Goal: Feedback & Contribution: Contribute content

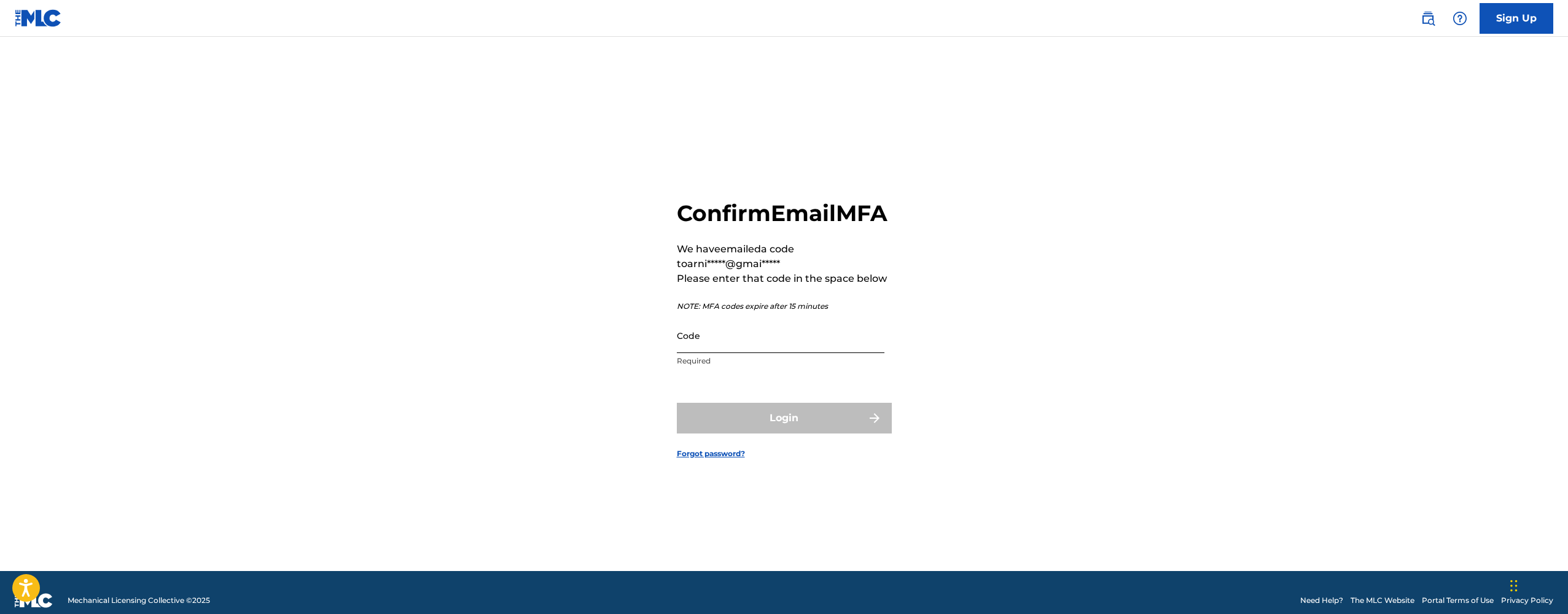
click at [714, 353] on input "Code" at bounding box center [780, 335] width 207 height 35
paste input "531771"
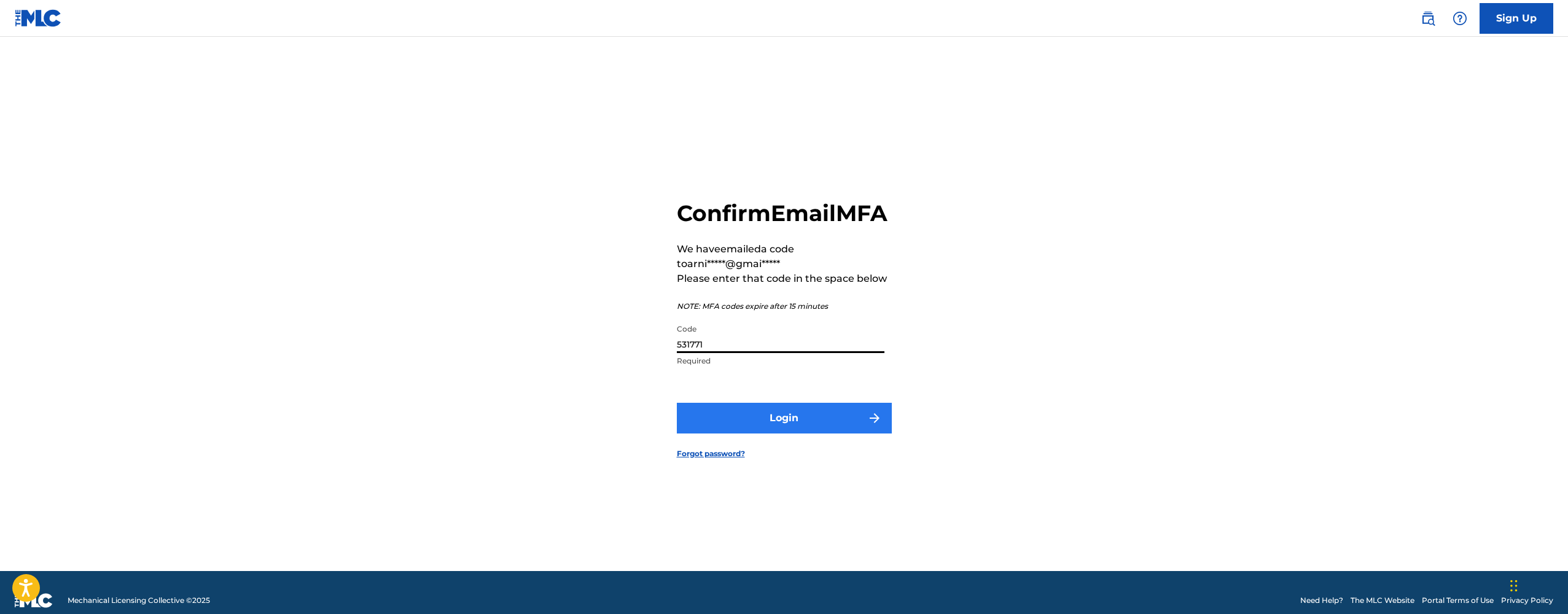
type input "531771"
click at [766, 433] on button "Login" at bounding box center [784, 418] width 215 height 31
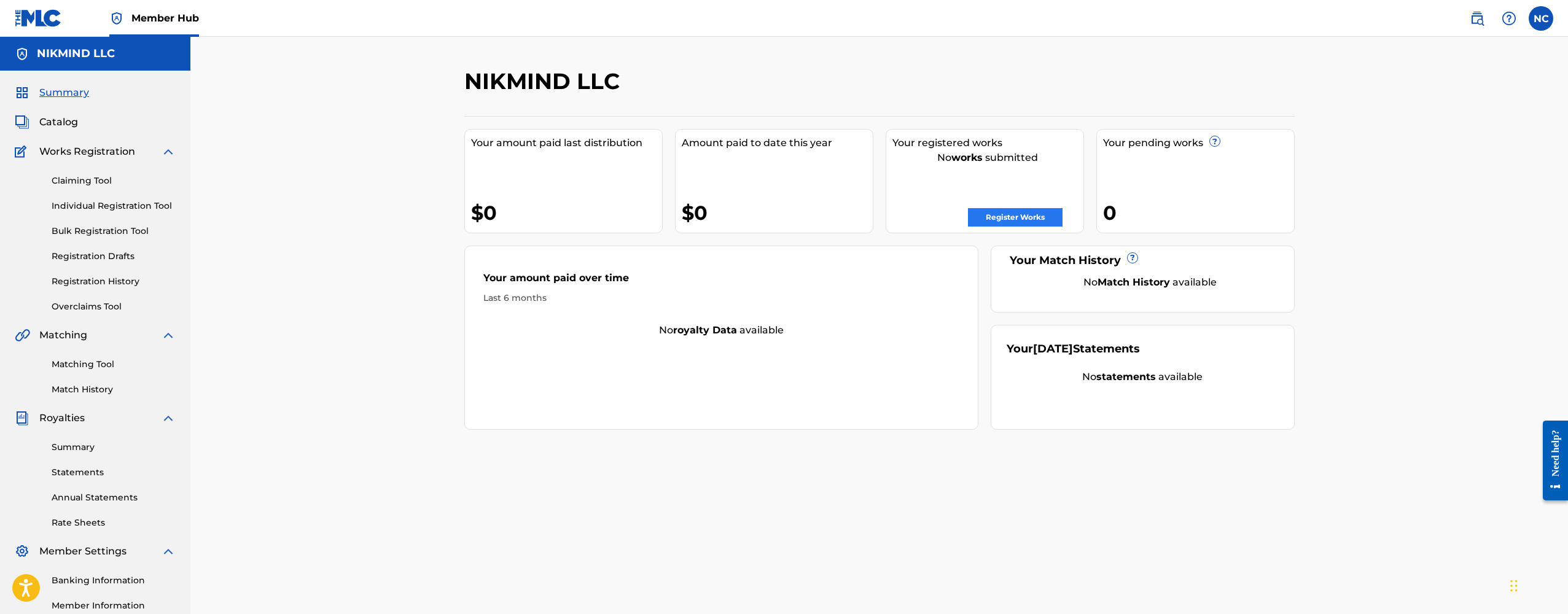
click at [988, 218] on link "Register Works" at bounding box center [1015, 217] width 95 height 18
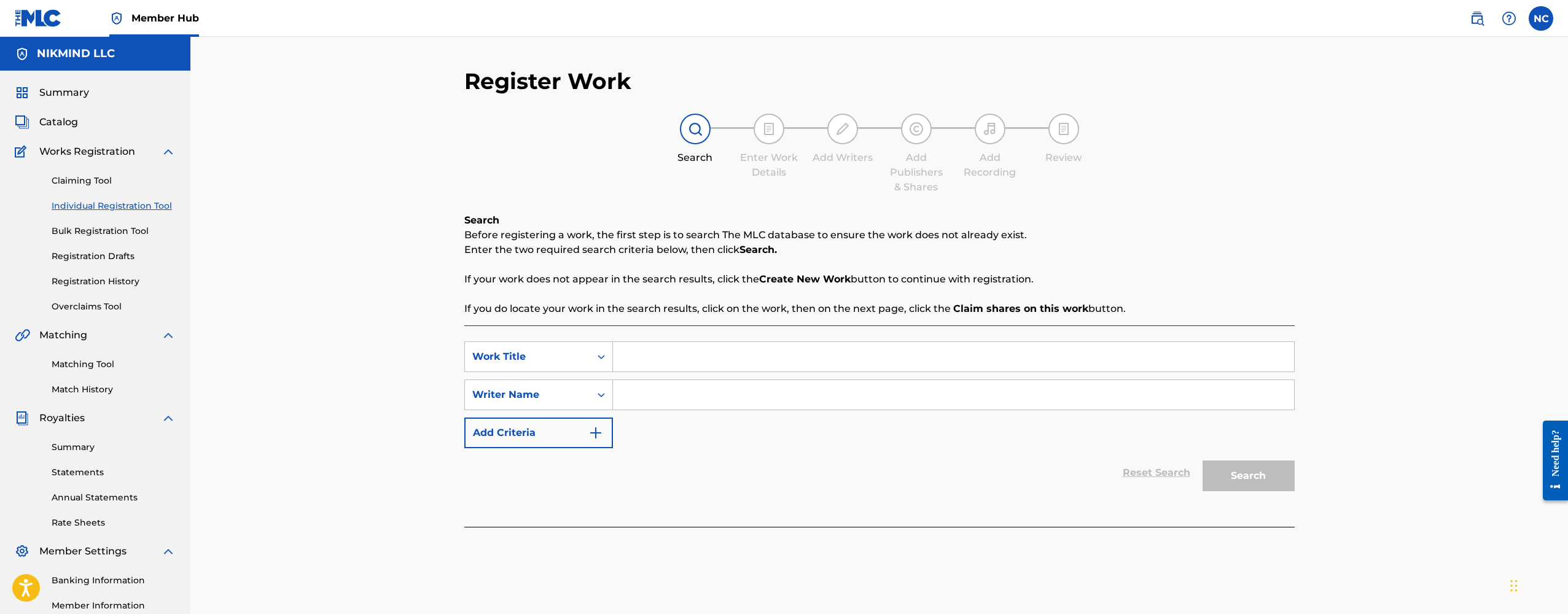
click at [636, 364] on input "Search Form" at bounding box center [954, 357] width 681 height 29
type input "P"
type input "Pulsar (Original Mix)"
click at [643, 398] on input "Search Form" at bounding box center [954, 395] width 681 height 29
type input "[PERSON_NAME]"
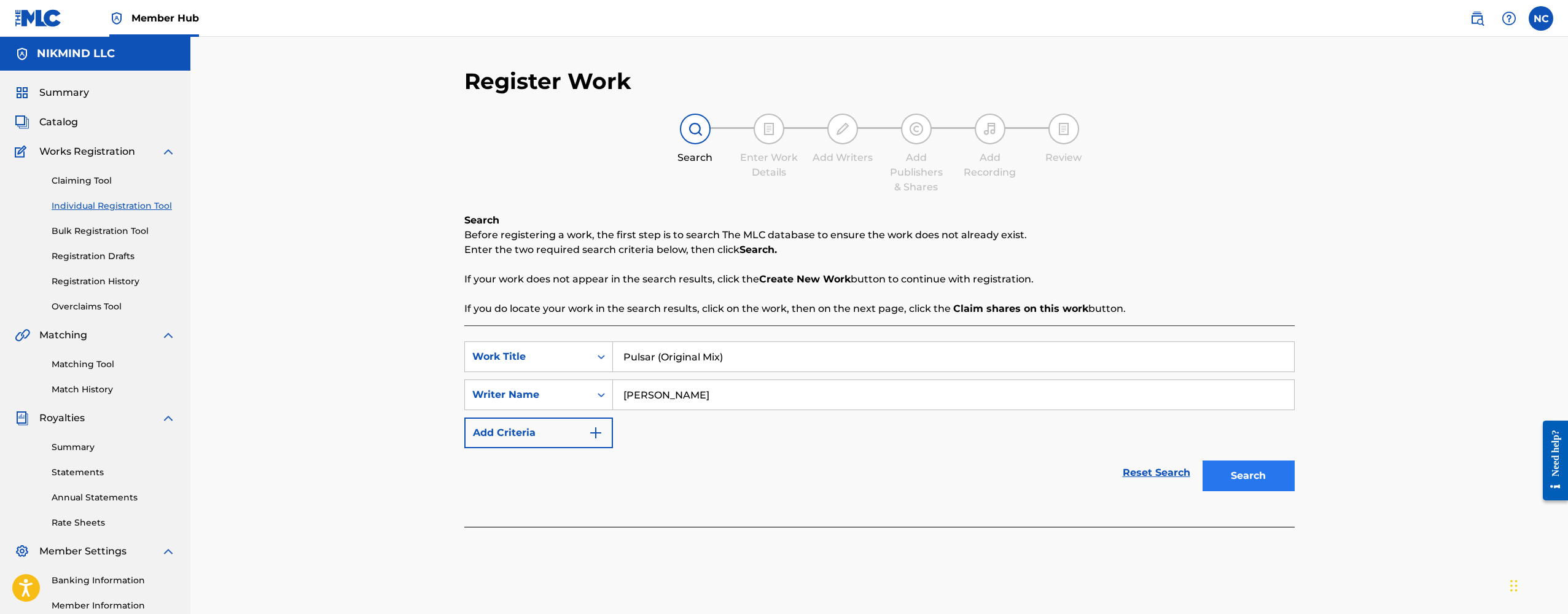
click at [1233, 484] on button "Search" at bounding box center [1248, 476] width 92 height 31
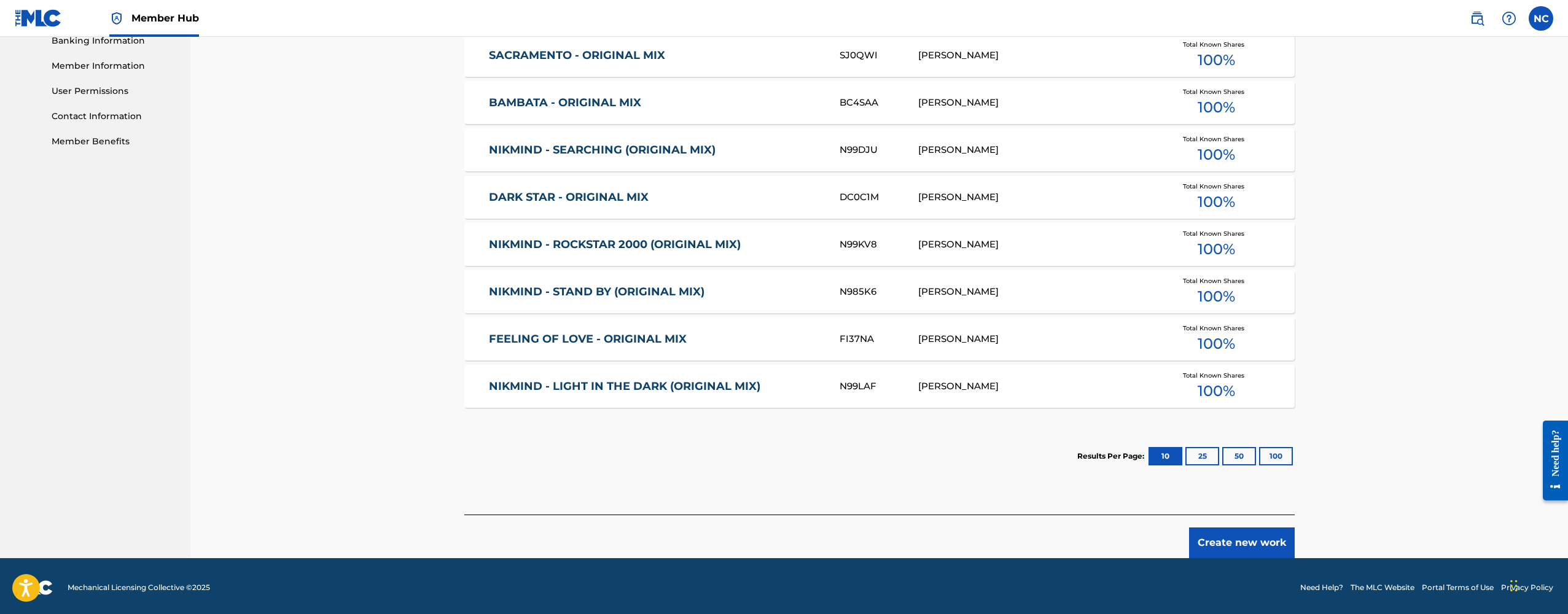
scroll to position [538, 0]
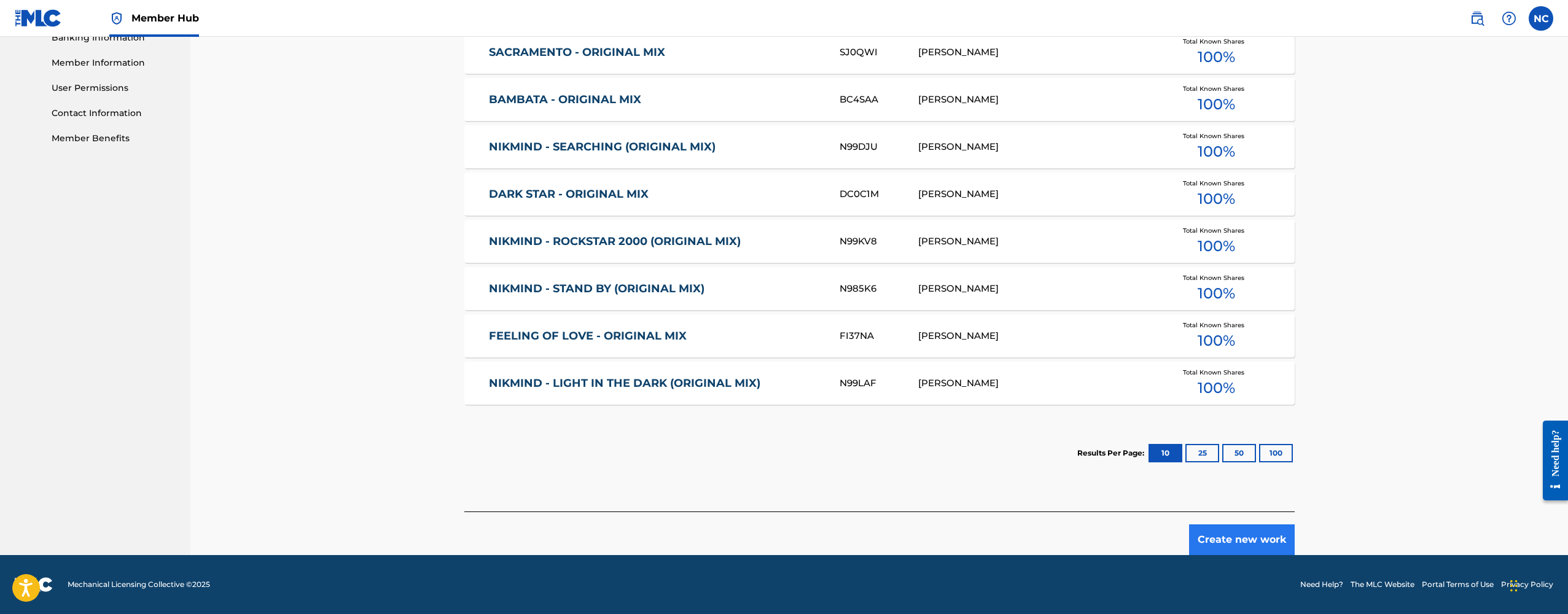
click at [1216, 544] on button "Create new work" at bounding box center [1241, 540] width 106 height 31
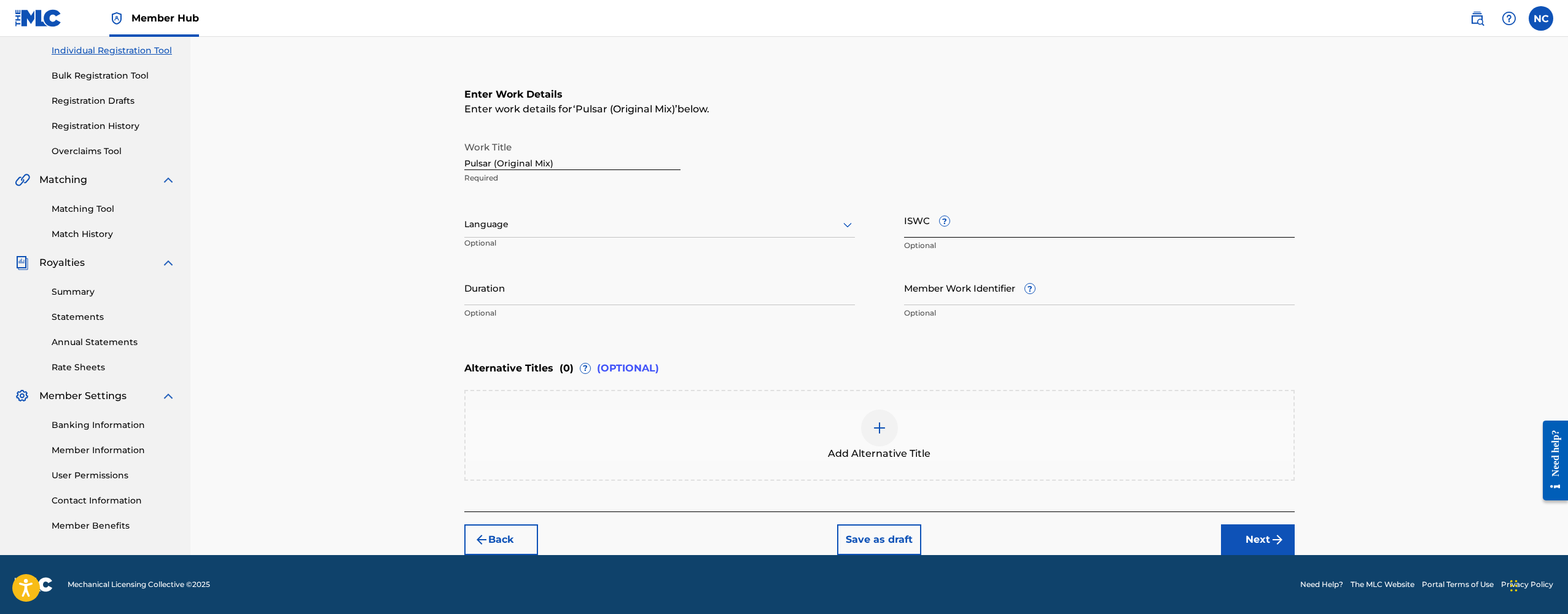
click at [953, 230] on input "ISWC ?" at bounding box center [1099, 220] width 390 height 35
paste input "T3348924943"
type input "T3348924943"
click at [564, 291] on input "Duration" at bounding box center [660, 287] width 390 height 35
type input "05:32"
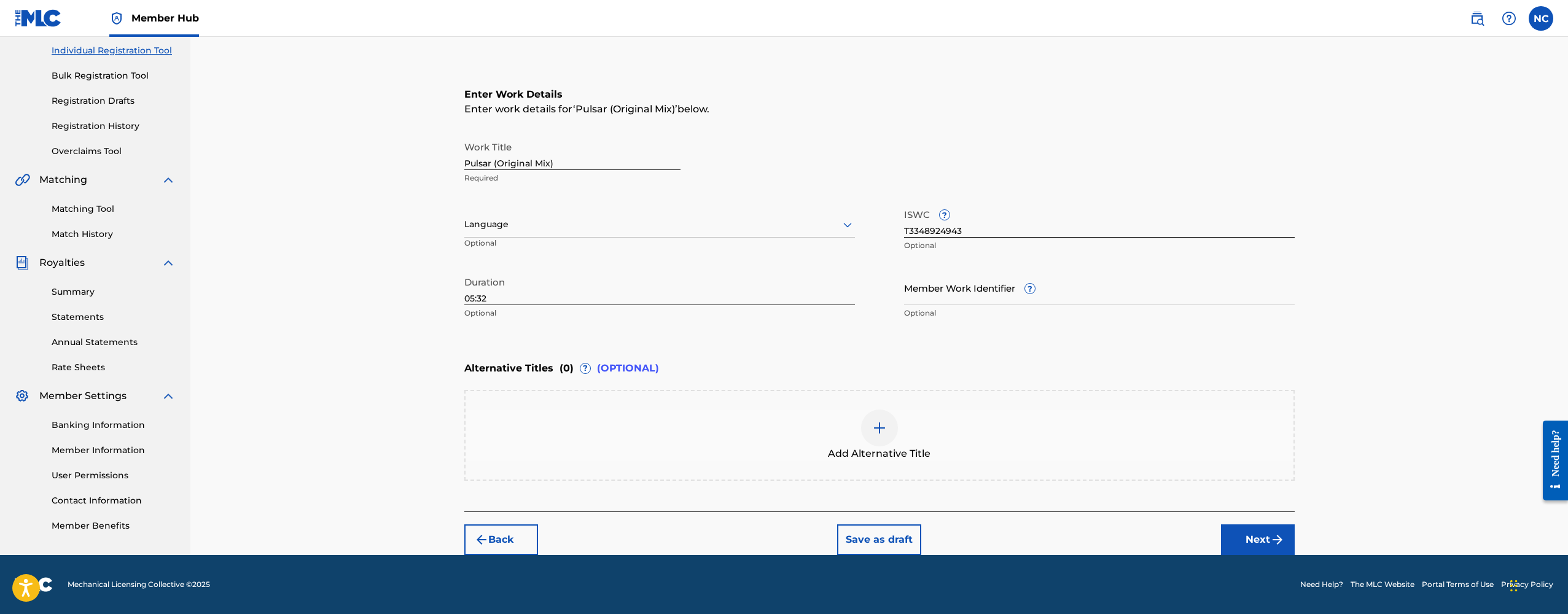
click at [868, 424] on div at bounding box center [879, 427] width 37 height 37
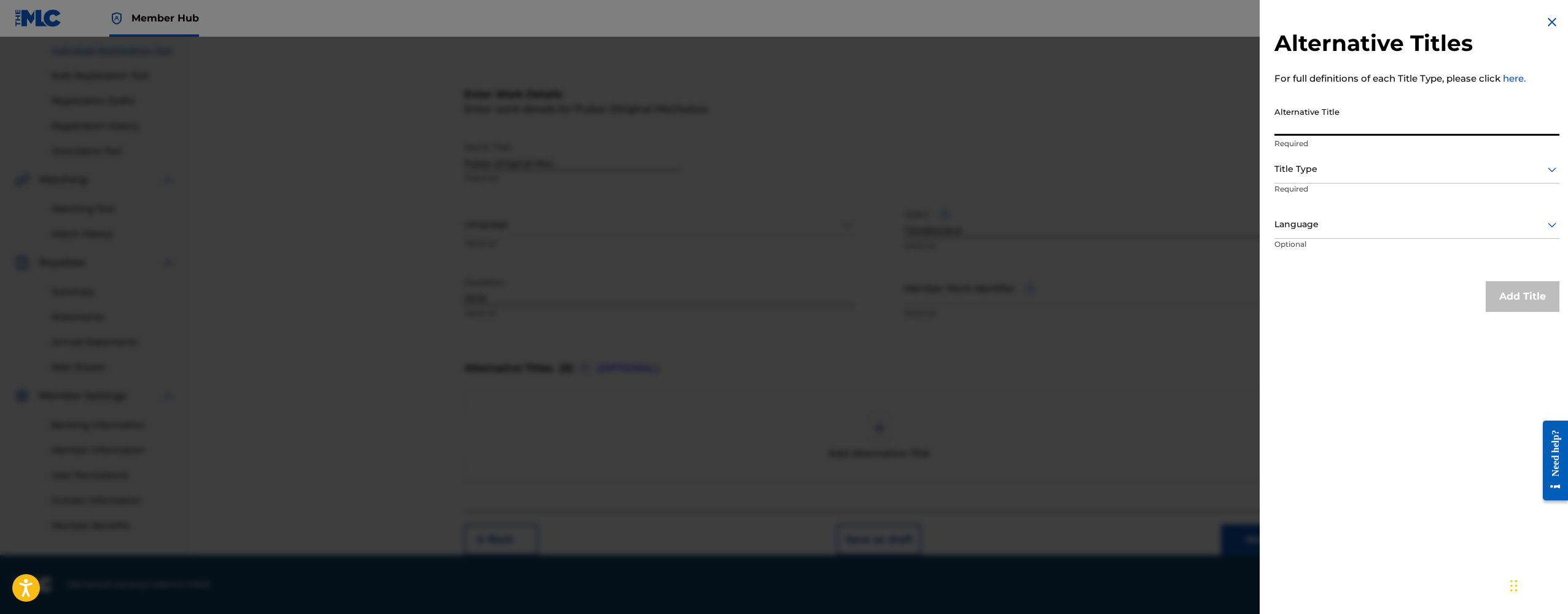
click at [1319, 124] on input "Alternative Title" at bounding box center [1417, 118] width 285 height 35
type input "NIKMIND - PULSAR (Original Mix)"
click at [1337, 169] on div at bounding box center [1417, 169] width 285 height 15
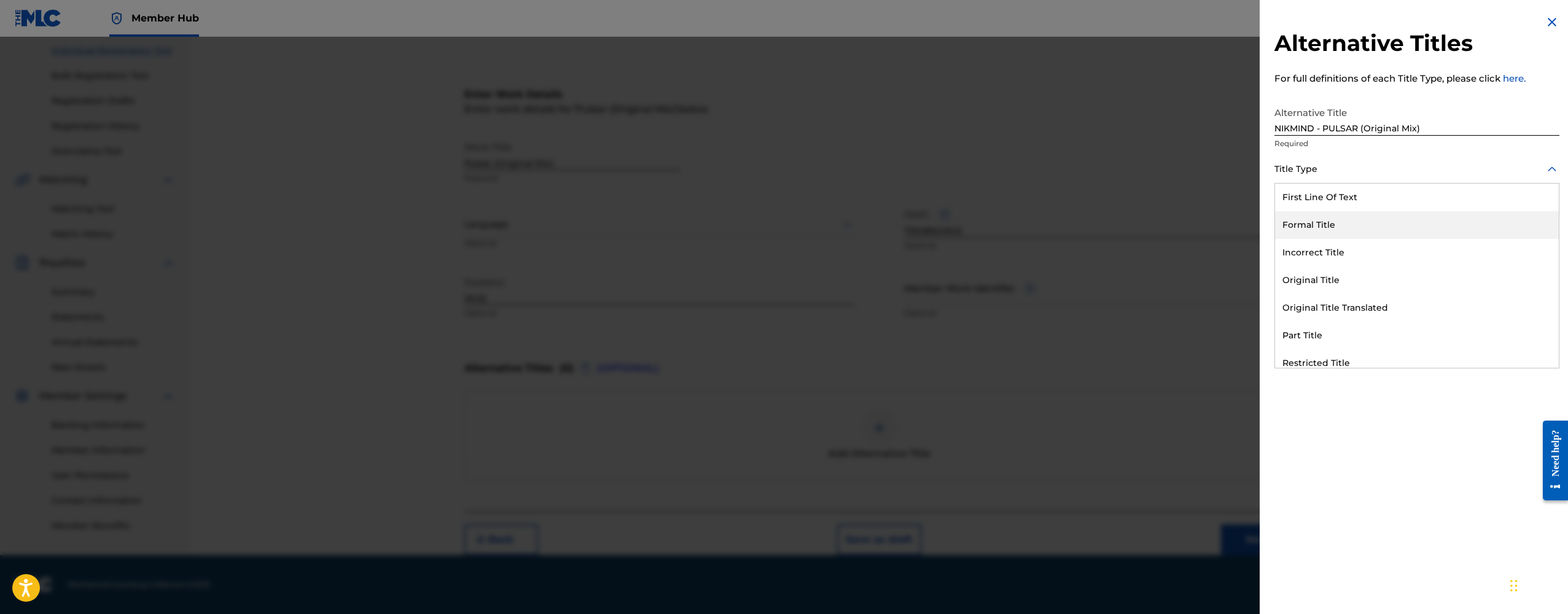
scroll to position [120, 0]
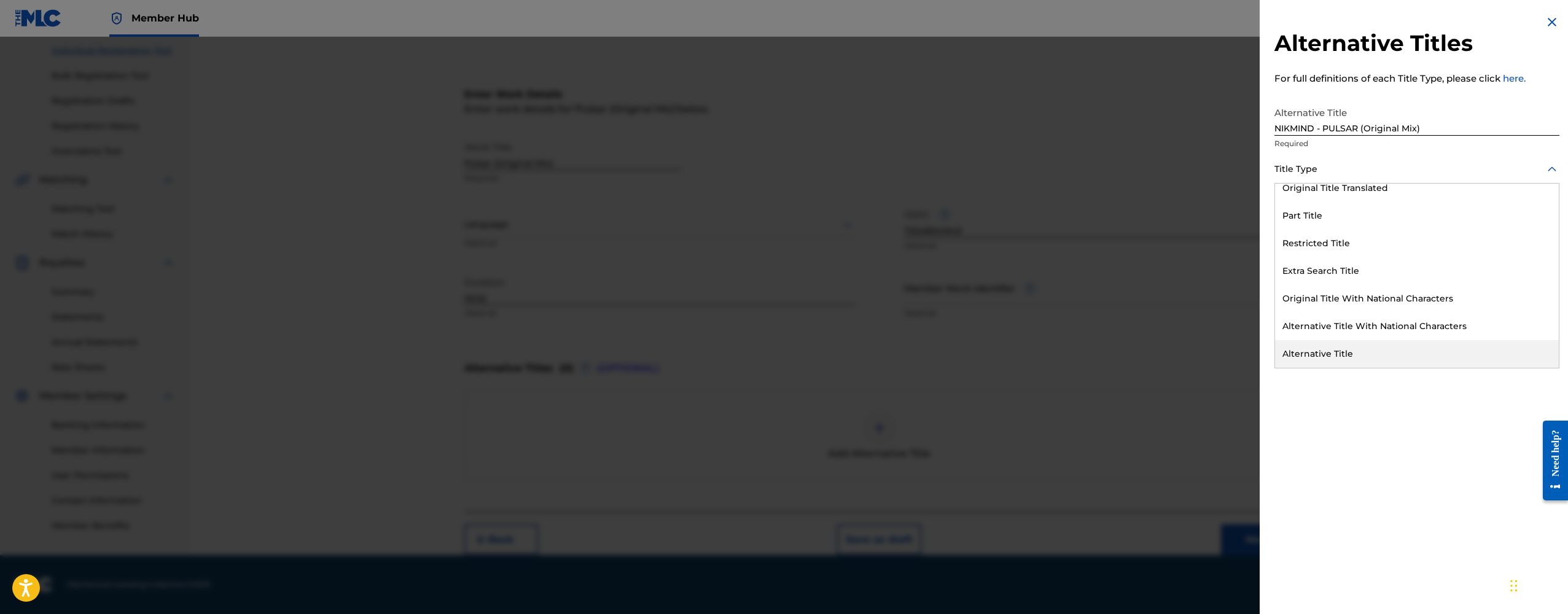
click at [1315, 342] on div "Alternative Title" at bounding box center [1417, 354] width 284 height 28
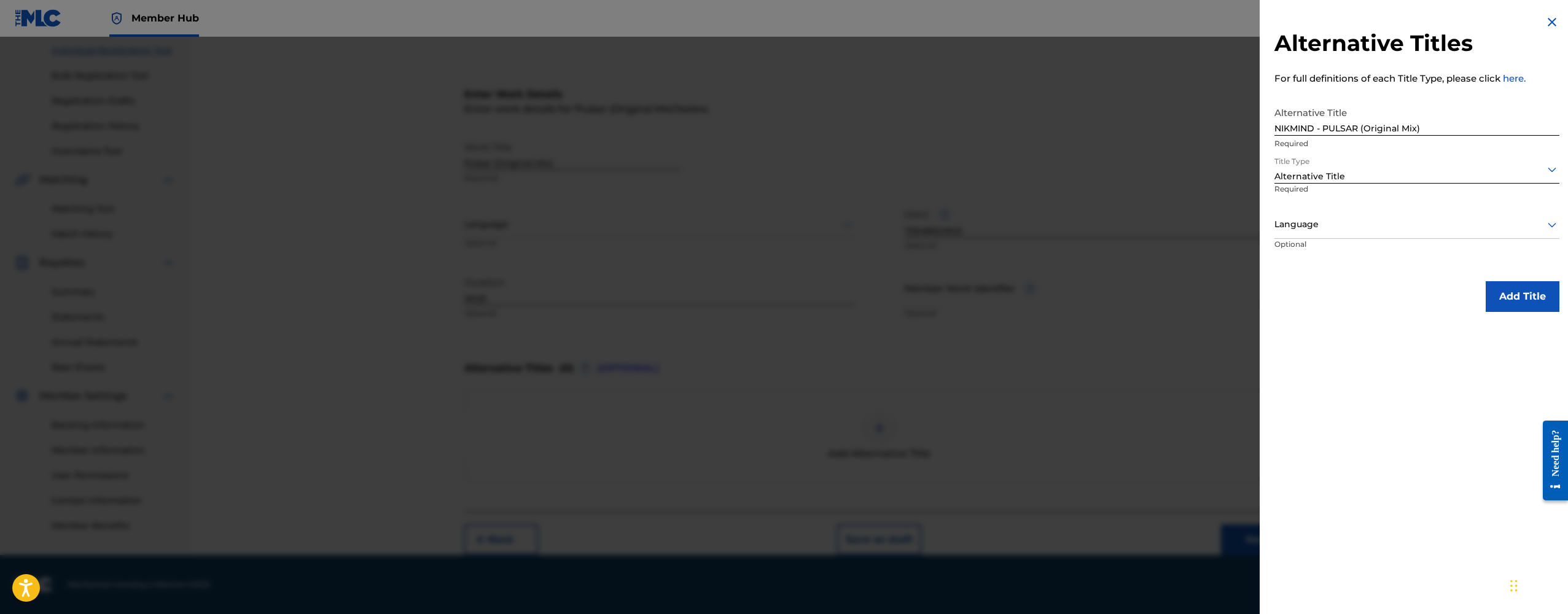
click at [1309, 185] on p "Required" at bounding box center [1318, 197] width 87 height 28
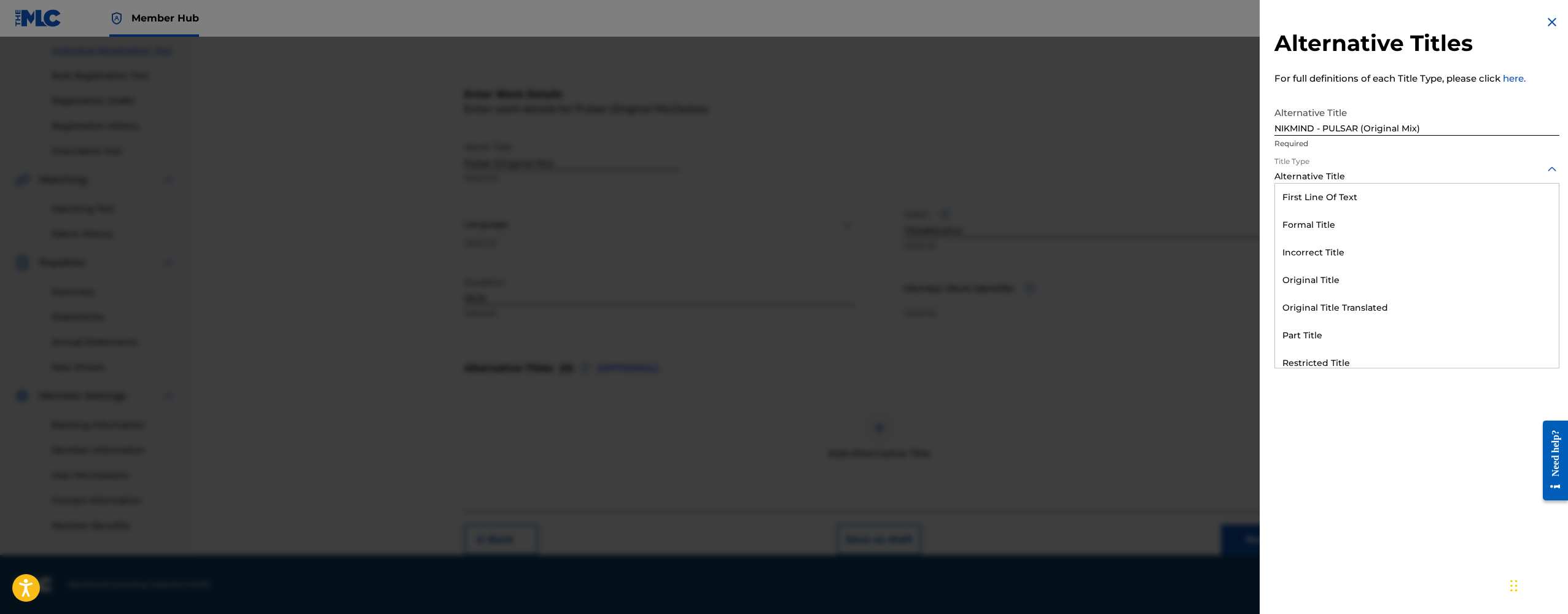
click at [1310, 177] on div "Alternative Title" at bounding box center [1417, 176] width 285 height 13
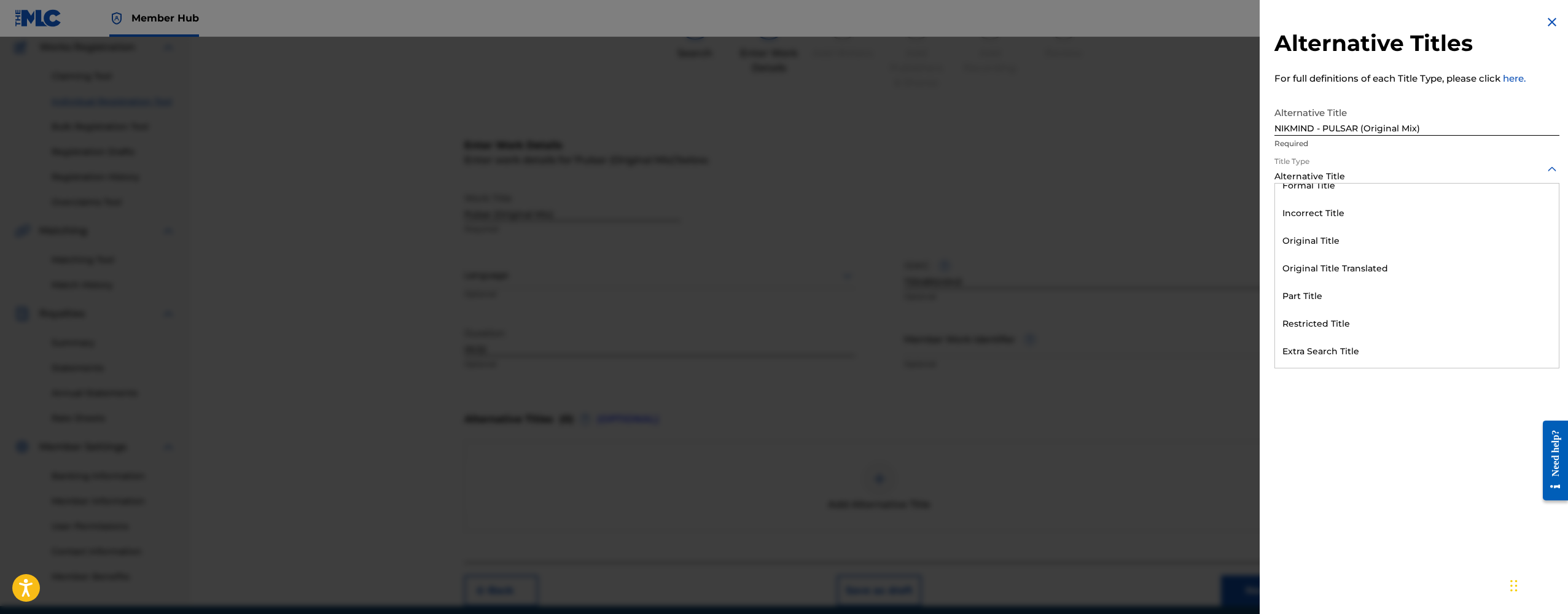
scroll to position [37, 0]
click at [1321, 250] on div "Original Title" at bounding box center [1417, 243] width 284 height 28
click at [1510, 293] on button "Add Title" at bounding box center [1522, 297] width 74 height 31
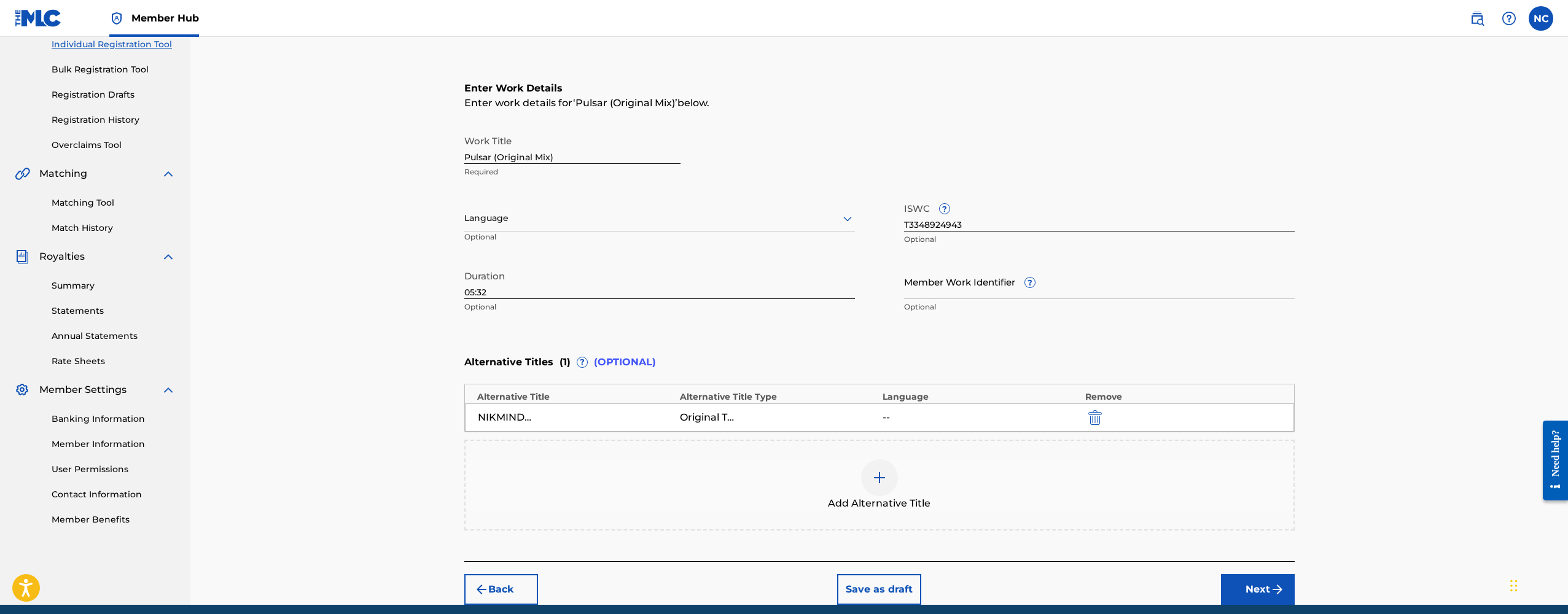
scroll to position [190, 0]
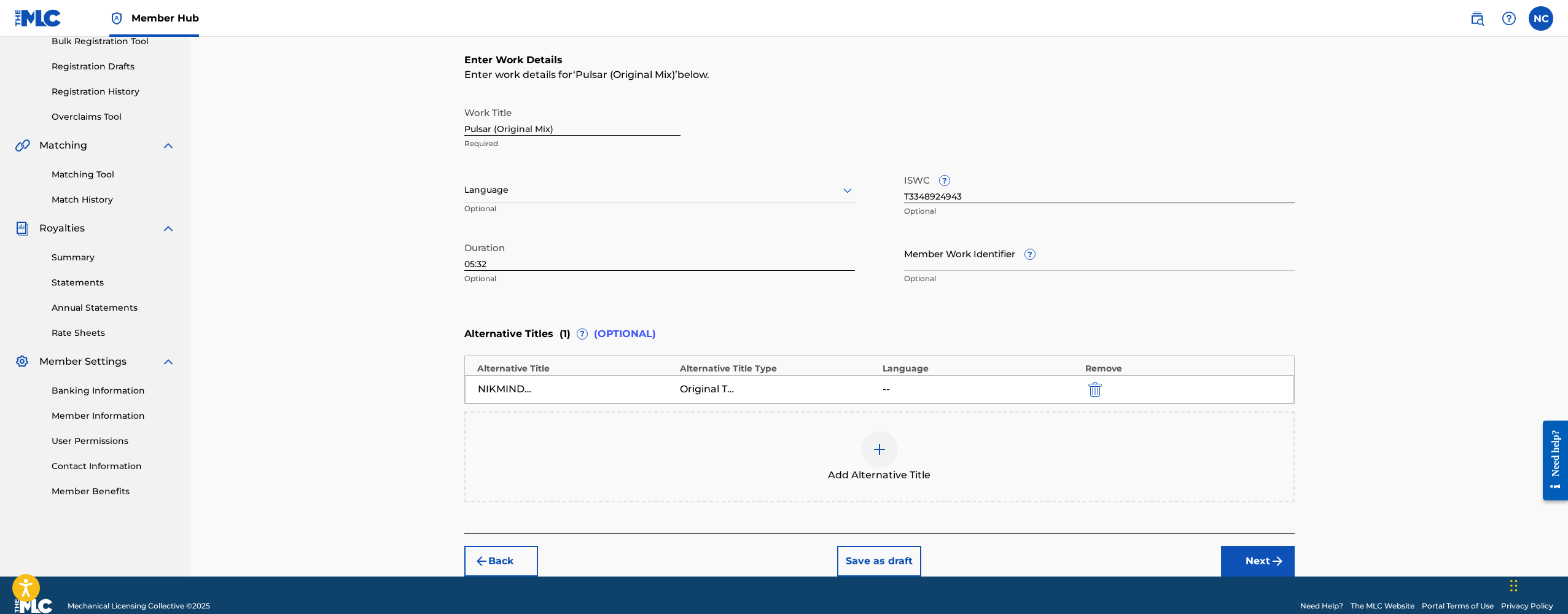
click at [882, 451] on img at bounding box center [879, 449] width 15 height 15
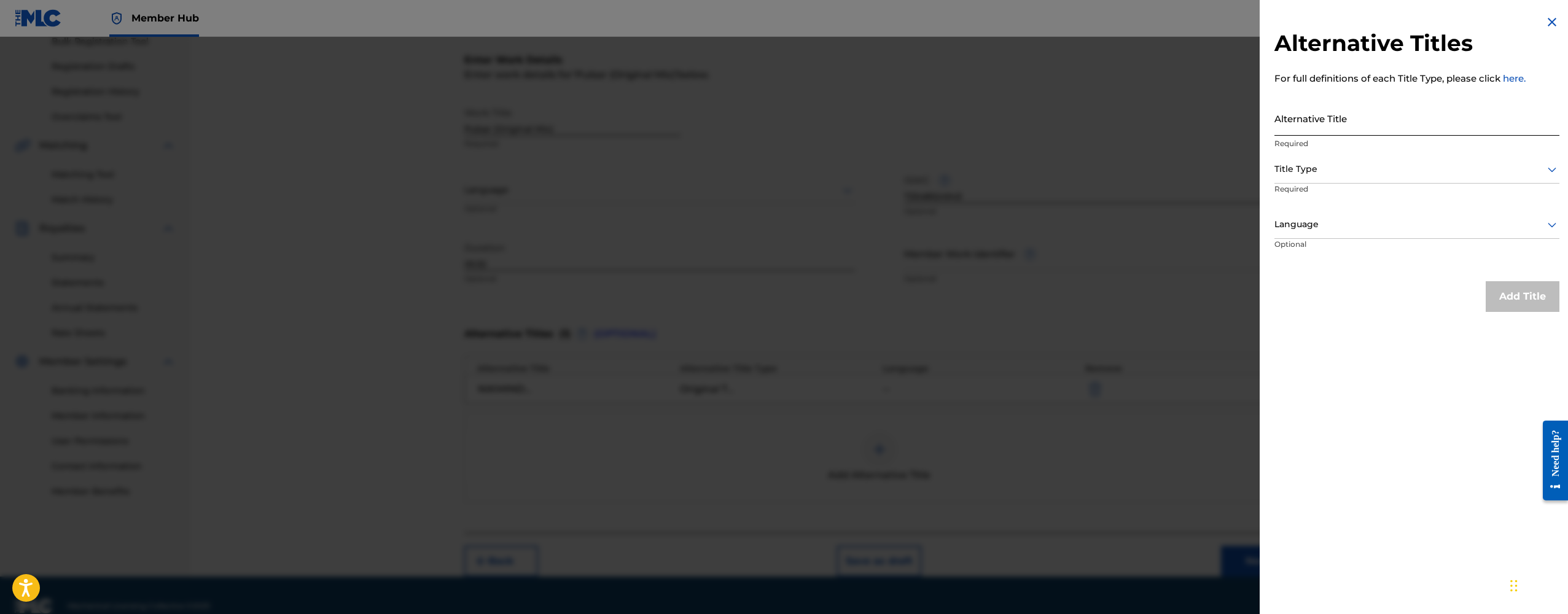
click at [1332, 120] on input "Alternative Title" at bounding box center [1417, 118] width 285 height 35
type input "N"
type input "NIKMIND - PULSAR"
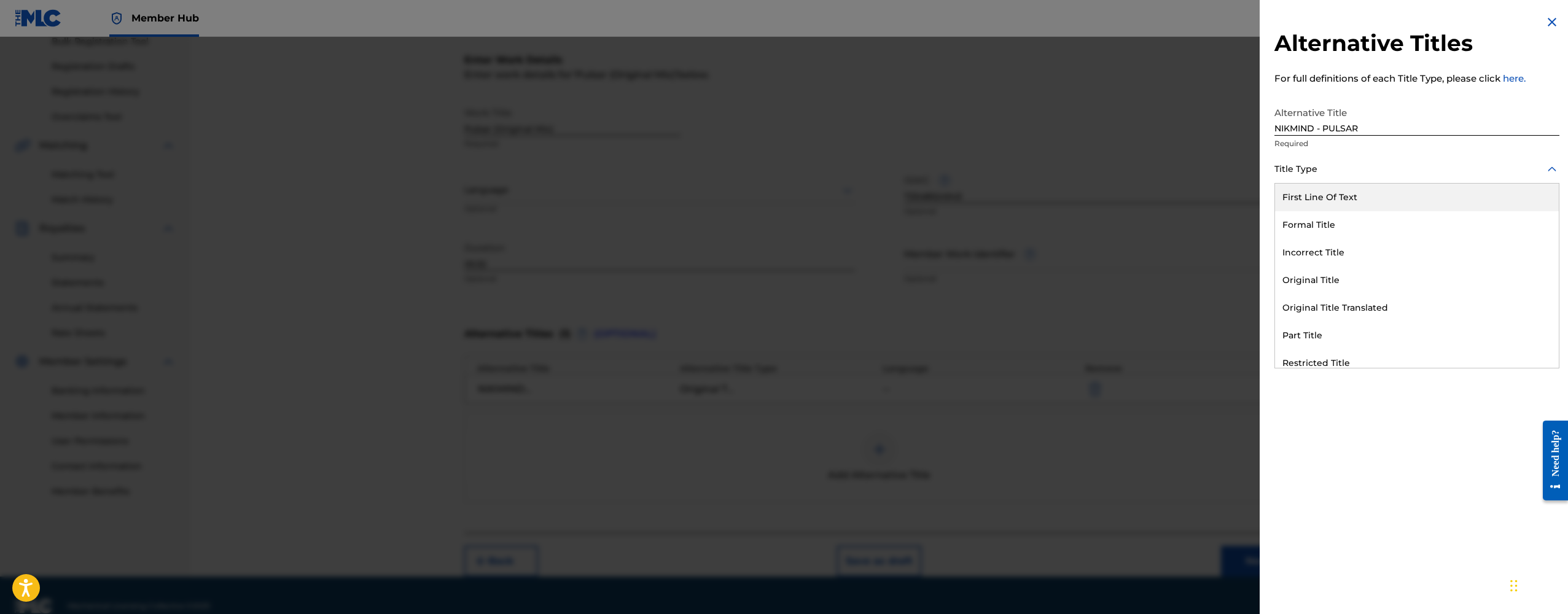
click at [1318, 158] on div "Title Type" at bounding box center [1417, 169] width 285 height 28
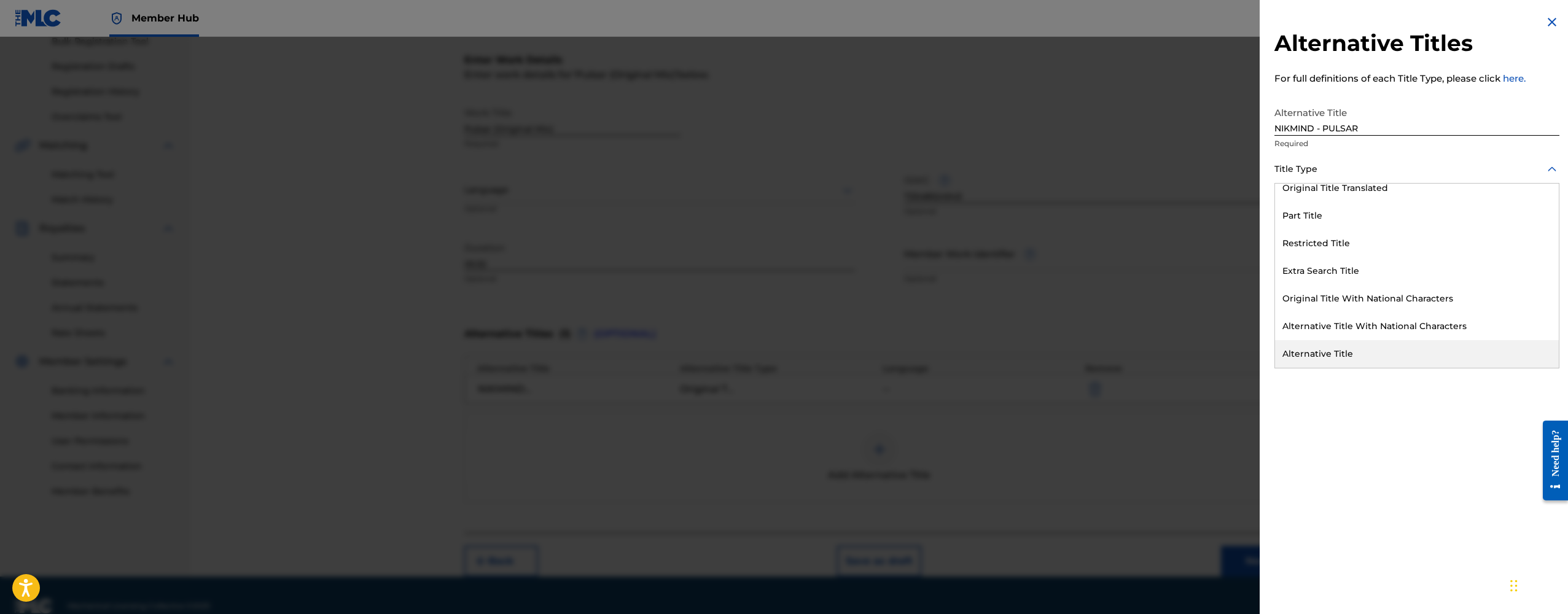
click at [1316, 355] on div "Alternative Title" at bounding box center [1417, 354] width 284 height 28
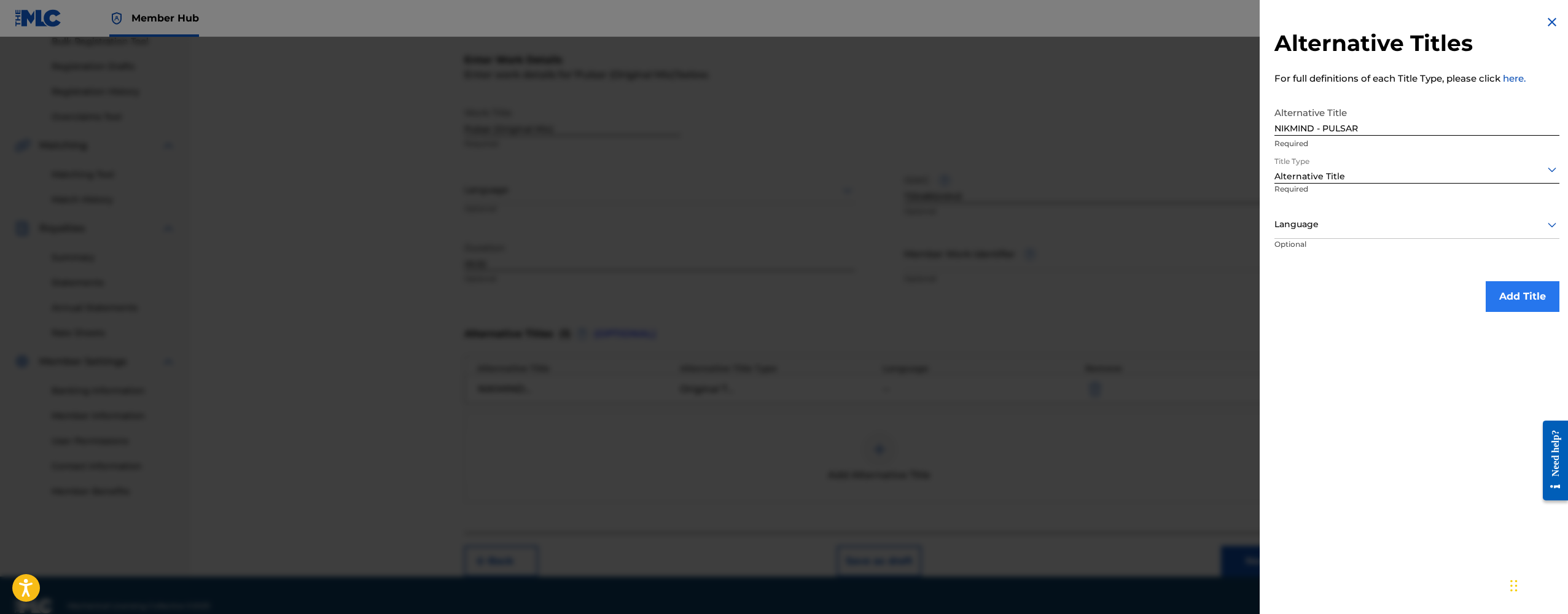
click at [1522, 295] on button "Add Title" at bounding box center [1522, 297] width 74 height 31
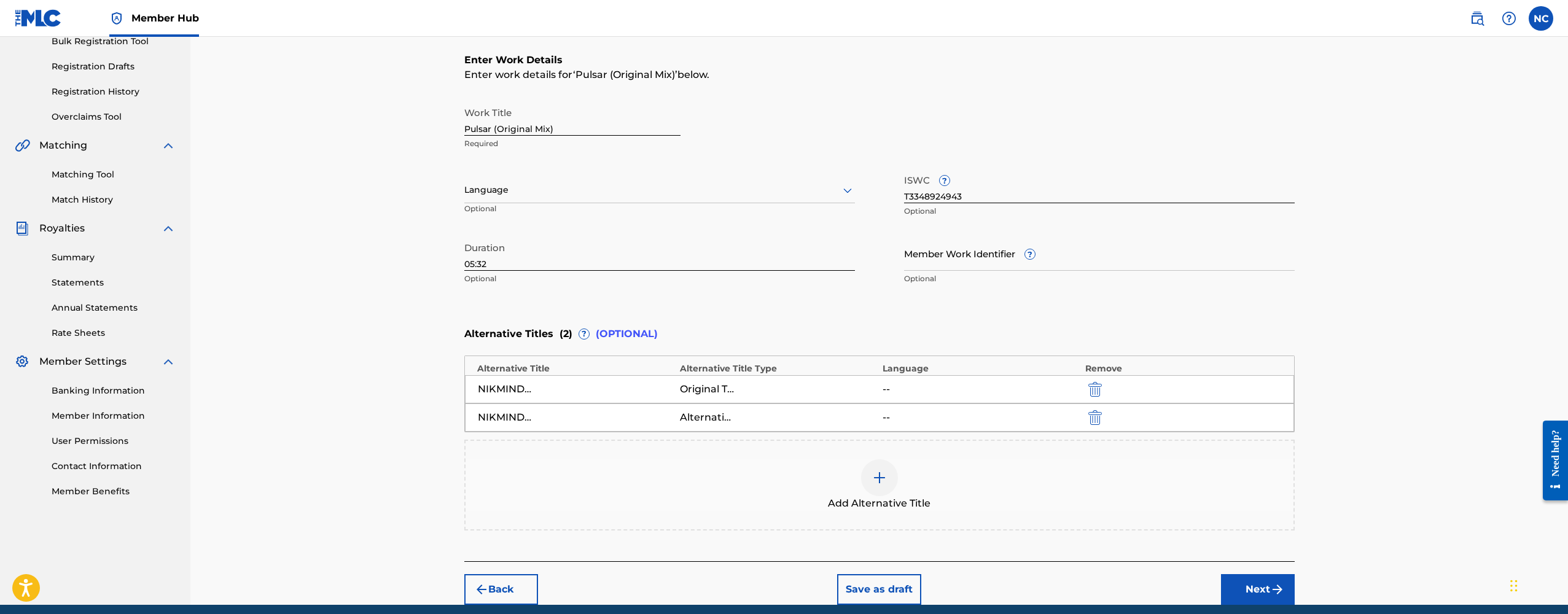
click at [870, 478] on div at bounding box center [879, 477] width 37 height 37
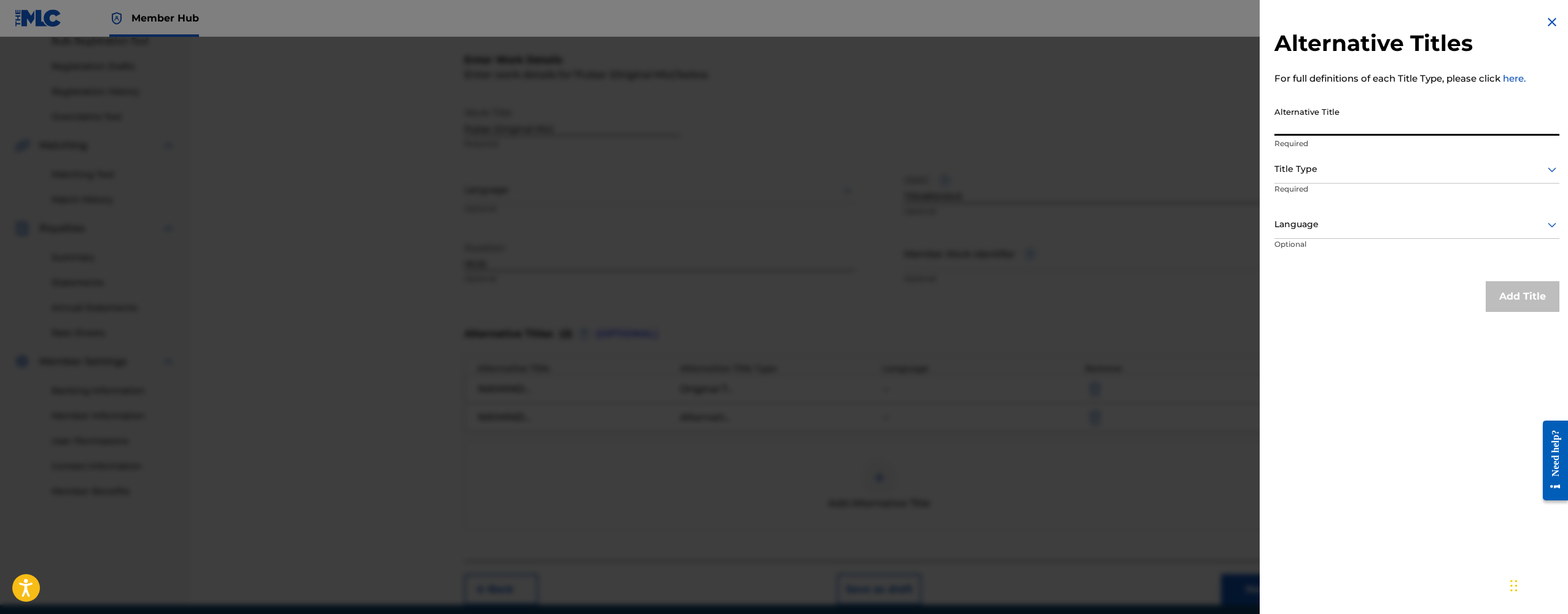
click at [1292, 124] on input "Alternative Title" at bounding box center [1417, 118] width 285 height 35
type input "PULSAR"
click at [1325, 169] on div at bounding box center [1417, 169] width 285 height 15
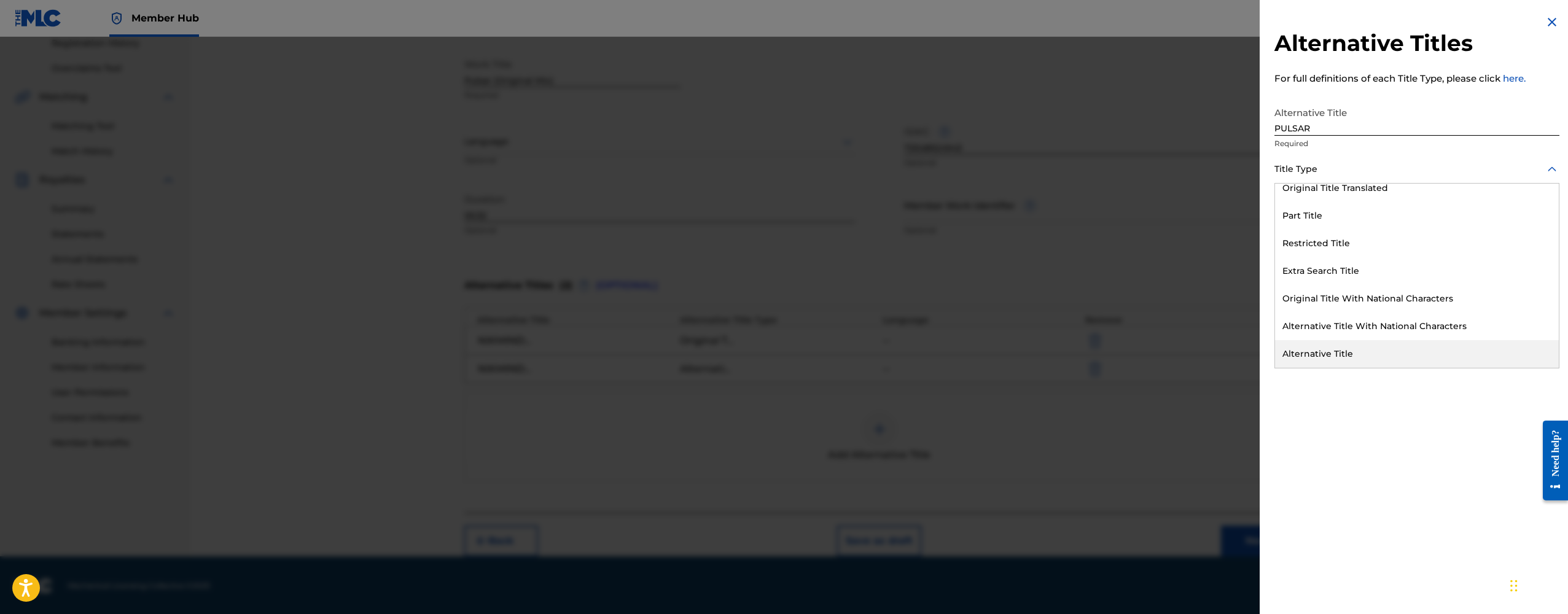
click at [1315, 349] on div "Alternative Title" at bounding box center [1417, 354] width 284 height 28
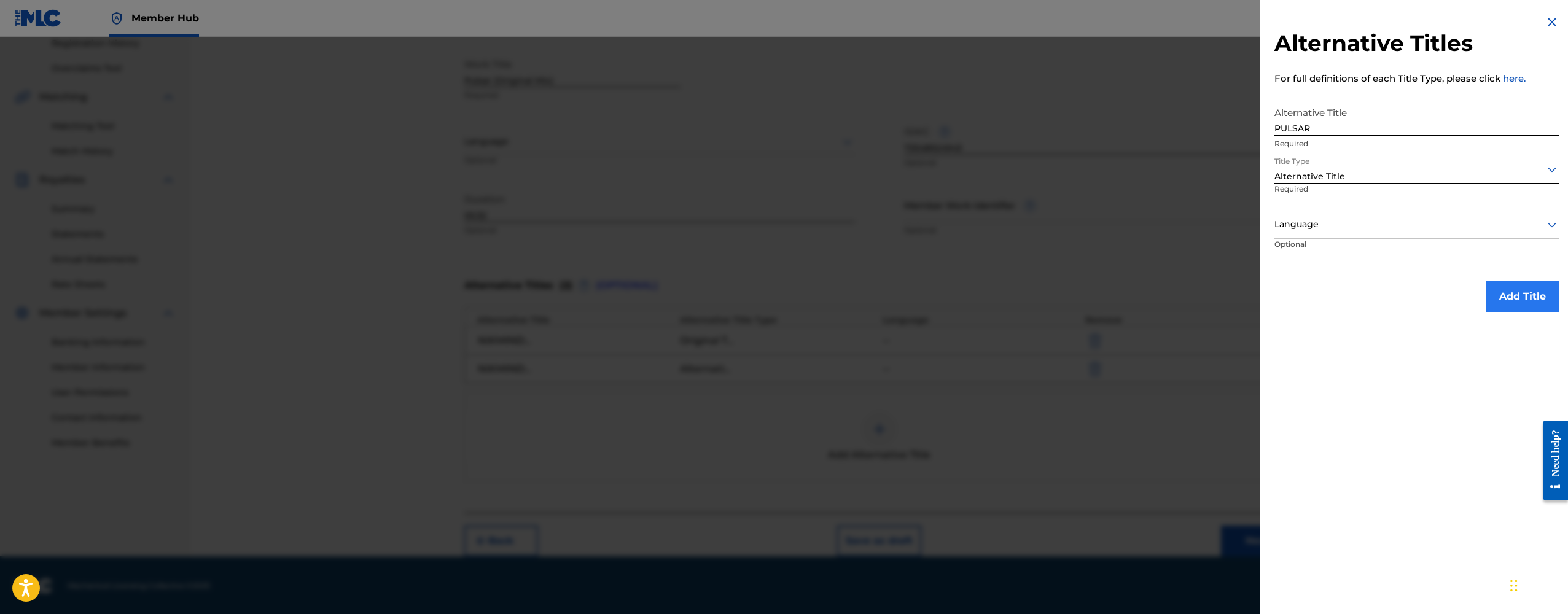
click at [1516, 295] on button "Add Title" at bounding box center [1522, 297] width 74 height 31
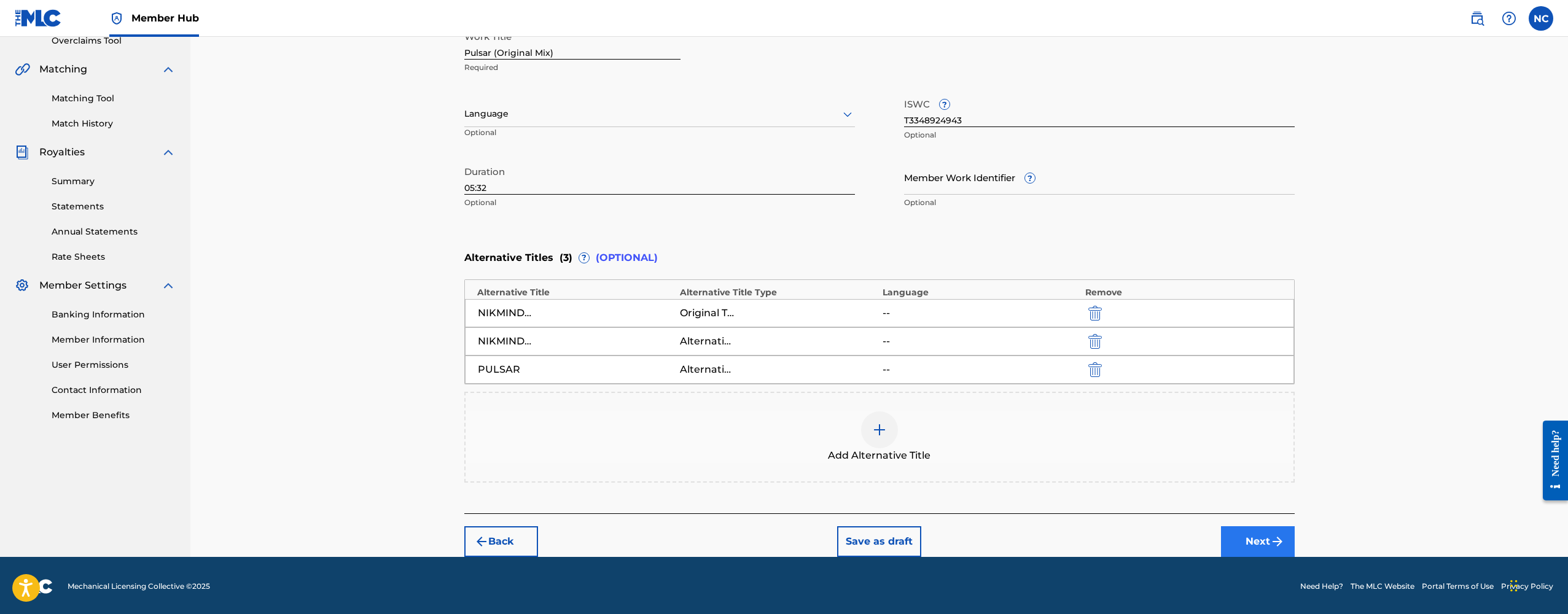
click at [1227, 534] on button "Next" at bounding box center [1257, 542] width 74 height 31
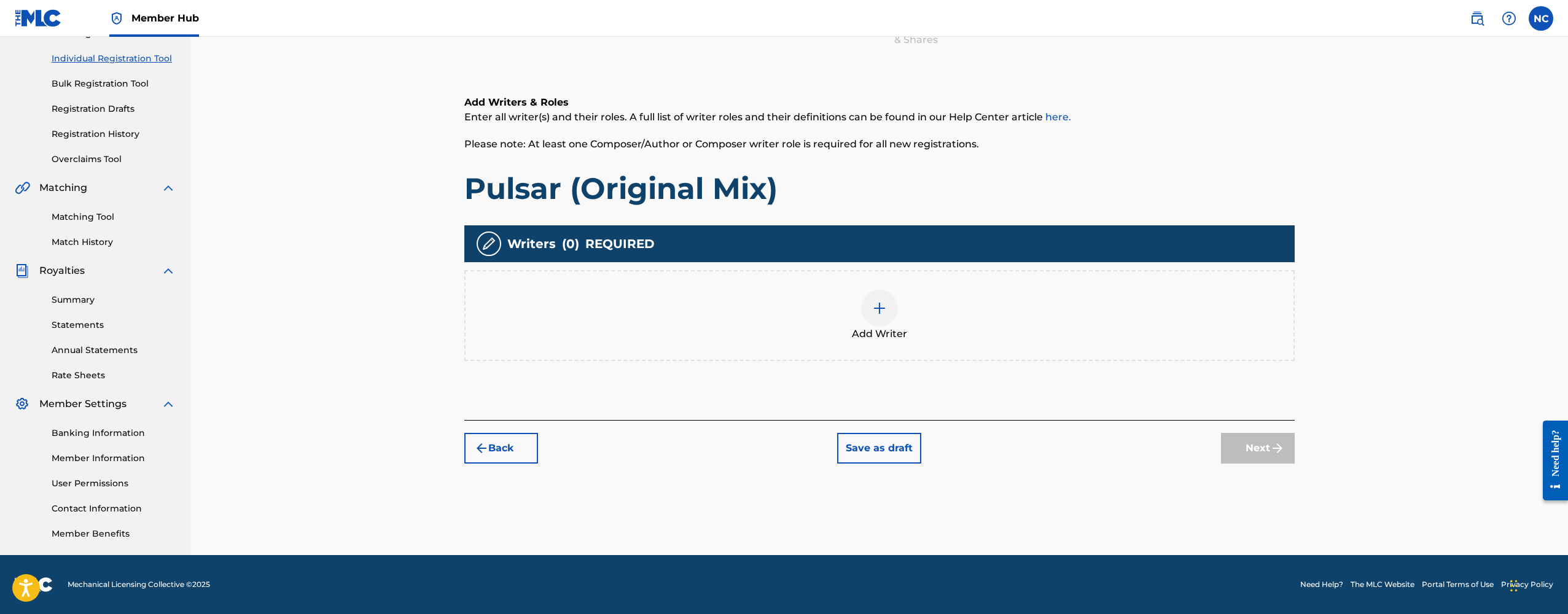
click at [879, 320] on div at bounding box center [879, 308] width 37 height 37
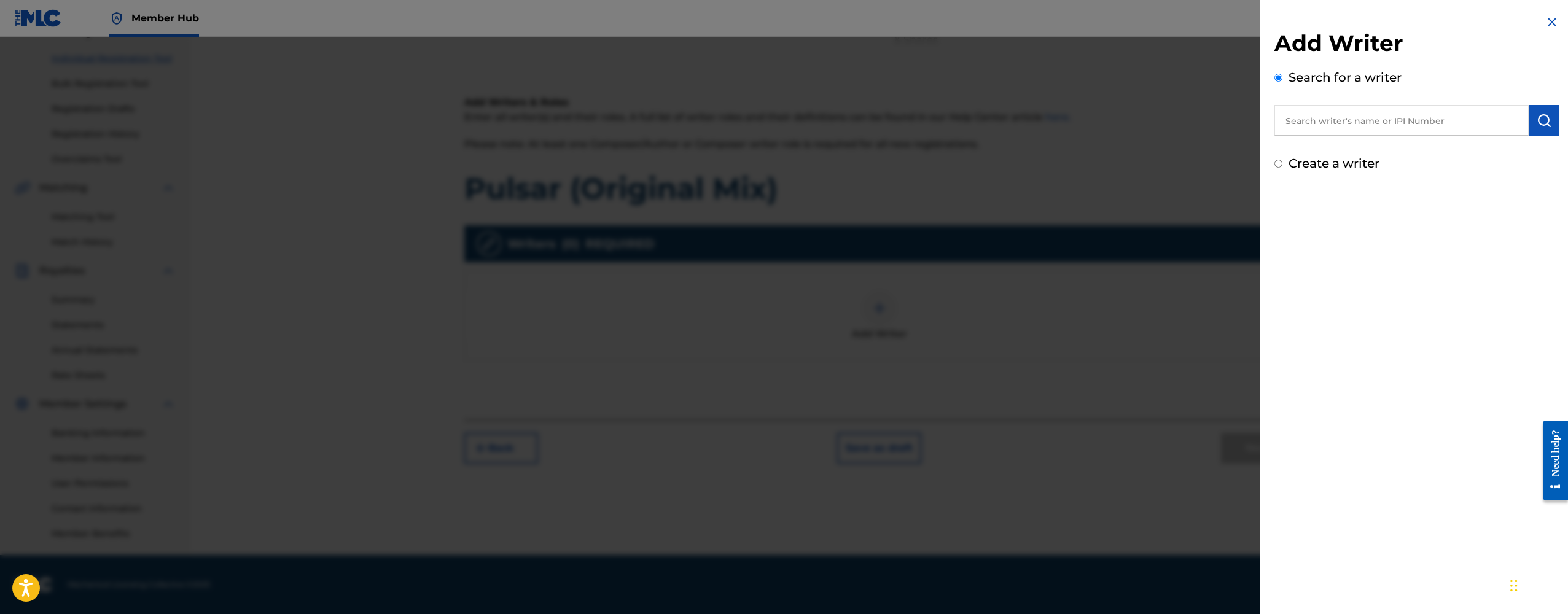
click at [1326, 132] on input "text" at bounding box center [1402, 120] width 255 height 31
click at [1301, 151] on strong "[PERSON_NAME]" at bounding box center [1329, 149] width 88 height 12
type input "[PERSON_NAME]"
click at [1530, 128] on button "submit" at bounding box center [1544, 120] width 31 height 31
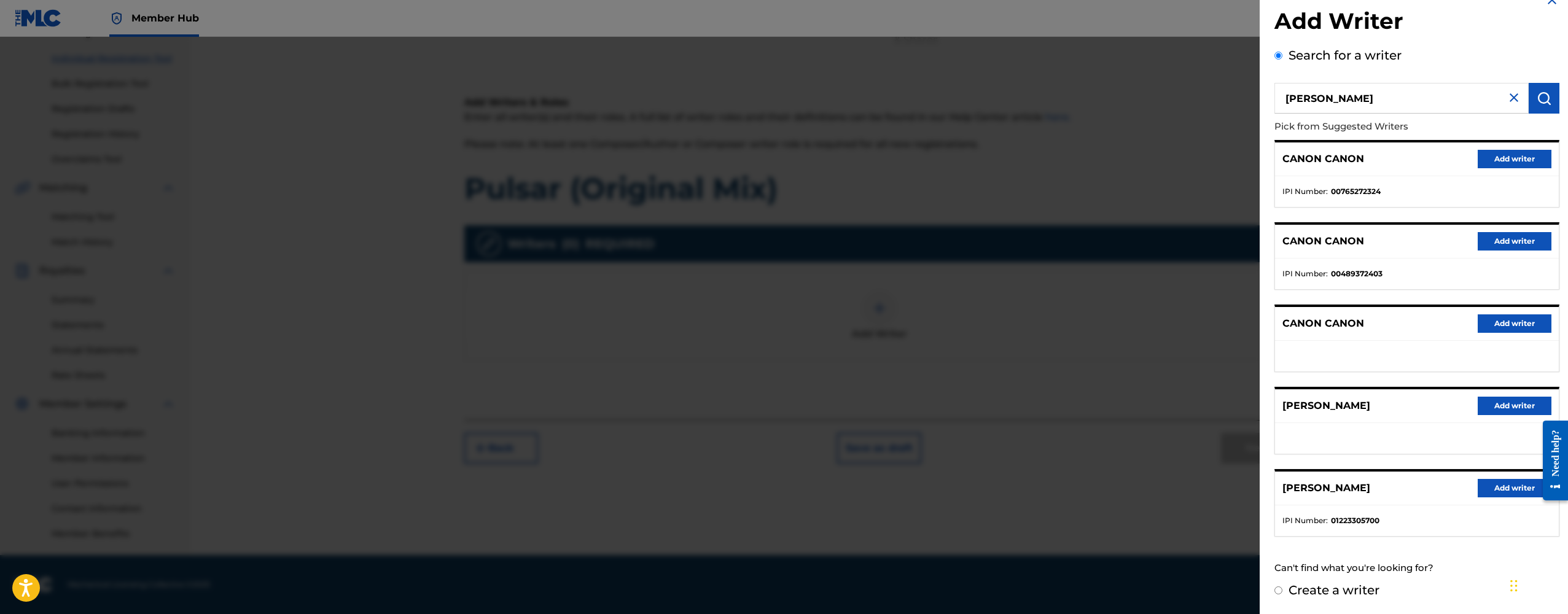
scroll to position [21, 0]
click at [1498, 489] on button "Add writer" at bounding box center [1515, 488] width 74 height 18
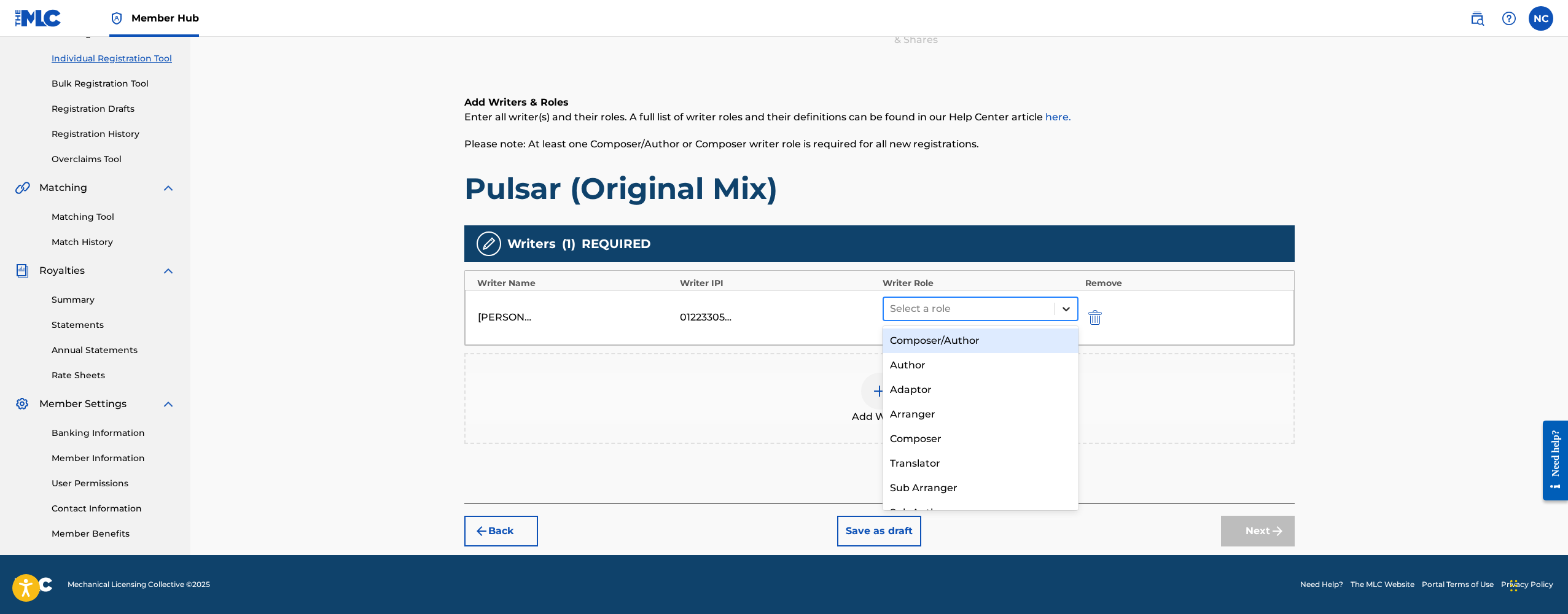
click at [1058, 315] on div at bounding box center [1067, 309] width 22 height 22
click at [956, 343] on div "Composer/Author" at bounding box center [981, 341] width 196 height 25
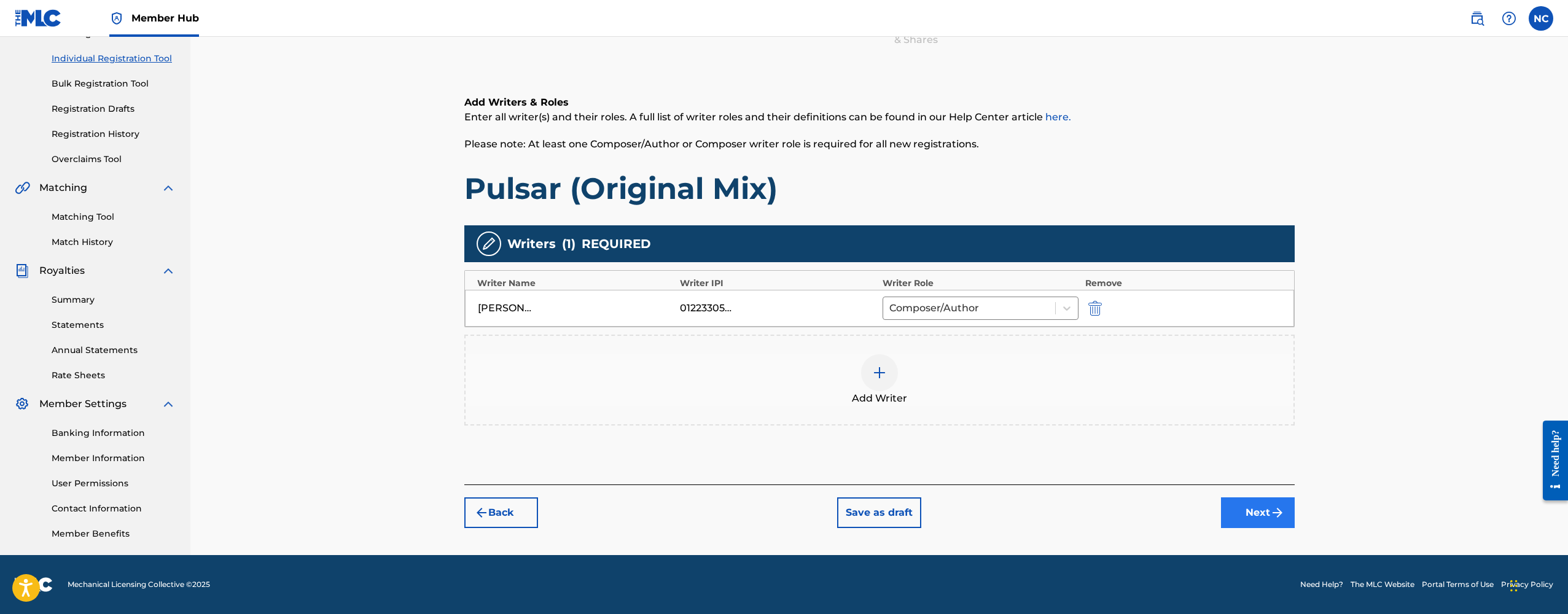
click at [1232, 514] on button "Next" at bounding box center [1257, 513] width 74 height 31
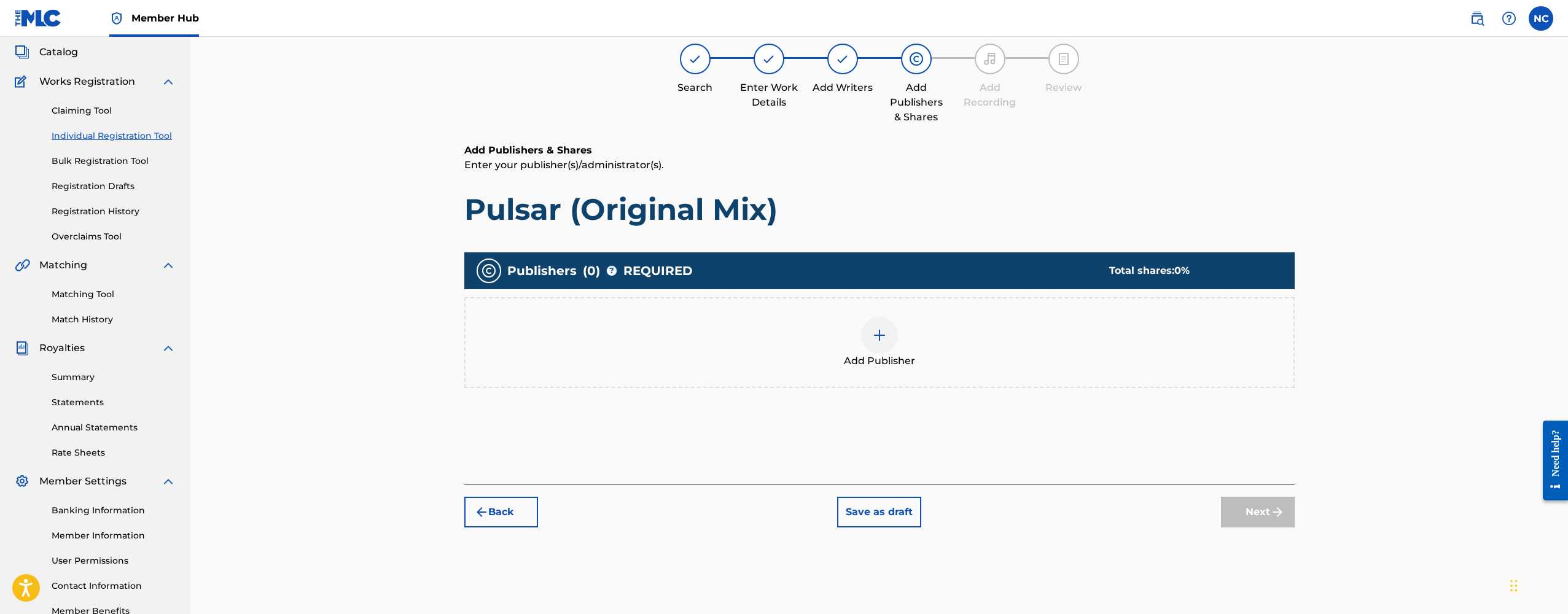
scroll to position [55, 0]
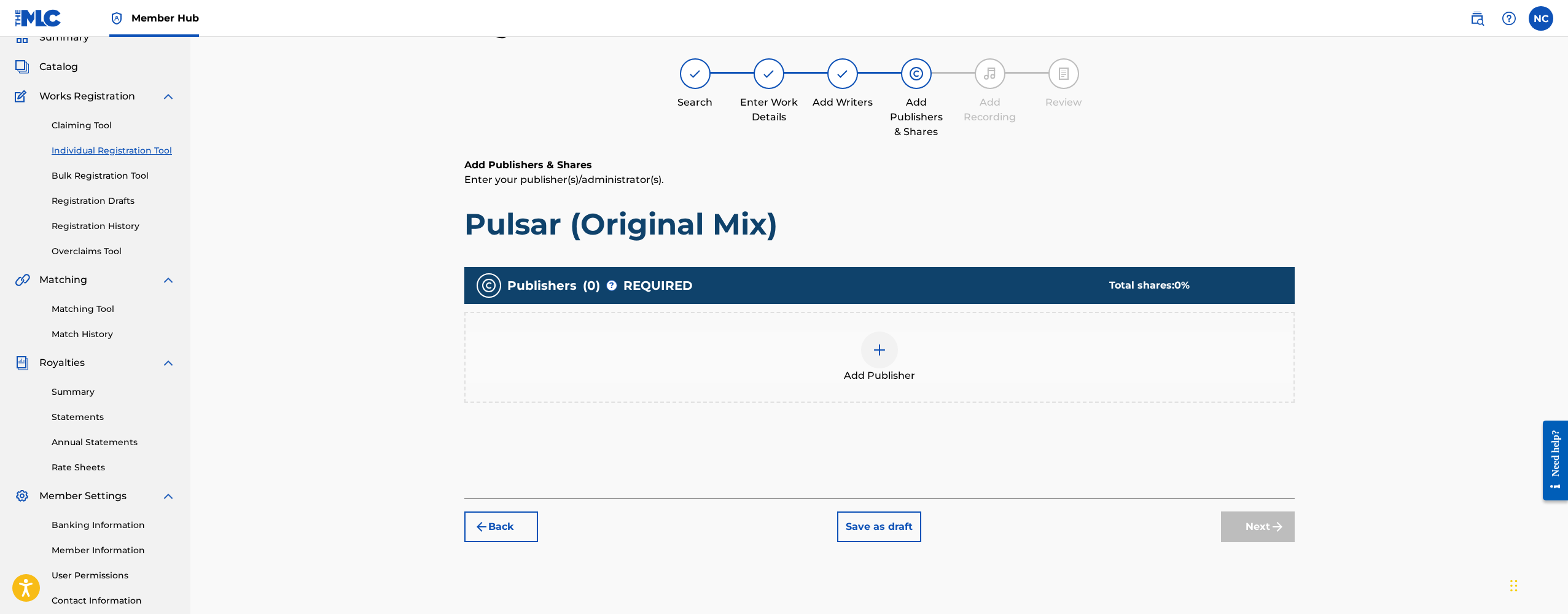
click at [869, 341] on div at bounding box center [879, 350] width 37 height 37
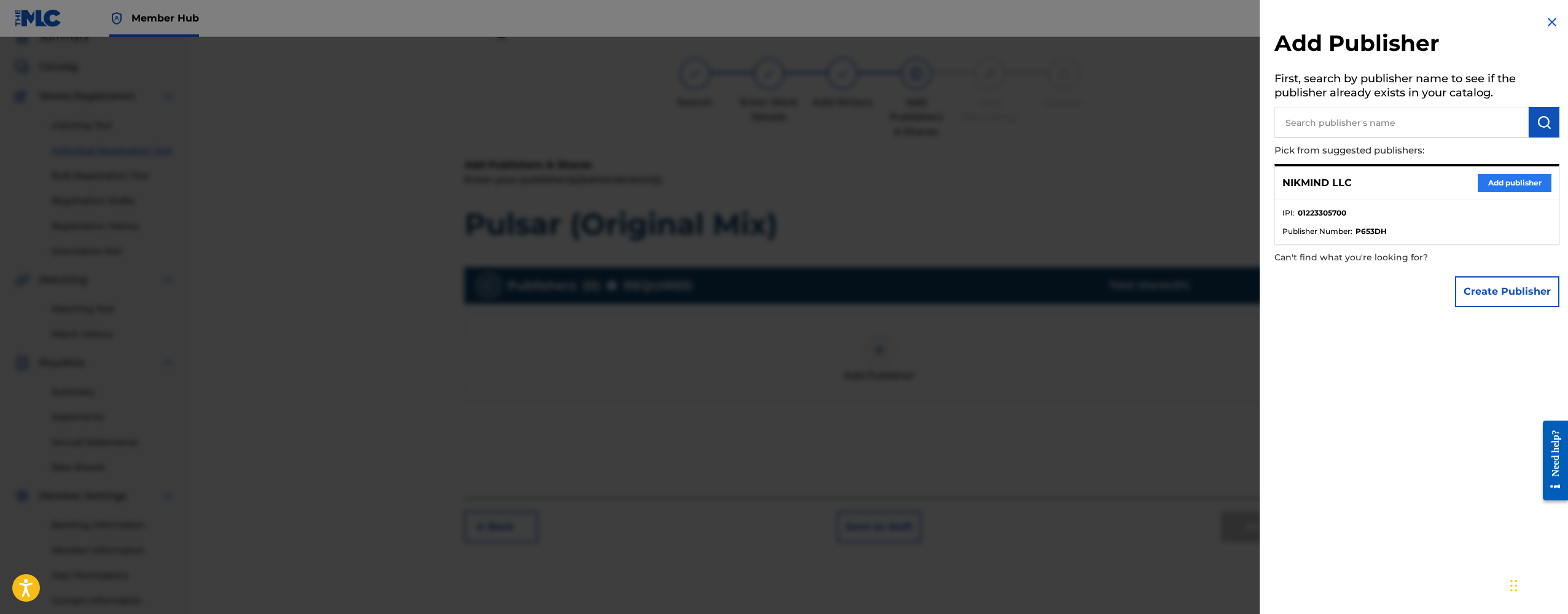
click at [1485, 184] on button "Add publisher" at bounding box center [1515, 182] width 74 height 18
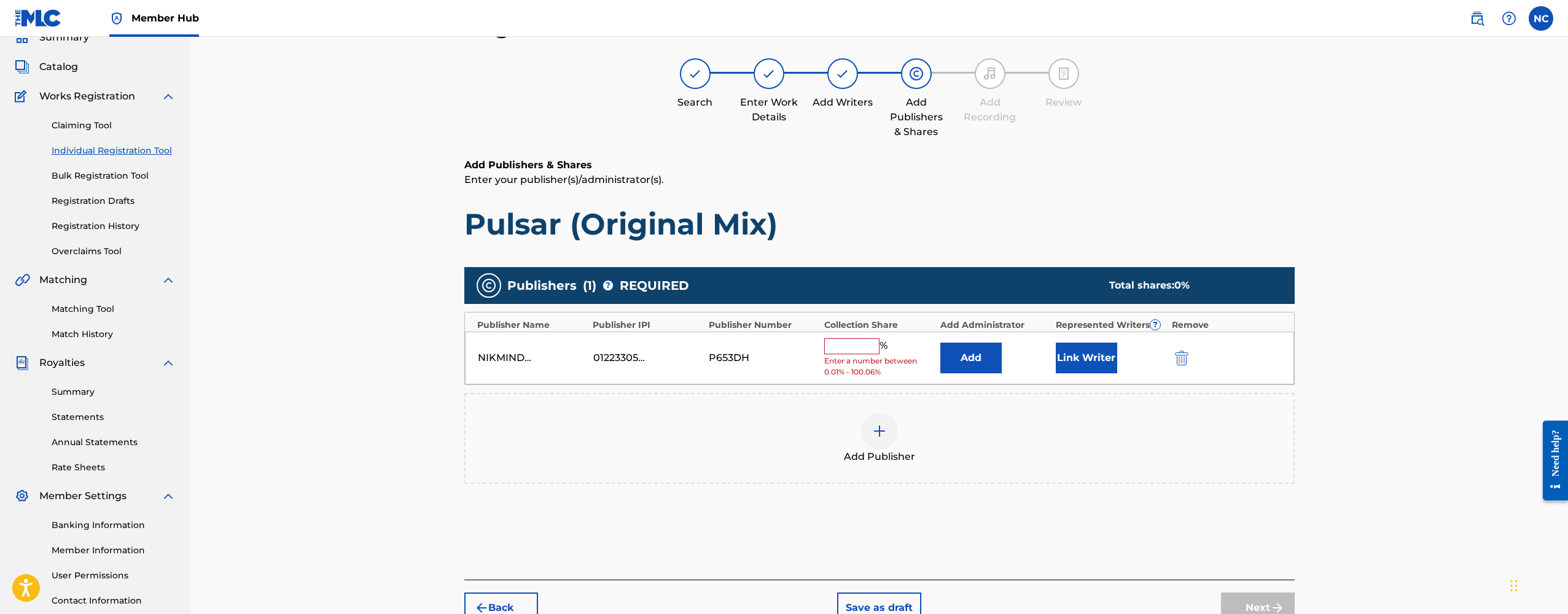
click at [855, 345] on input "text" at bounding box center [852, 346] width 55 height 16
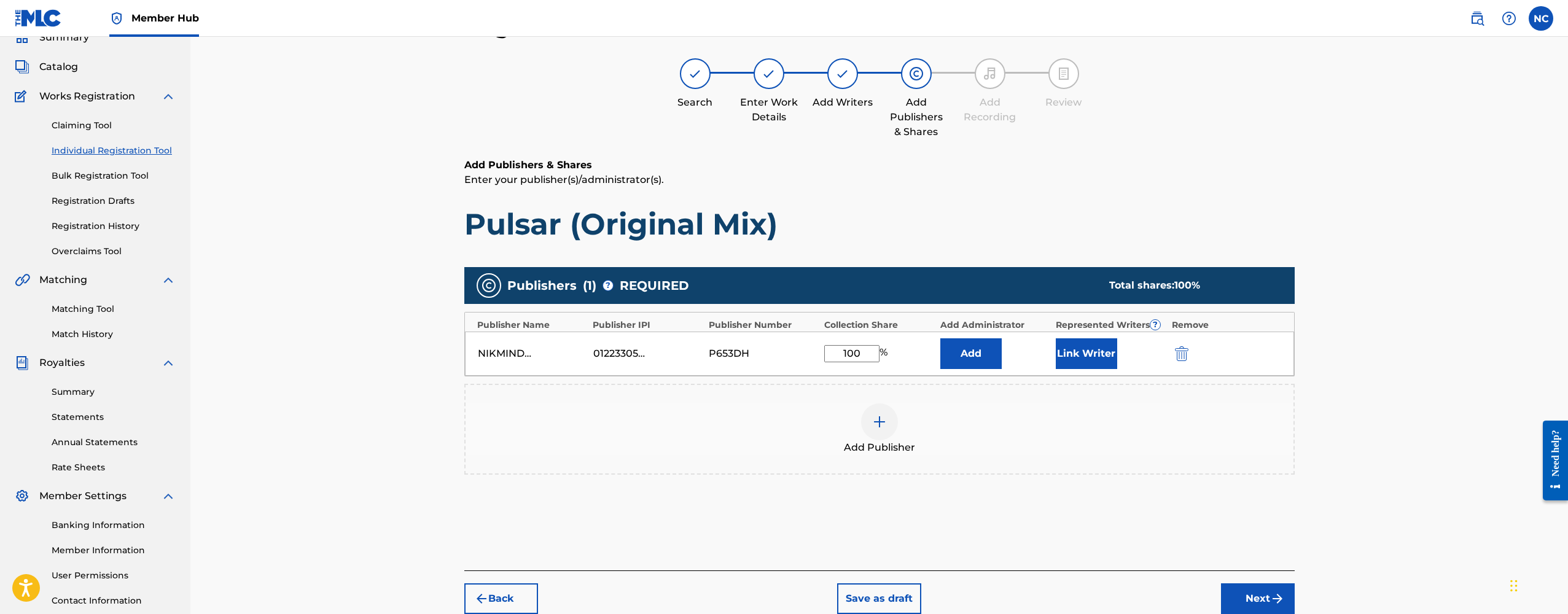
type input "100"
click at [1338, 403] on div "Register Work Search Enter Work Details Add Writers Add Publishers & Shares Add…" at bounding box center [879, 315] width 1378 height 666
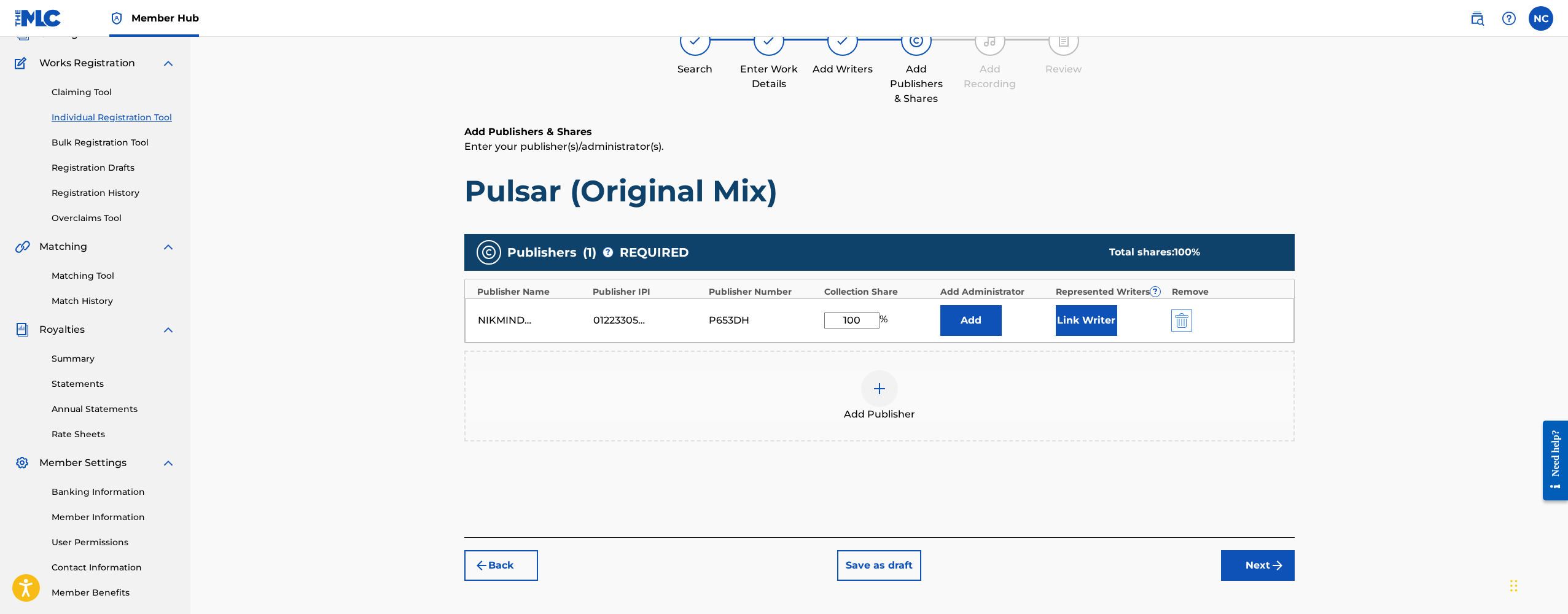
scroll to position [91, 0]
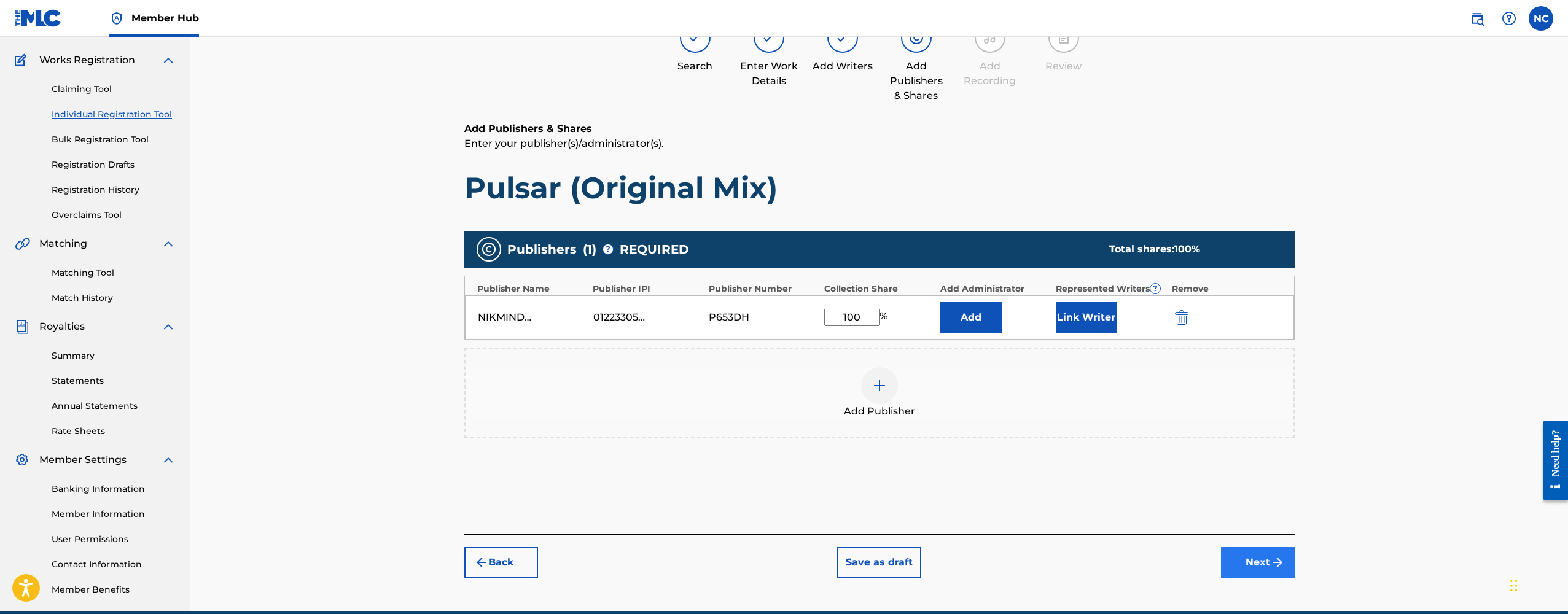
click at [1250, 562] on button "Next" at bounding box center [1257, 562] width 74 height 31
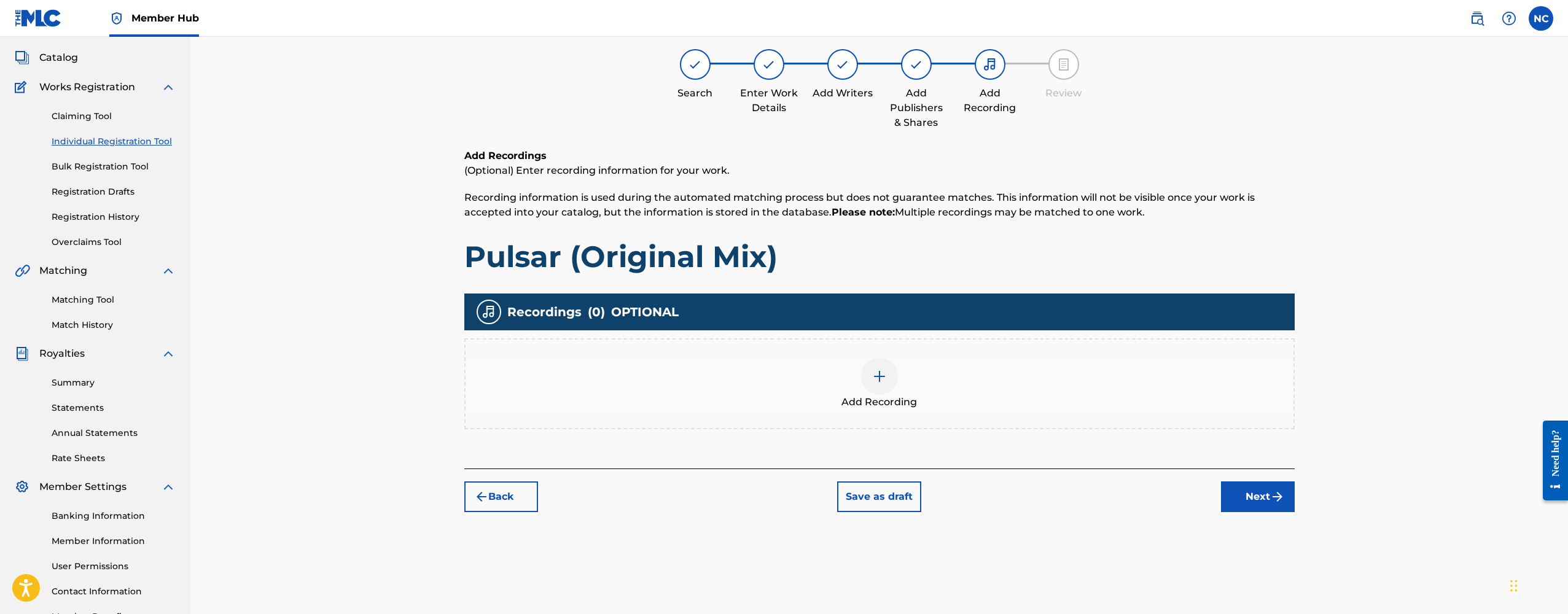
scroll to position [55, 0]
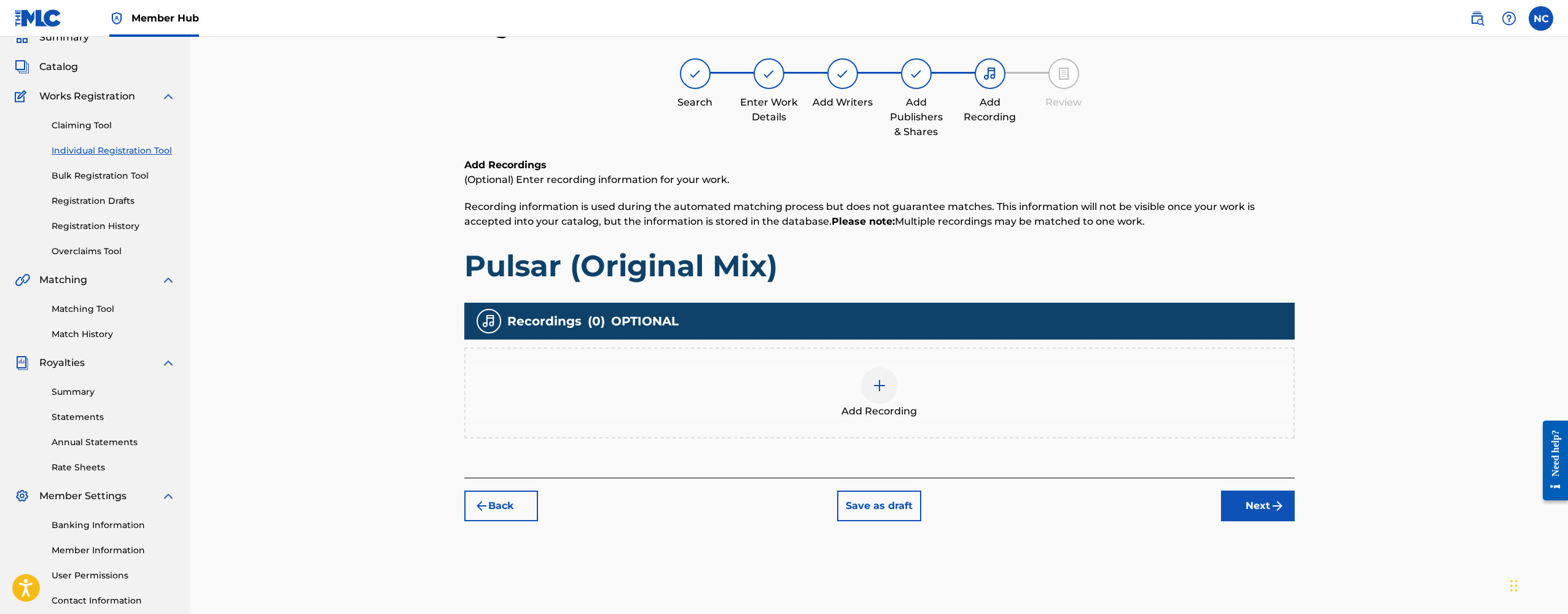
click at [893, 392] on div at bounding box center [879, 385] width 37 height 37
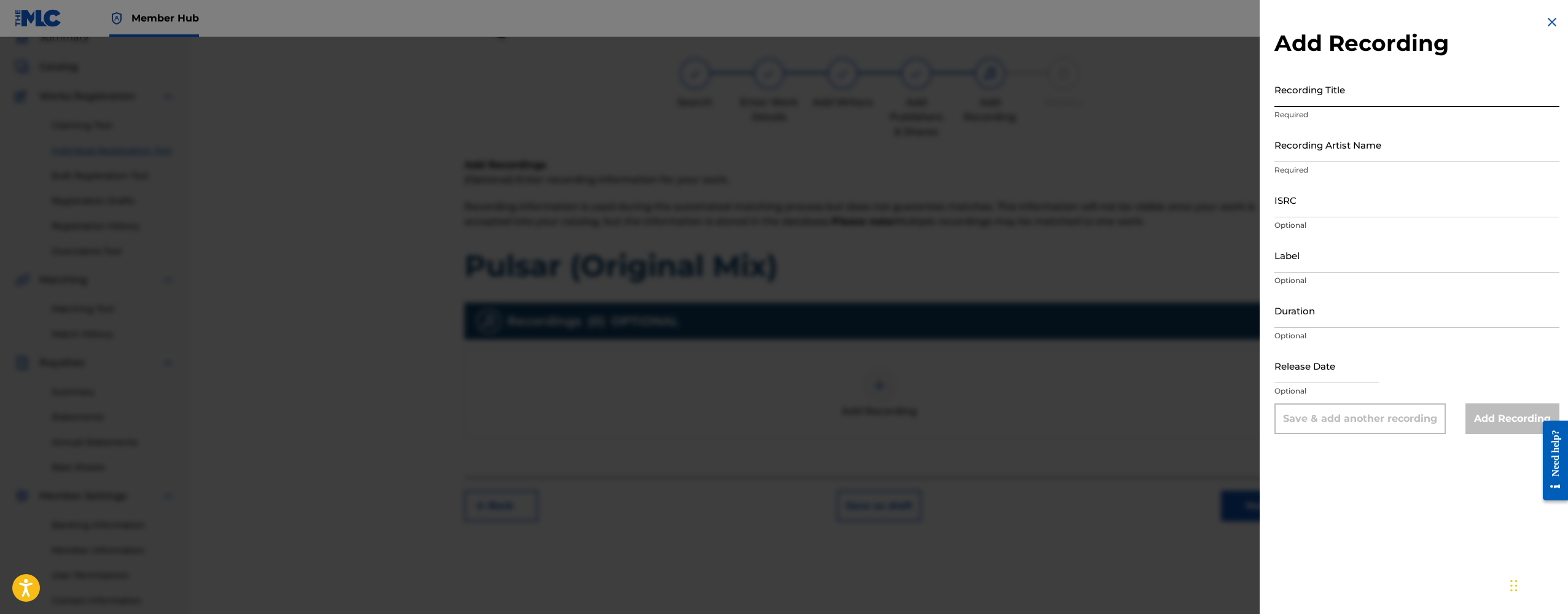
click at [1318, 95] on input "Recording Title" at bounding box center [1417, 89] width 285 height 35
type input "Pulsar (Original Mix)"
click at [1313, 148] on input "Recording Artist Name" at bounding box center [1417, 144] width 285 height 35
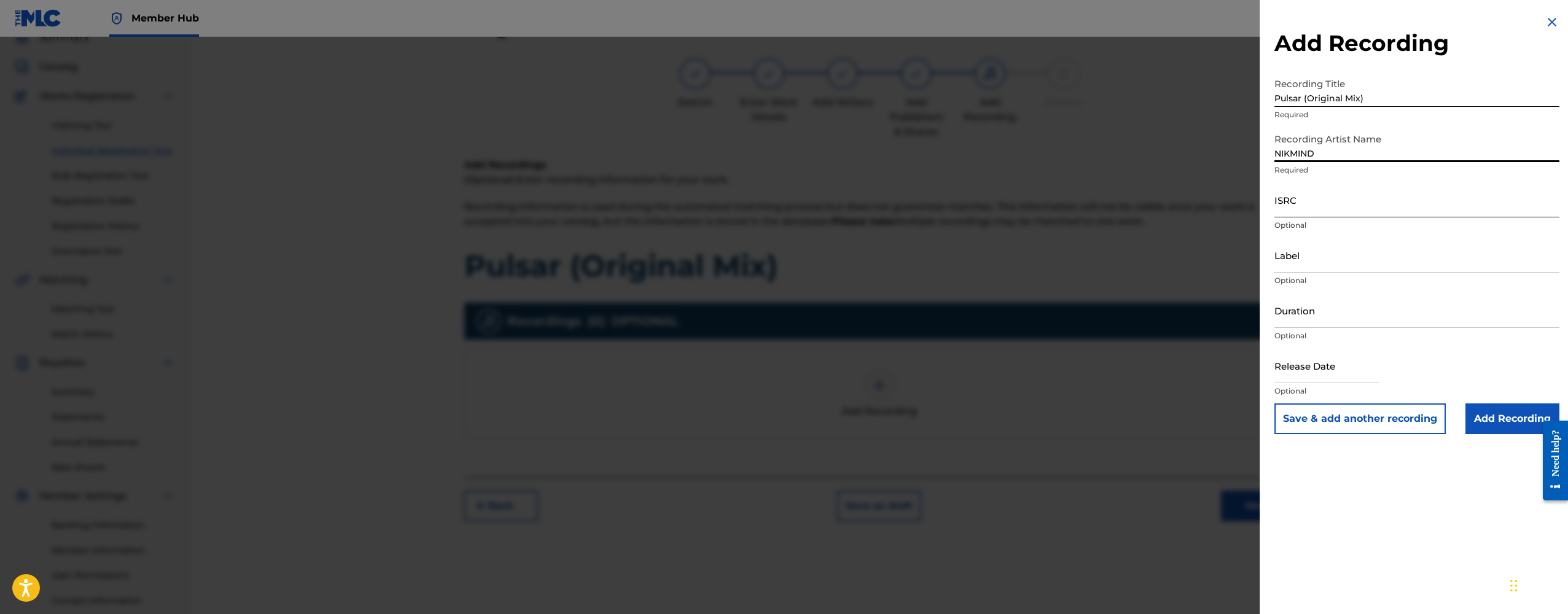
type input "NIKMIND"
click at [1306, 209] on input "ISRC" at bounding box center [1417, 200] width 285 height 35
paste input "CA5KR2524123"
type input "CA5KR2524123"
click at [1313, 263] on input "Label" at bounding box center [1417, 255] width 285 height 35
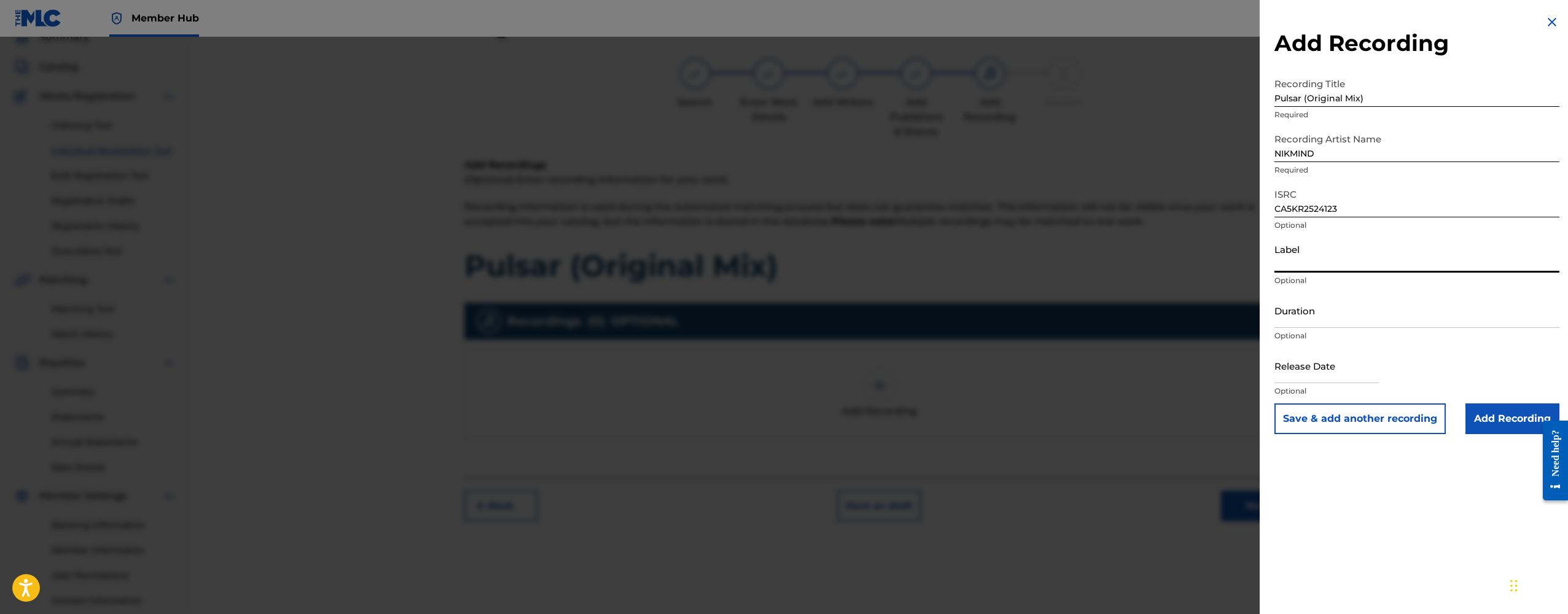
paste input "NIKMIND ANGVIS"
drag, startPoint x: 1321, startPoint y: 263, endPoint x: 1251, endPoint y: 264, distance: 70.0
click at [1251, 264] on div "Add Recording Recording Title Pulsar (Original Mix) Required Recording Artist N…" at bounding box center [784, 325] width 1568 height 577
type input "ANGVIS"
click at [1328, 321] on input "Duration" at bounding box center [1417, 310] width 285 height 35
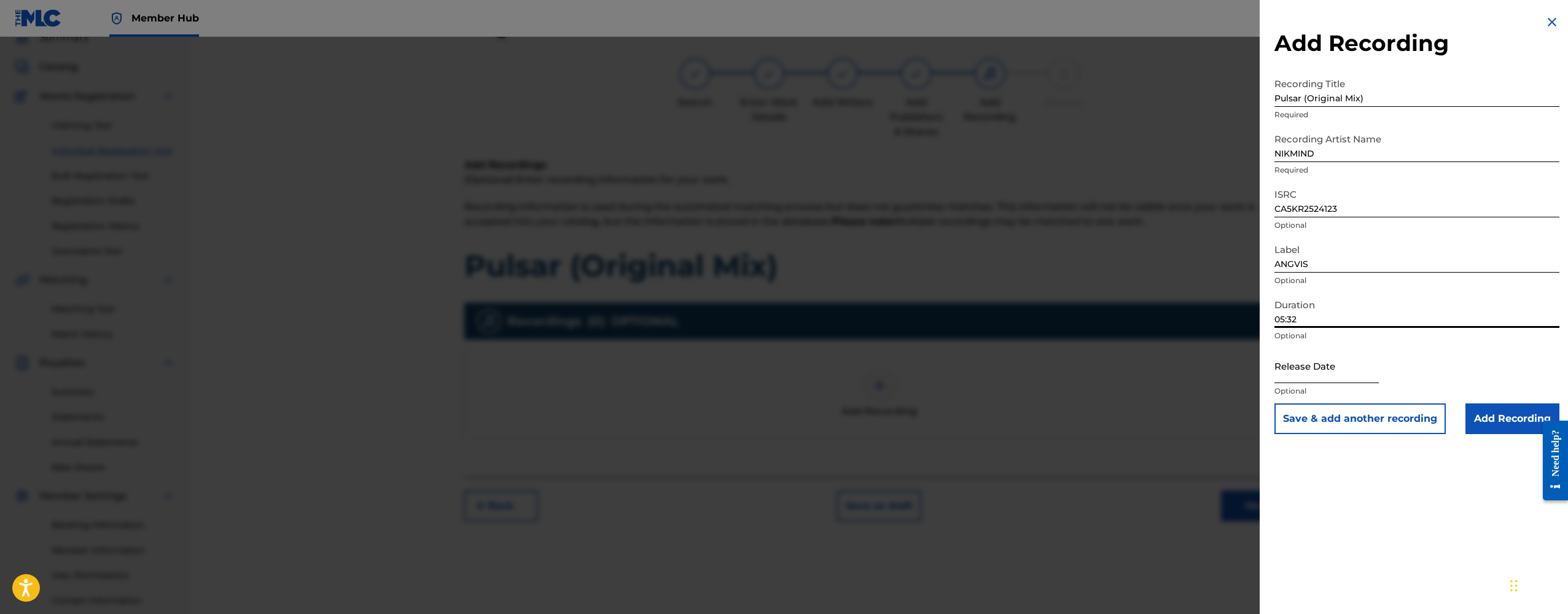
type input "05:32"
click at [1319, 378] on input "text" at bounding box center [1326, 365] width 104 height 35
select select "8"
select select "2025"
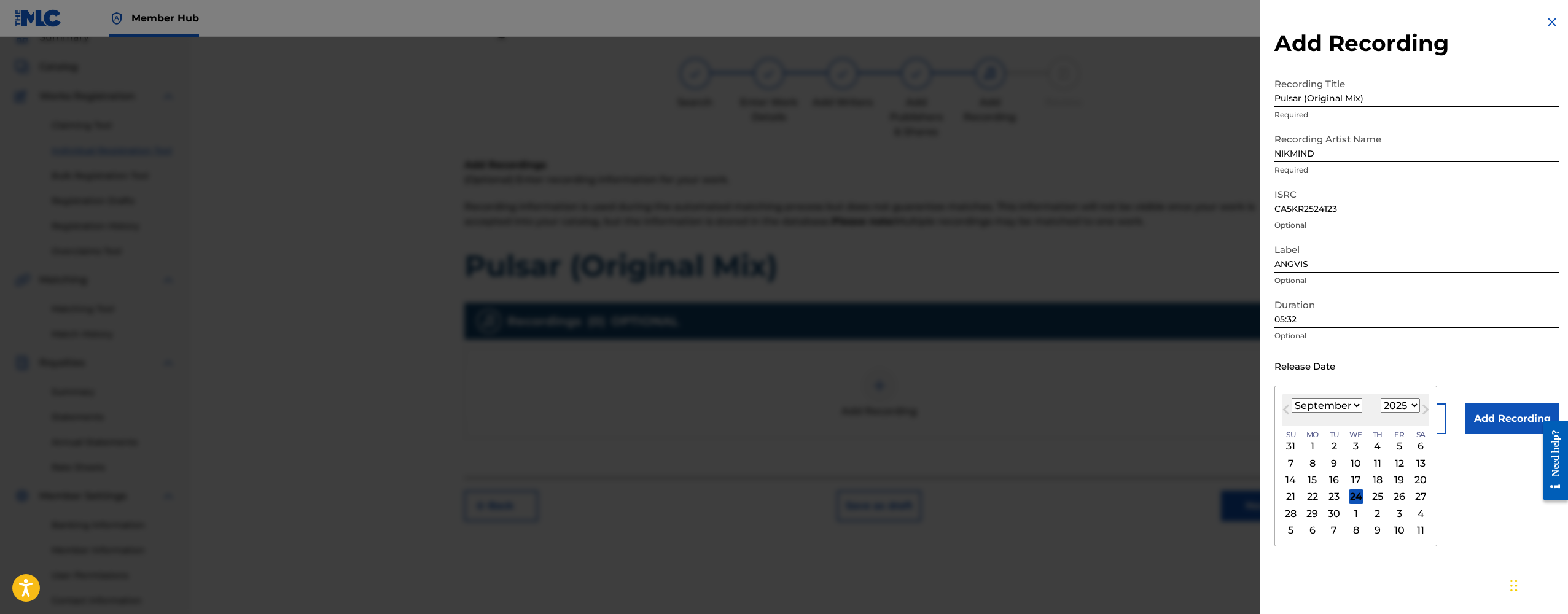
select select "4"
click at [1312, 460] on div "5" at bounding box center [1312, 463] width 15 height 15
type input "[DATE]"
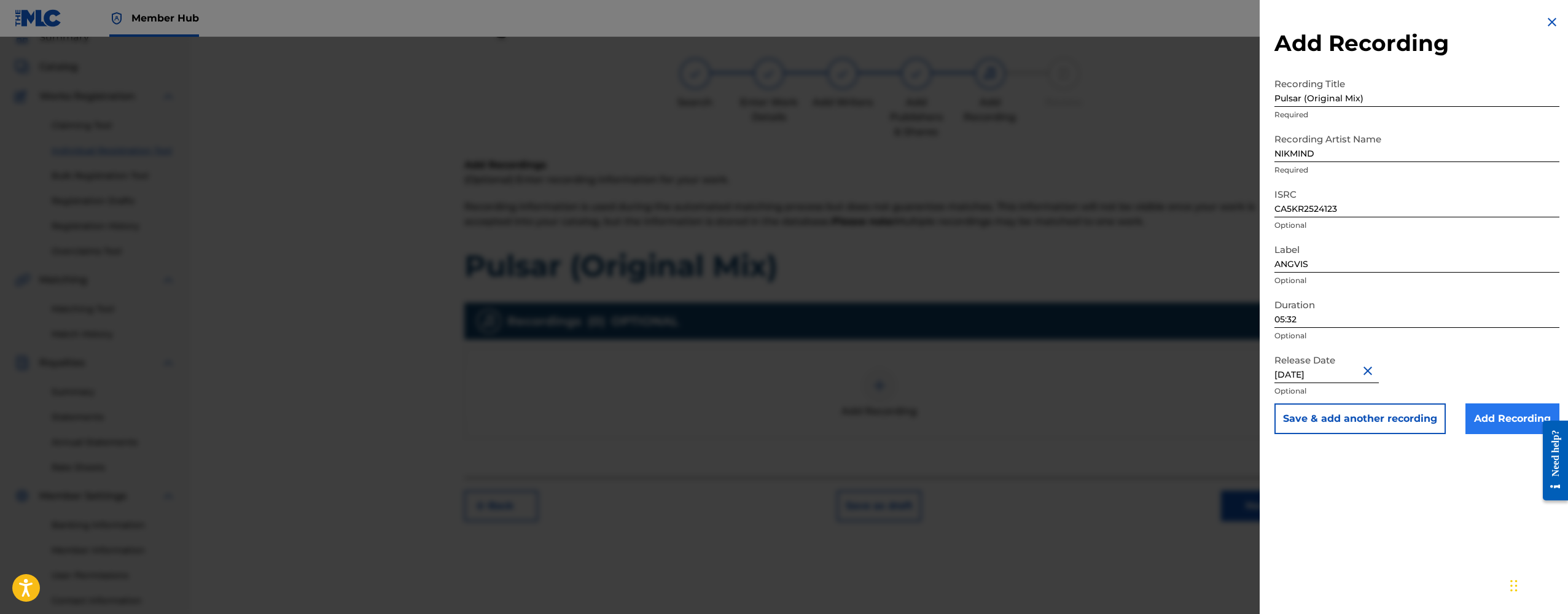
click at [1475, 418] on input "Add Recording" at bounding box center [1512, 419] width 94 height 31
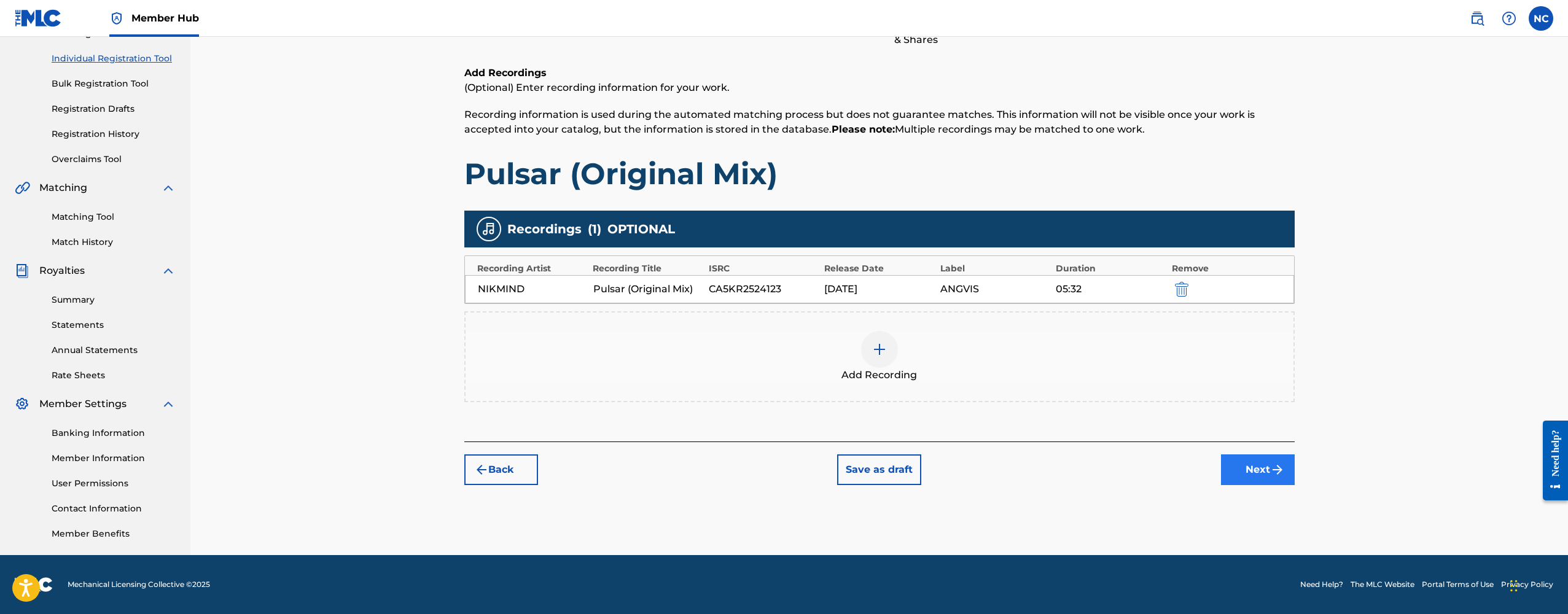
click at [1251, 459] on button "Next" at bounding box center [1257, 470] width 74 height 31
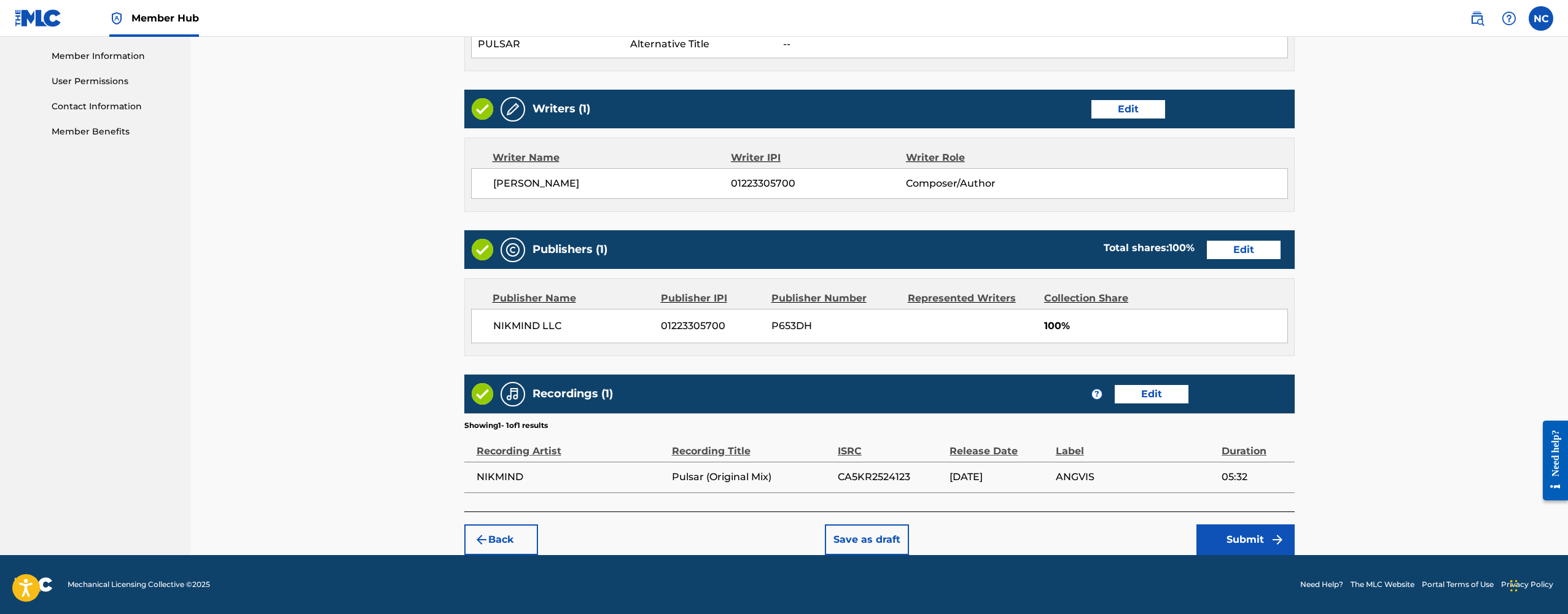
scroll to position [550, 0]
click at [1223, 531] on button "Submit" at bounding box center [1245, 540] width 98 height 31
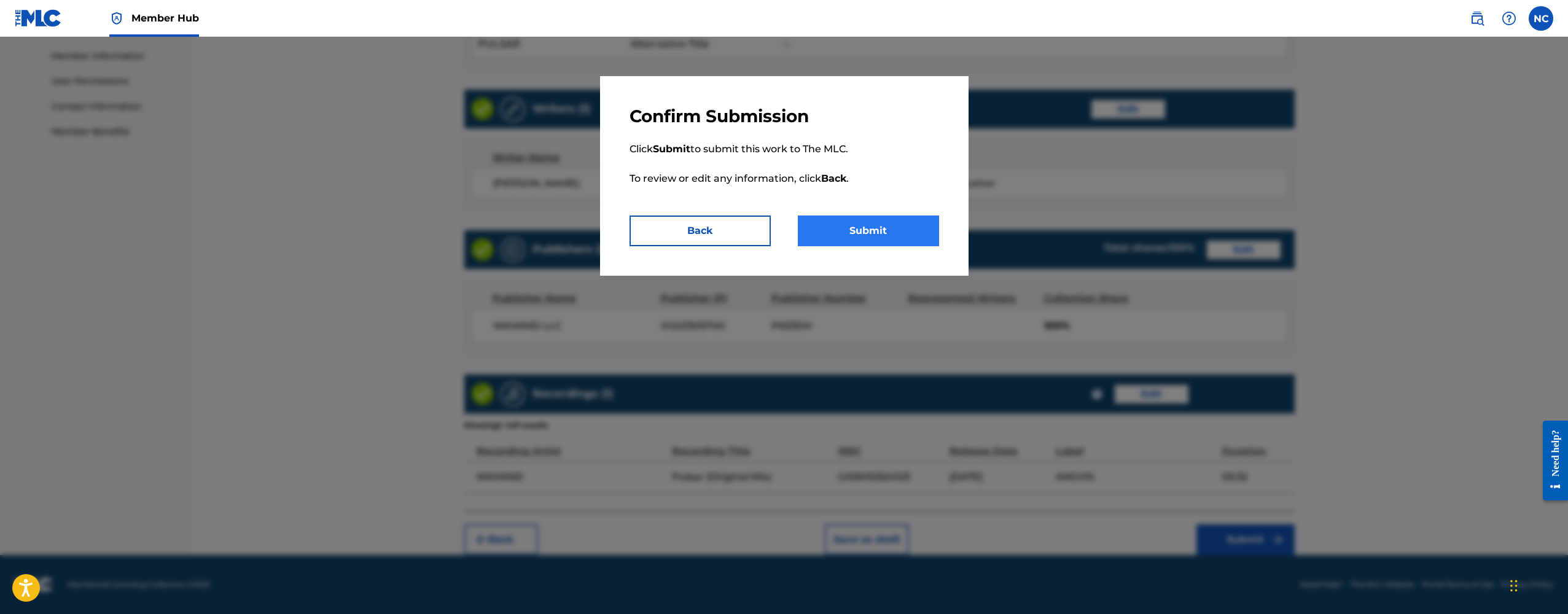
click at [870, 236] on button "Submit" at bounding box center [869, 231] width 141 height 31
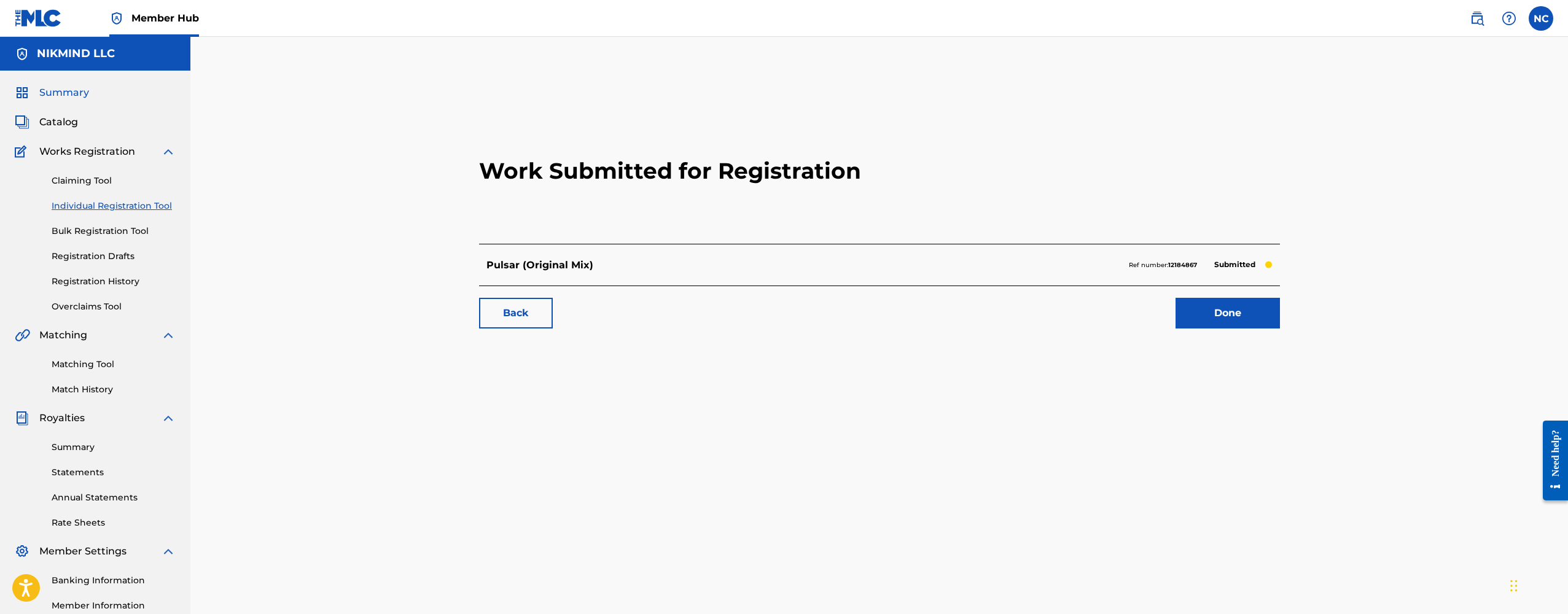
click at [64, 95] on span "Summary" at bounding box center [65, 92] width 50 height 15
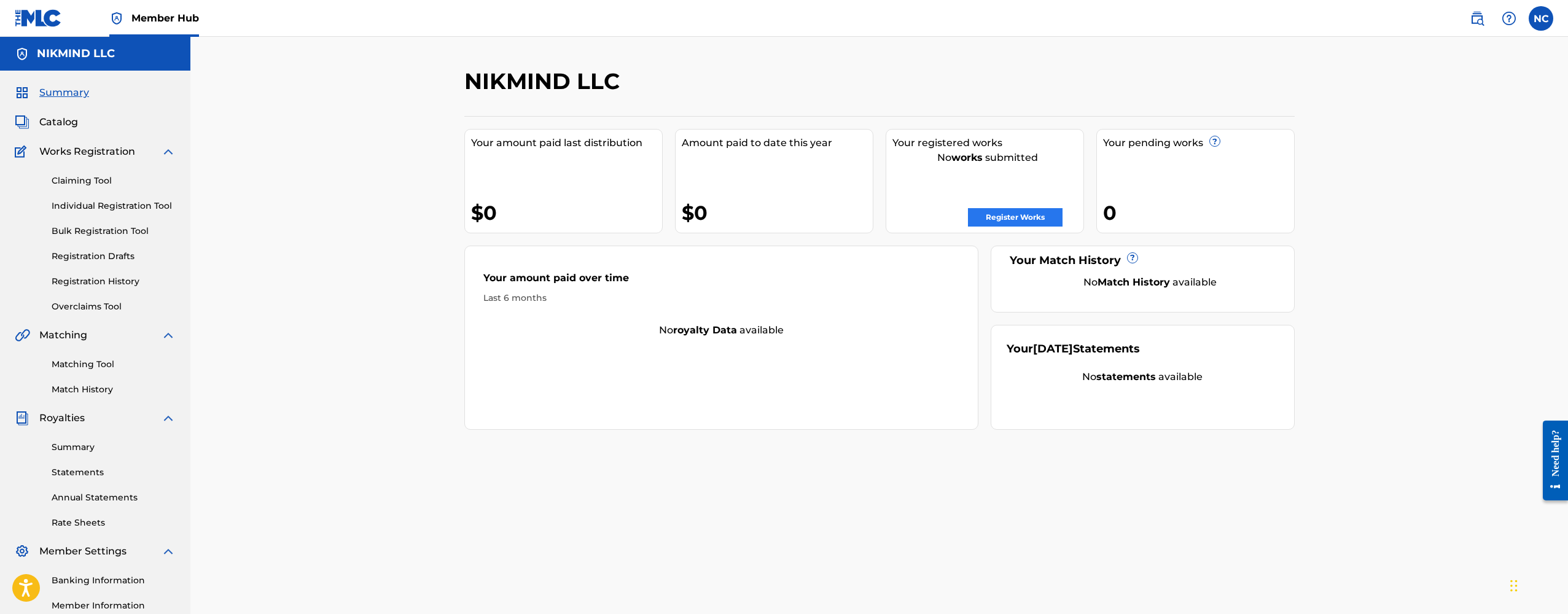
click at [1015, 224] on link "Register Works" at bounding box center [1015, 217] width 95 height 18
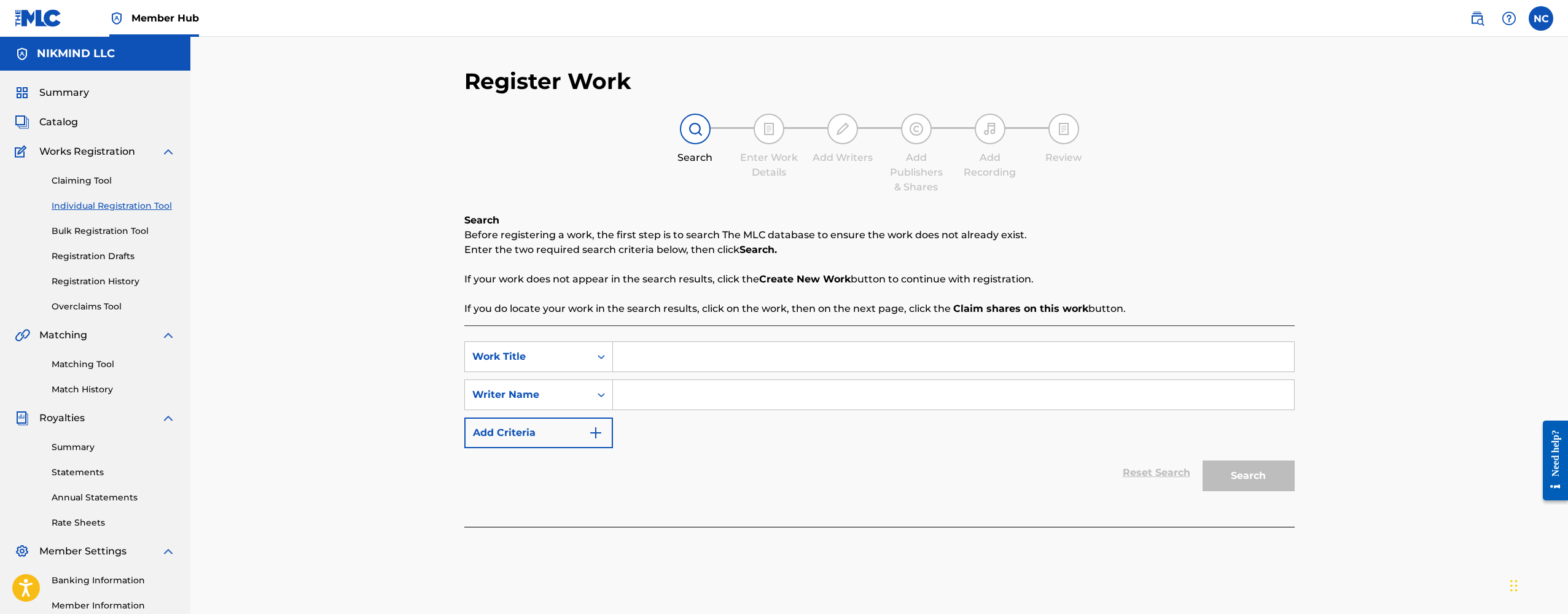
click at [664, 355] on input "Search Form" at bounding box center [954, 357] width 681 height 29
type input "Airplane Mode"
click at [676, 402] on input "Search Form" at bounding box center [954, 395] width 681 height 29
type input "[PERSON_NAME]"
click at [1231, 488] on button "Search" at bounding box center [1248, 476] width 92 height 31
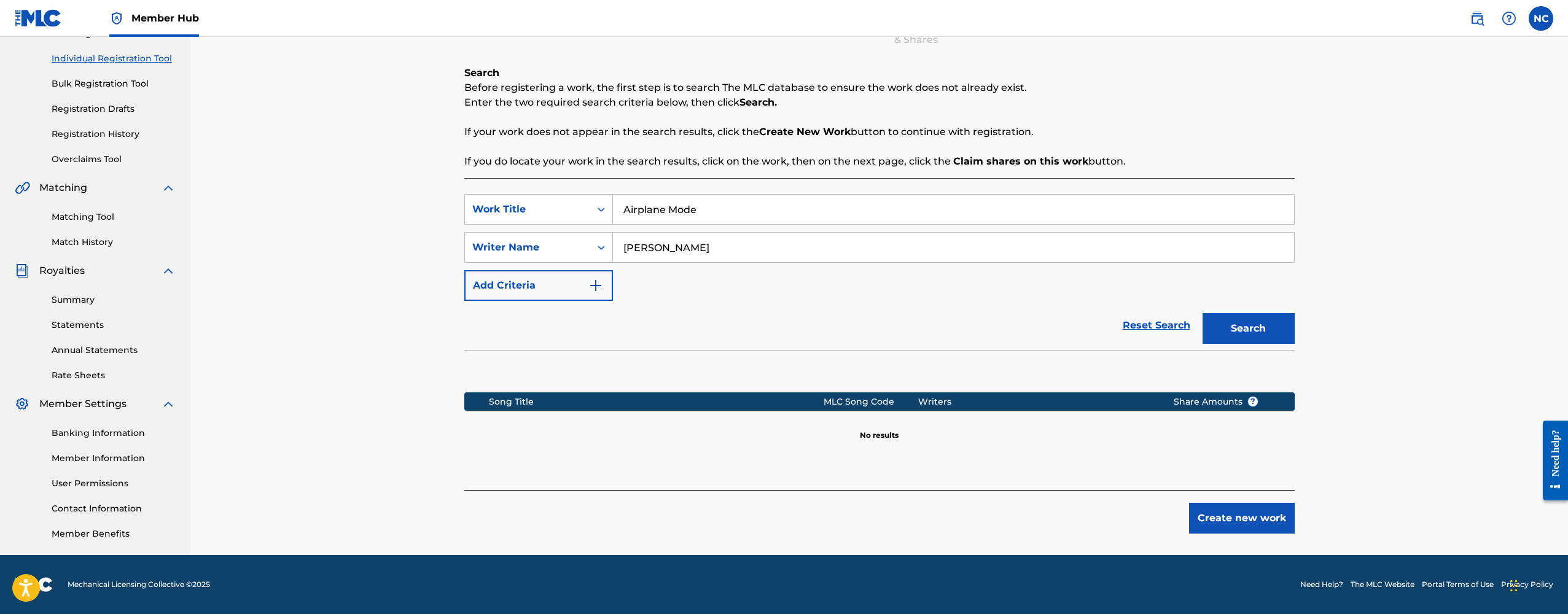
scroll to position [147, 0]
click at [1261, 528] on button "Create new work" at bounding box center [1241, 519] width 106 height 31
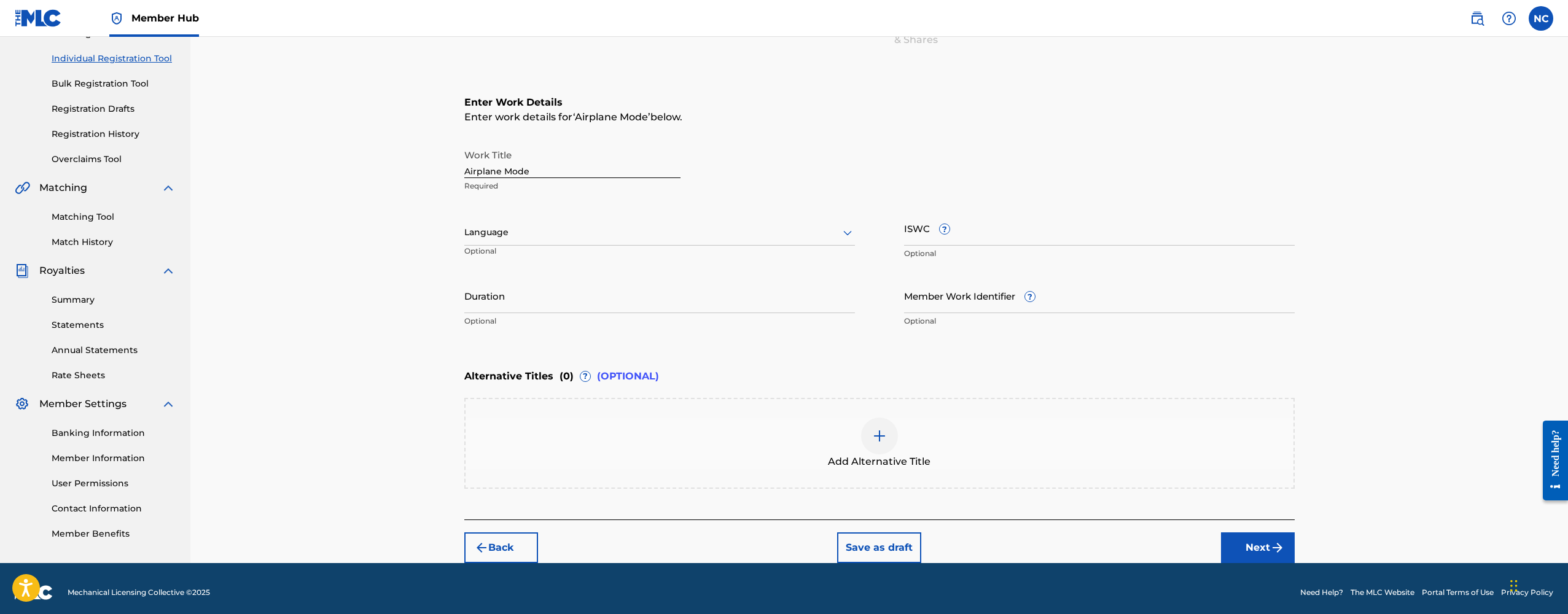
click at [553, 170] on input "Airplane Mode" at bounding box center [572, 160] width 216 height 35
type input "Airplane Mode (Original Mix)"
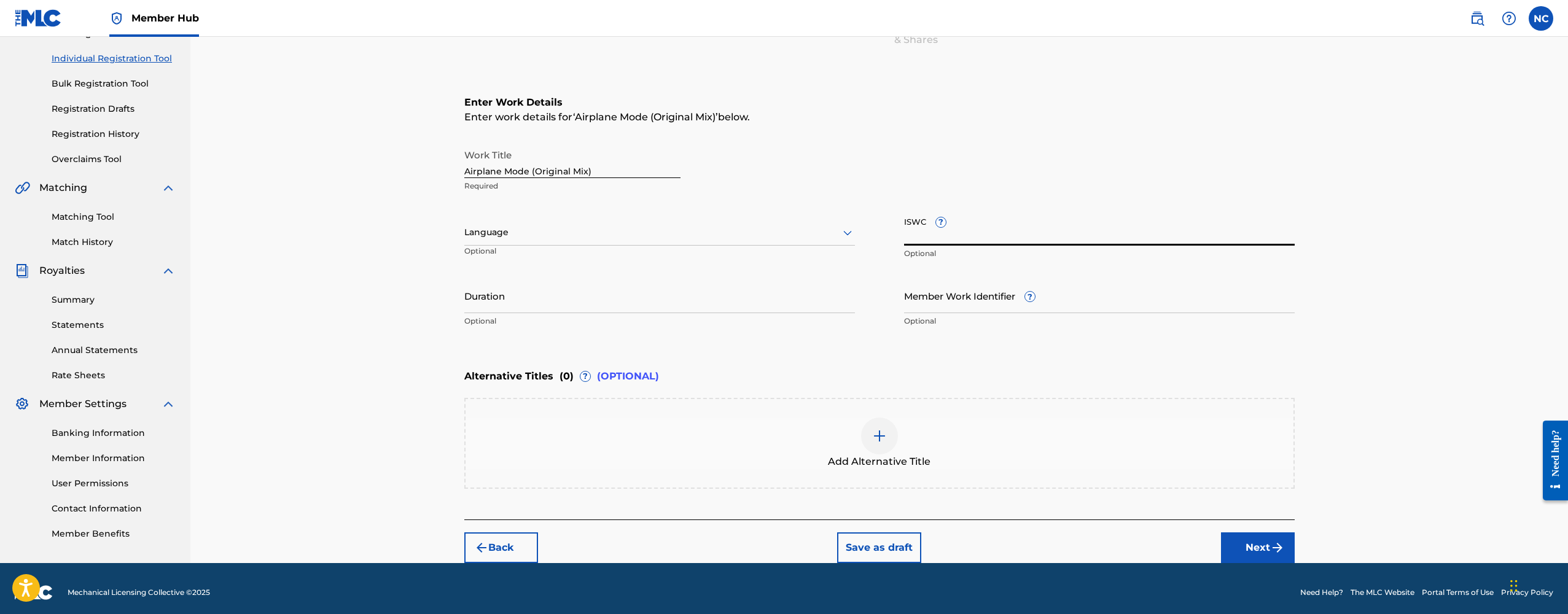
click at [916, 229] on input "ISWC ?" at bounding box center [1099, 228] width 390 height 35
paste input "T3352193654"
type input "T3352193654"
click at [527, 300] on input "Duration" at bounding box center [660, 295] width 390 height 35
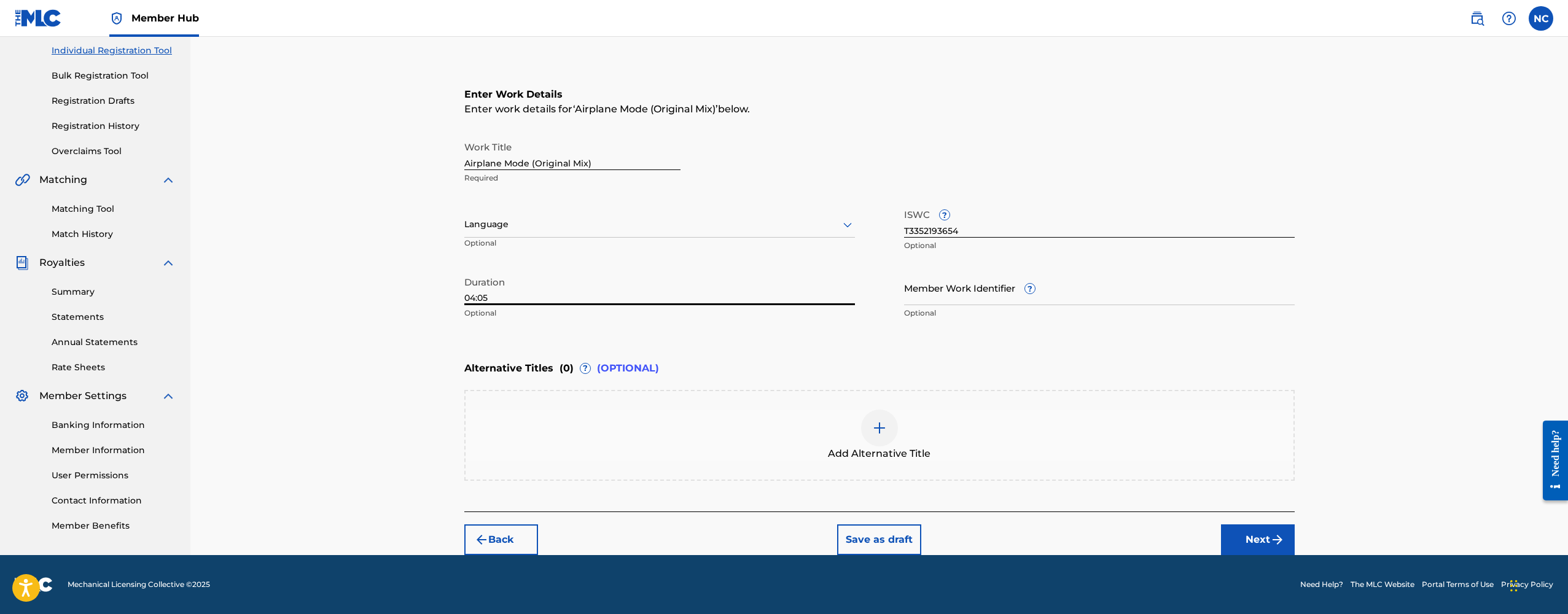
scroll to position [156, 0]
type input "04:05"
click at [876, 437] on div at bounding box center [879, 427] width 37 height 37
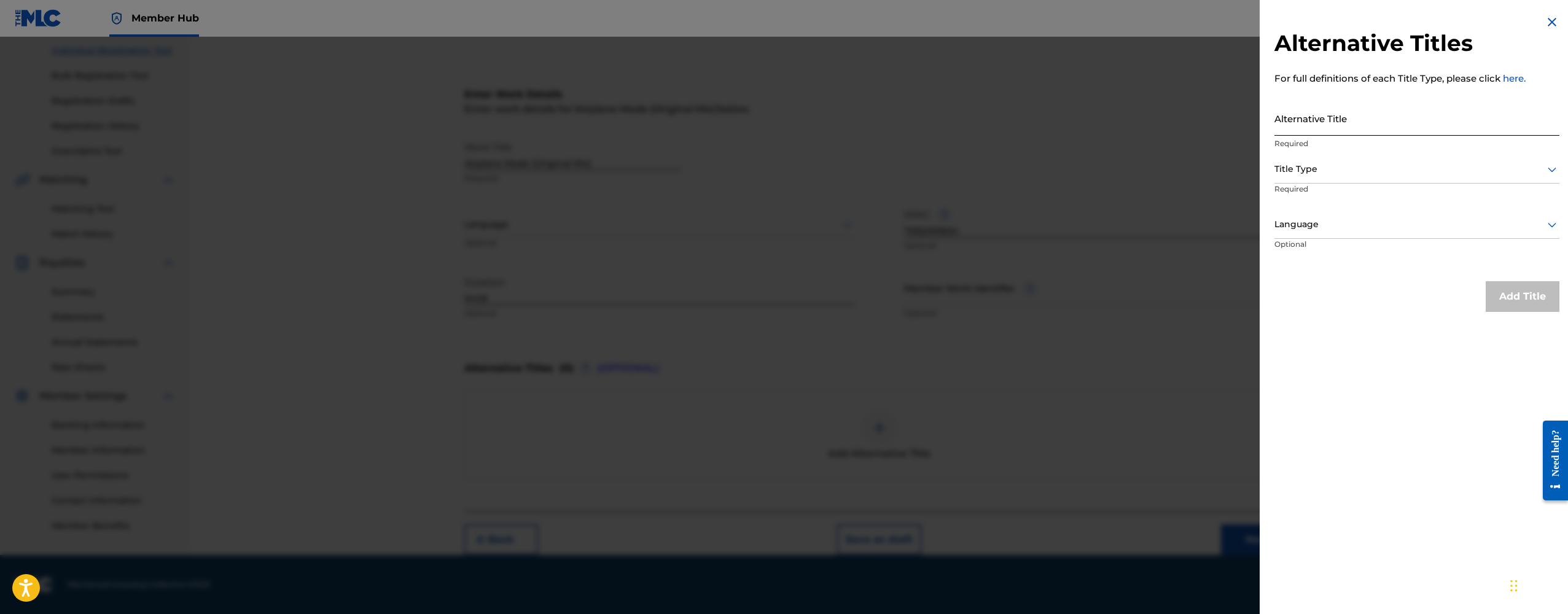
click at [1320, 121] on input "Alternative Title" at bounding box center [1417, 118] width 285 height 35
type input "N"
paste input "NIKMIND - Airplane Mode (Original Mix)"
type input "NIKMIND - Airplane Mode (Original Mix)"
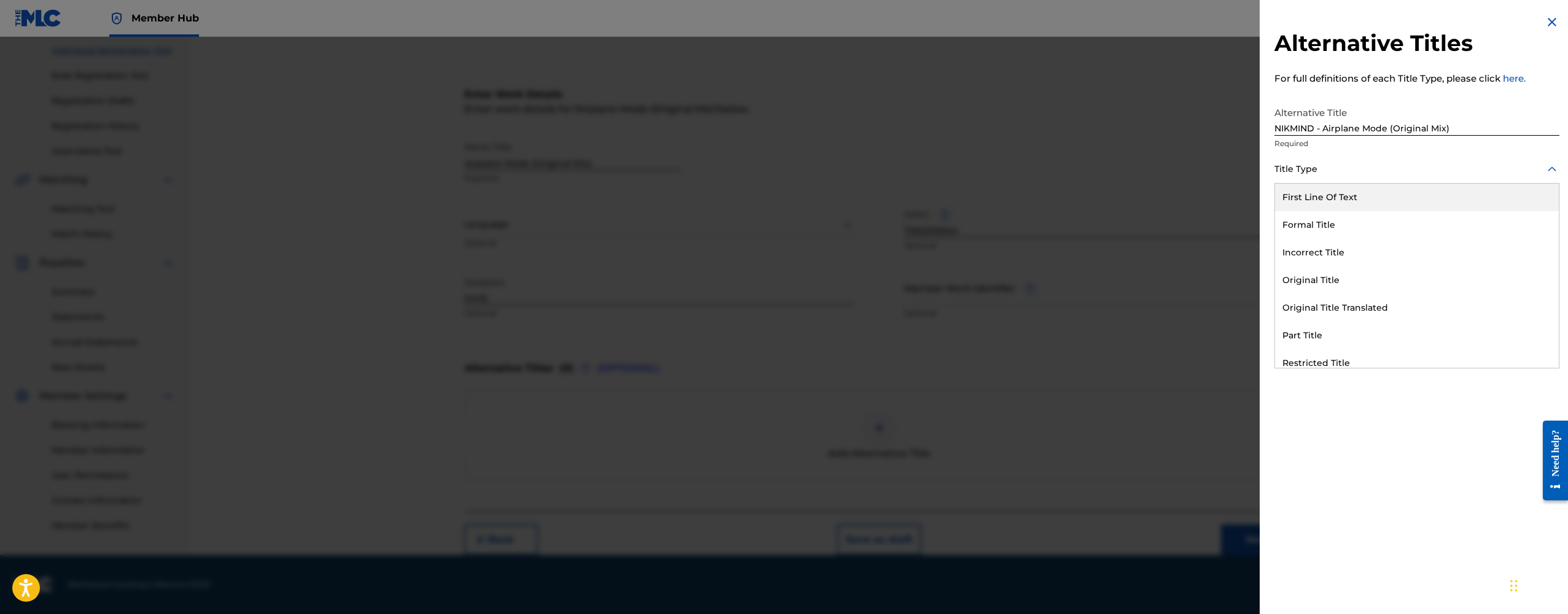
click at [1328, 176] on div at bounding box center [1417, 169] width 285 height 15
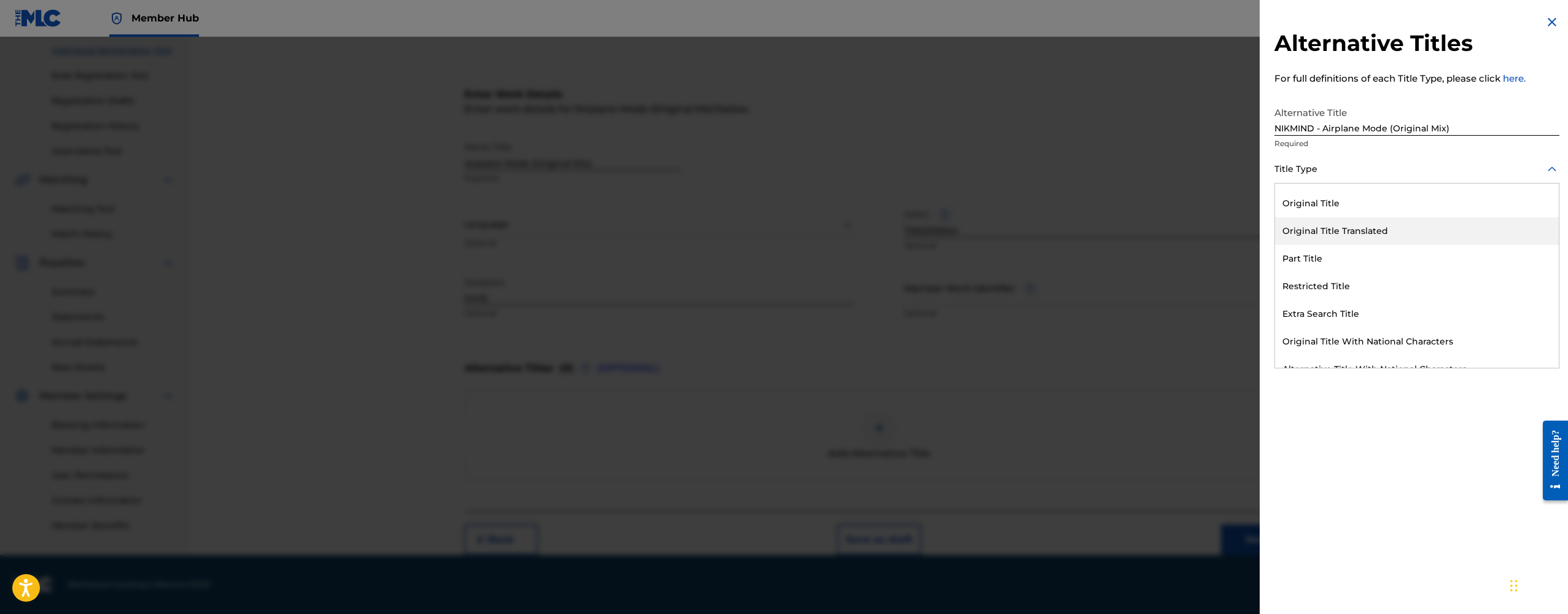
scroll to position [72, 0]
click at [1313, 212] on div "Original Title" at bounding box center [1417, 208] width 284 height 28
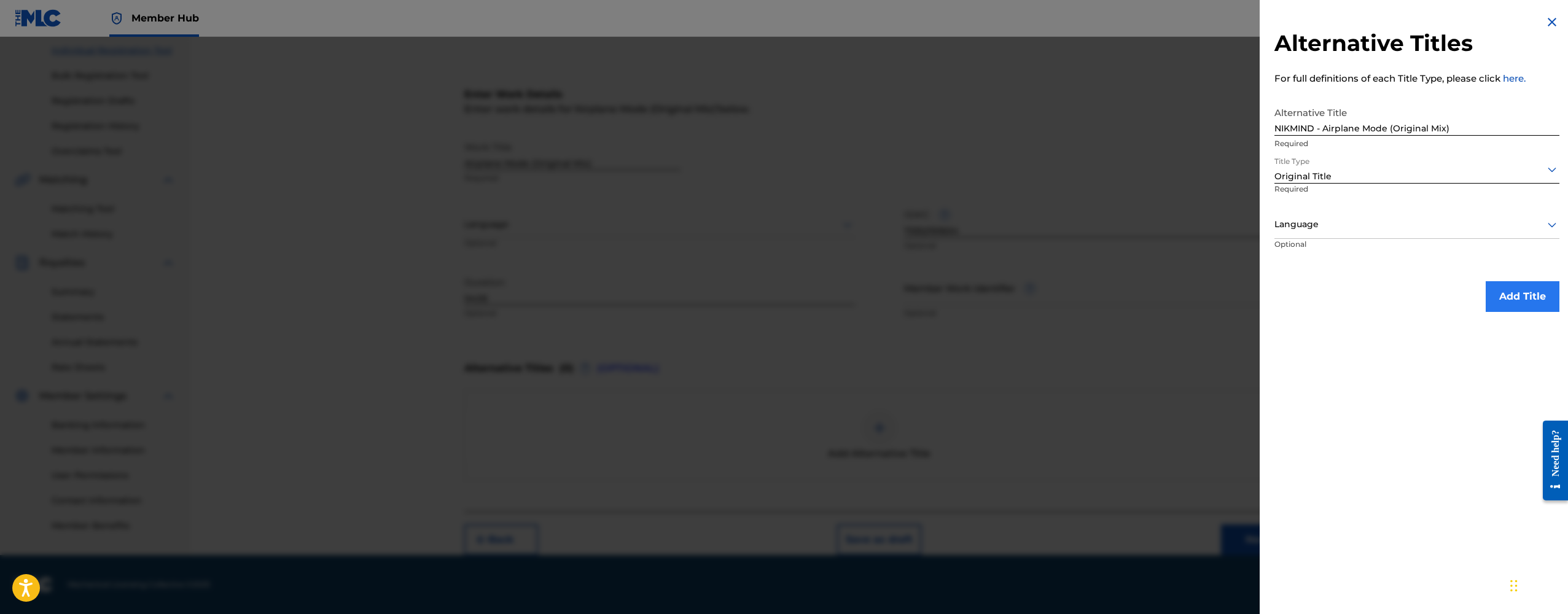
click at [1513, 298] on button "Add Title" at bounding box center [1522, 297] width 74 height 31
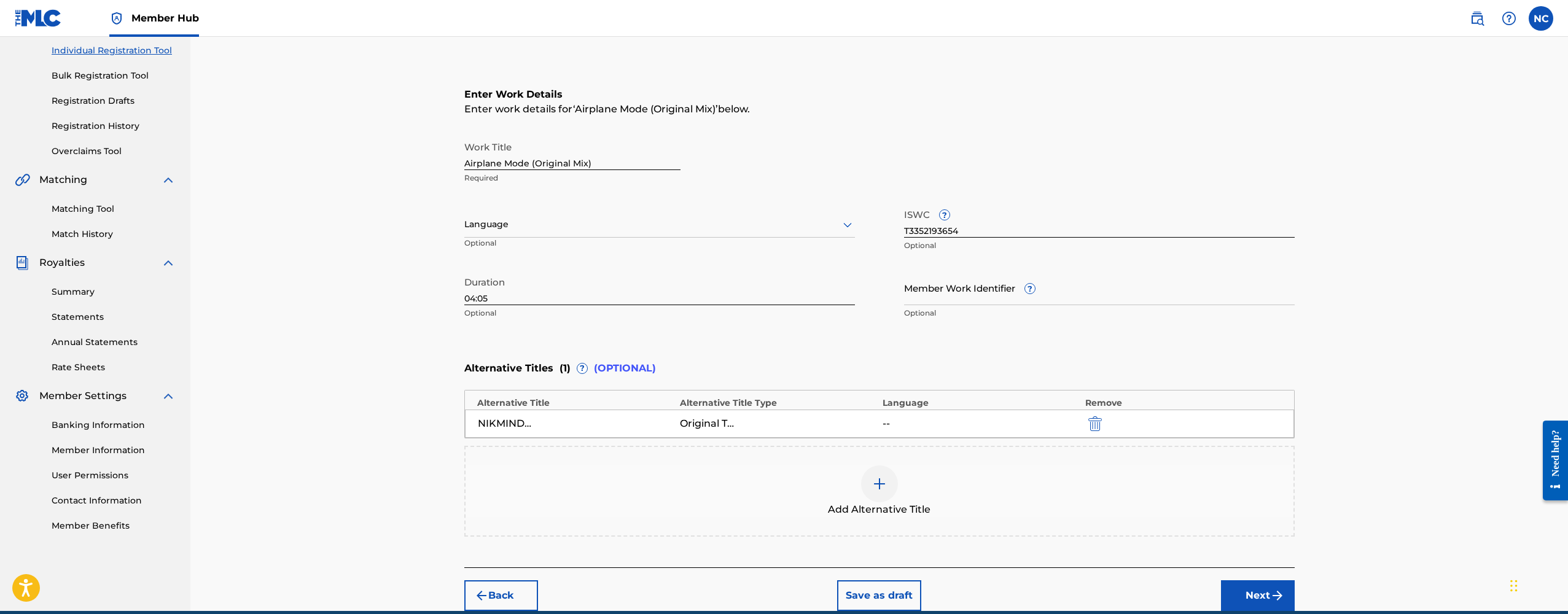
click at [865, 480] on div at bounding box center [879, 483] width 37 height 37
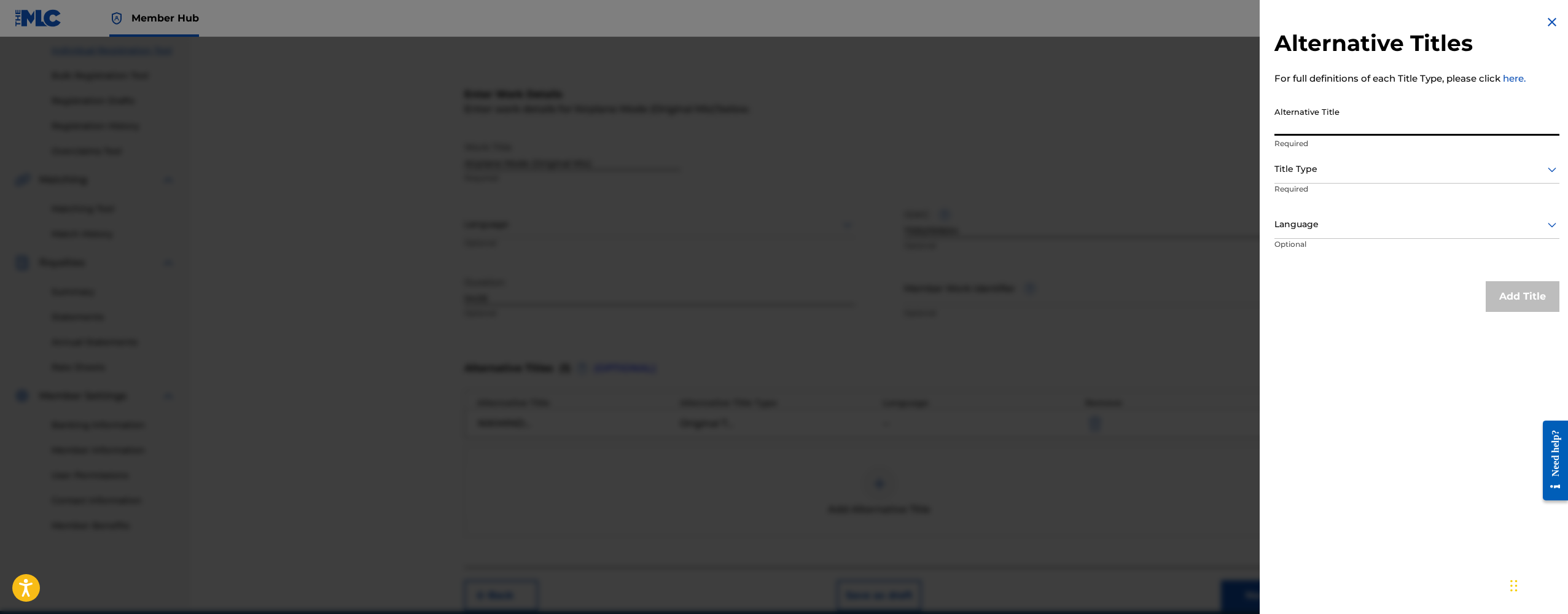
click at [1298, 125] on input "Alternative Title" at bounding box center [1417, 118] width 285 height 35
paste input "NIKMIND - Airplane Mode (Original Mix)"
drag, startPoint x: 1450, startPoint y: 125, endPoint x: 1391, endPoint y: 126, distance: 59.0
click at [1391, 126] on input "NIKMIND - Airplane Mode (Original Mix)" at bounding box center [1417, 118] width 285 height 35
type input "NIKMIND - Airplane Mode"
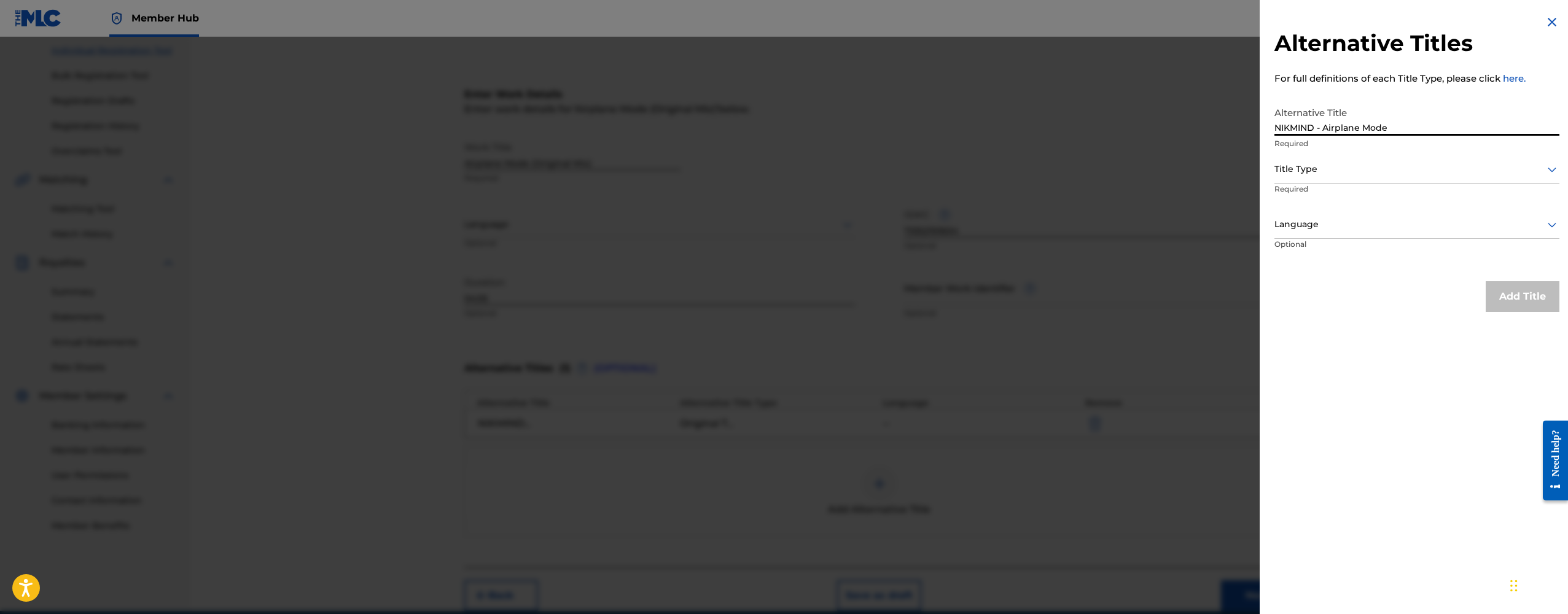
click at [1365, 166] on div at bounding box center [1417, 169] width 285 height 15
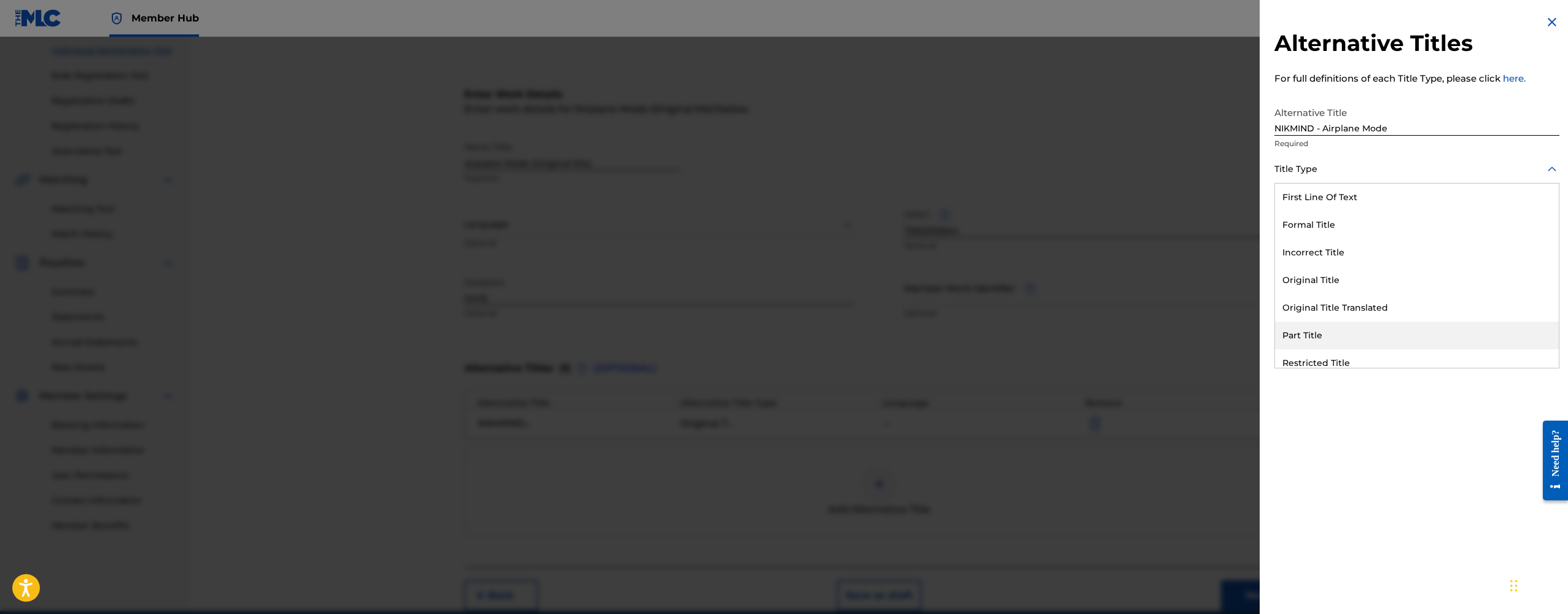
scroll to position [120, 0]
click at [1339, 348] on div "Alternative Title" at bounding box center [1417, 354] width 284 height 28
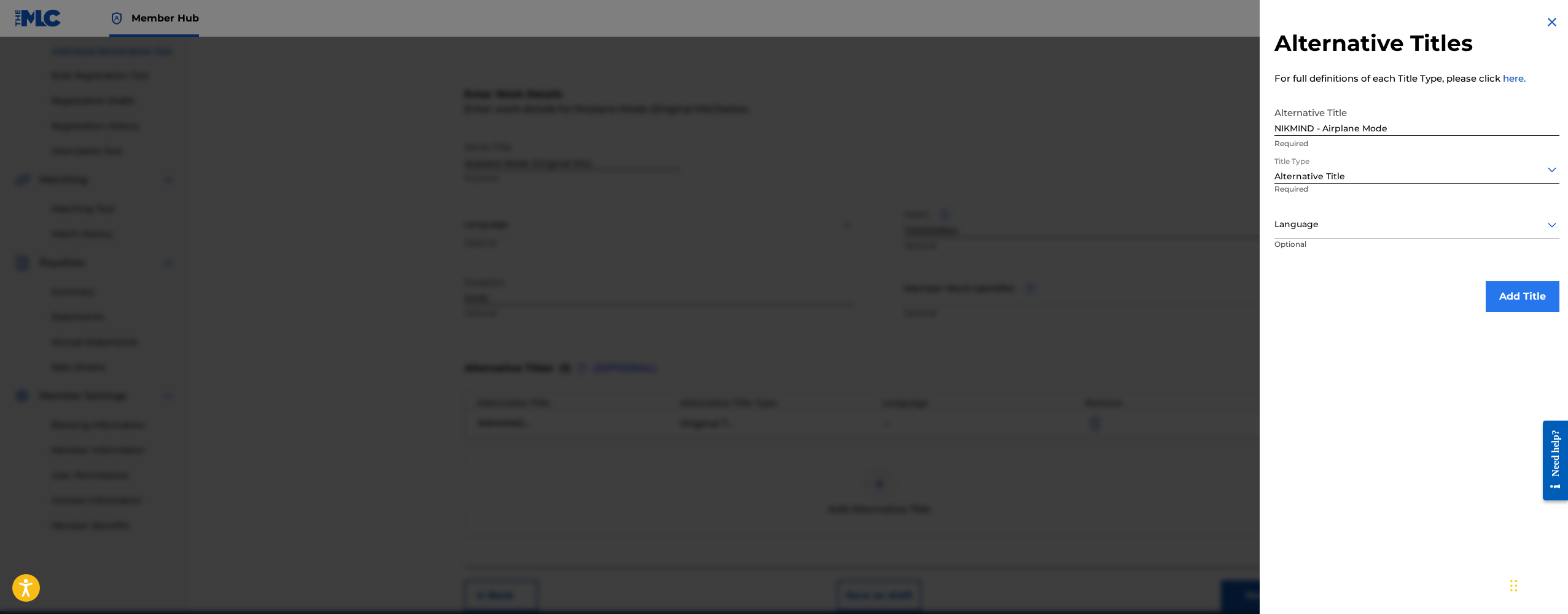
click at [1514, 290] on button "Add Title" at bounding box center [1522, 297] width 74 height 31
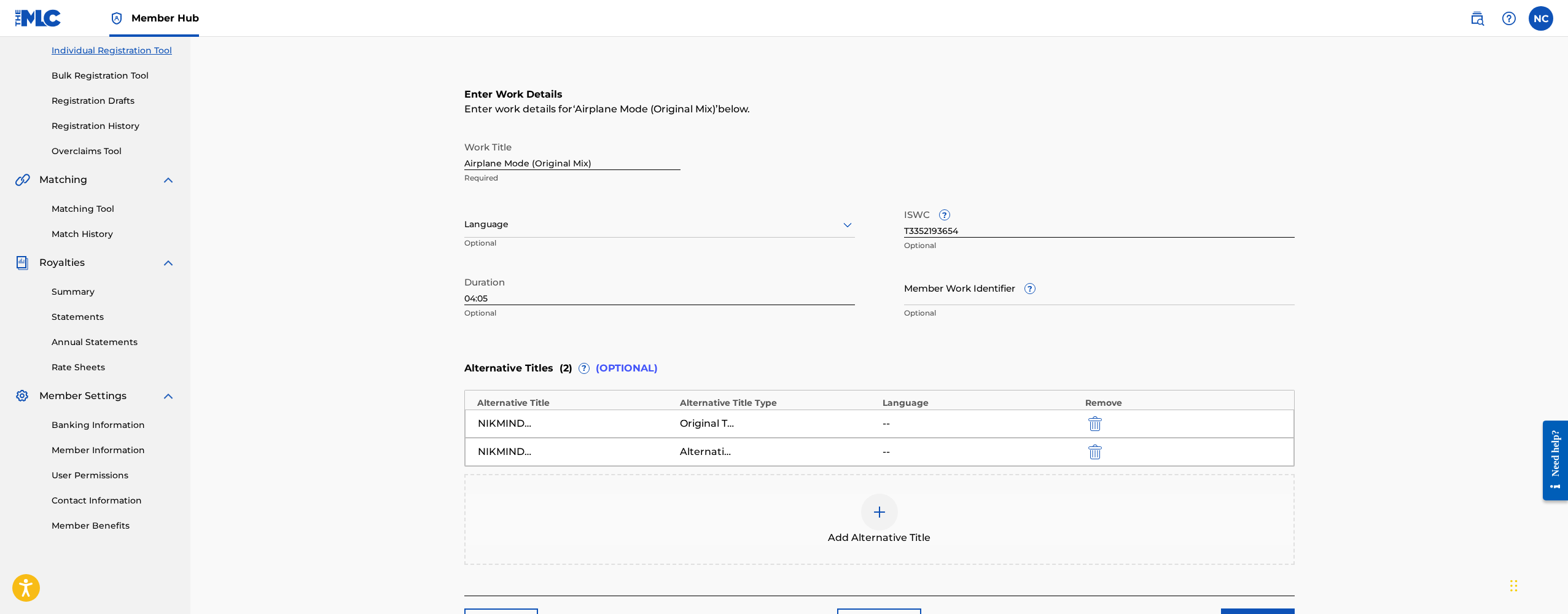
click at [869, 500] on div at bounding box center [879, 512] width 37 height 37
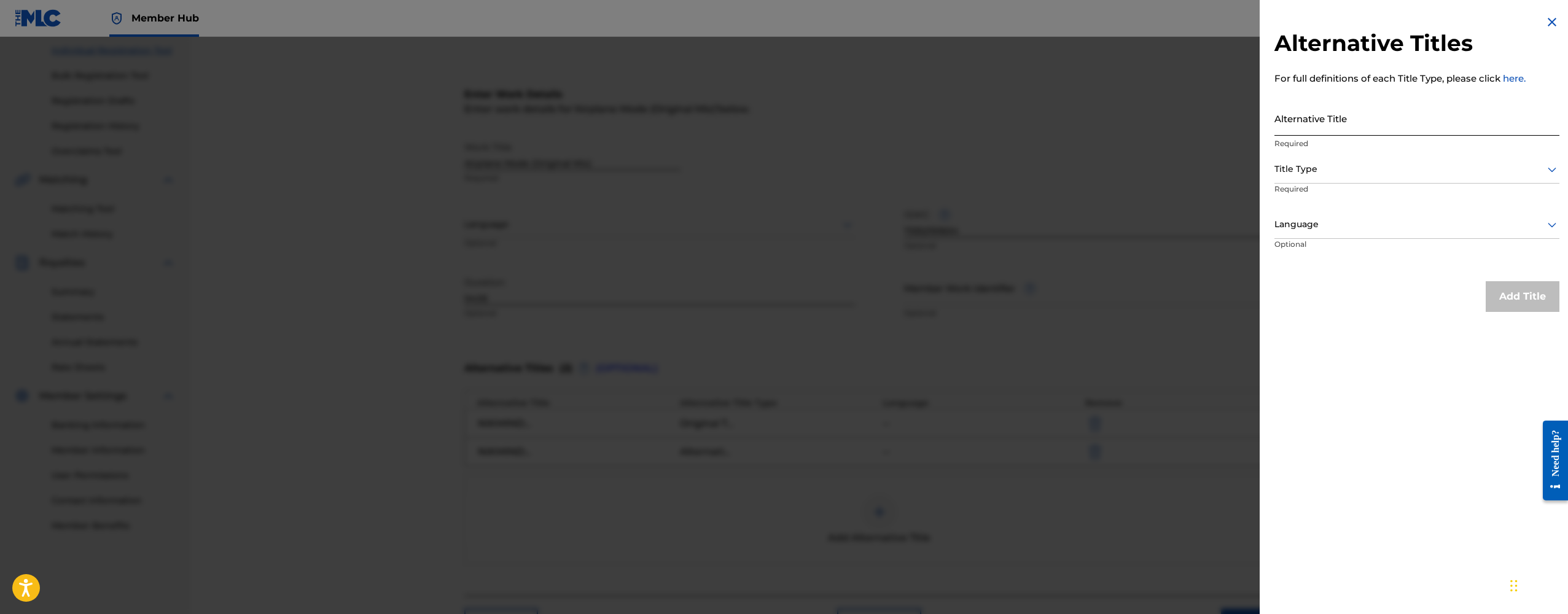
click at [1357, 116] on input "Alternative Title" at bounding box center [1417, 118] width 285 height 35
paste input "NIKMIND - Airplane Mode (Original Mix)"
drag, startPoint x: 1324, startPoint y: 128, endPoint x: 1196, endPoint y: 128, distance: 128.0
click at [1196, 128] on div "Alternative Titles For full definitions of each Title Type, please click here. …" at bounding box center [784, 325] width 1568 height 577
drag, startPoint x: 1405, startPoint y: 126, endPoint x: 1339, endPoint y: 124, distance: 66.0
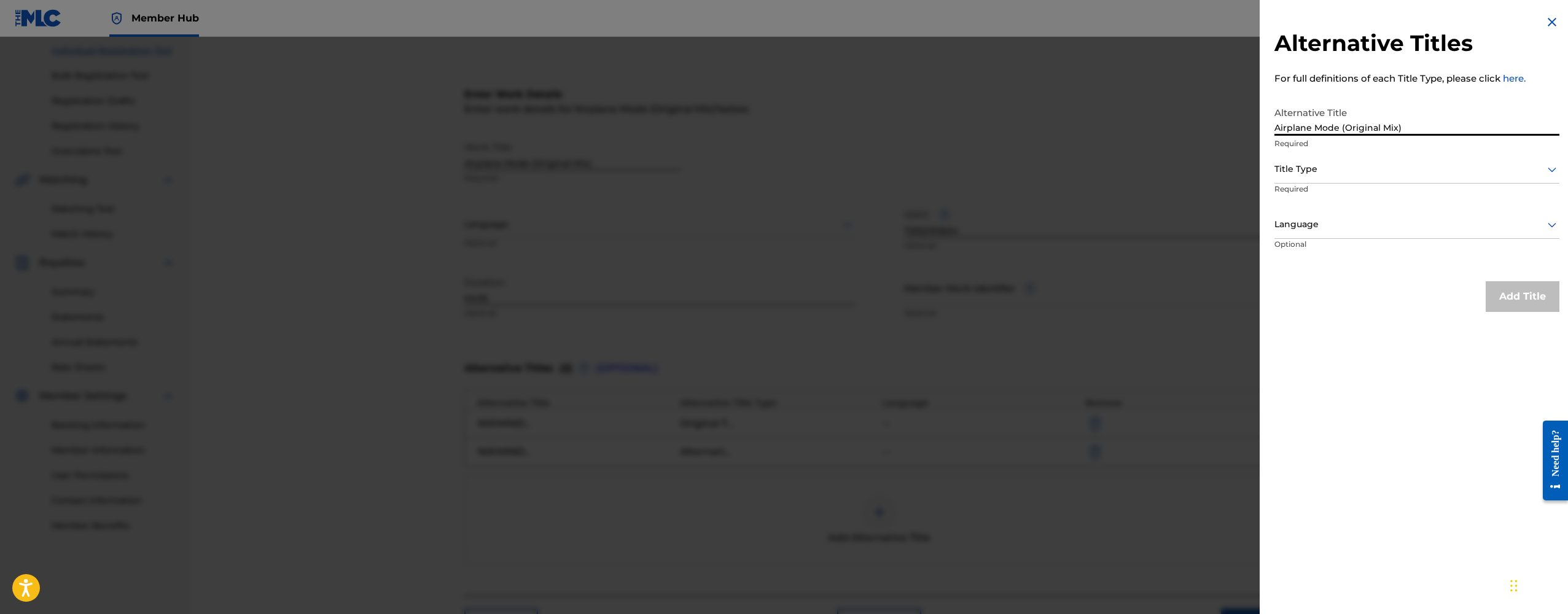
click at [1339, 124] on input "Airplane Mode (Original Mix)" at bounding box center [1417, 118] width 285 height 35
type input "Airplane Mode"
click at [1378, 177] on div "Title Type" at bounding box center [1417, 169] width 285 height 28
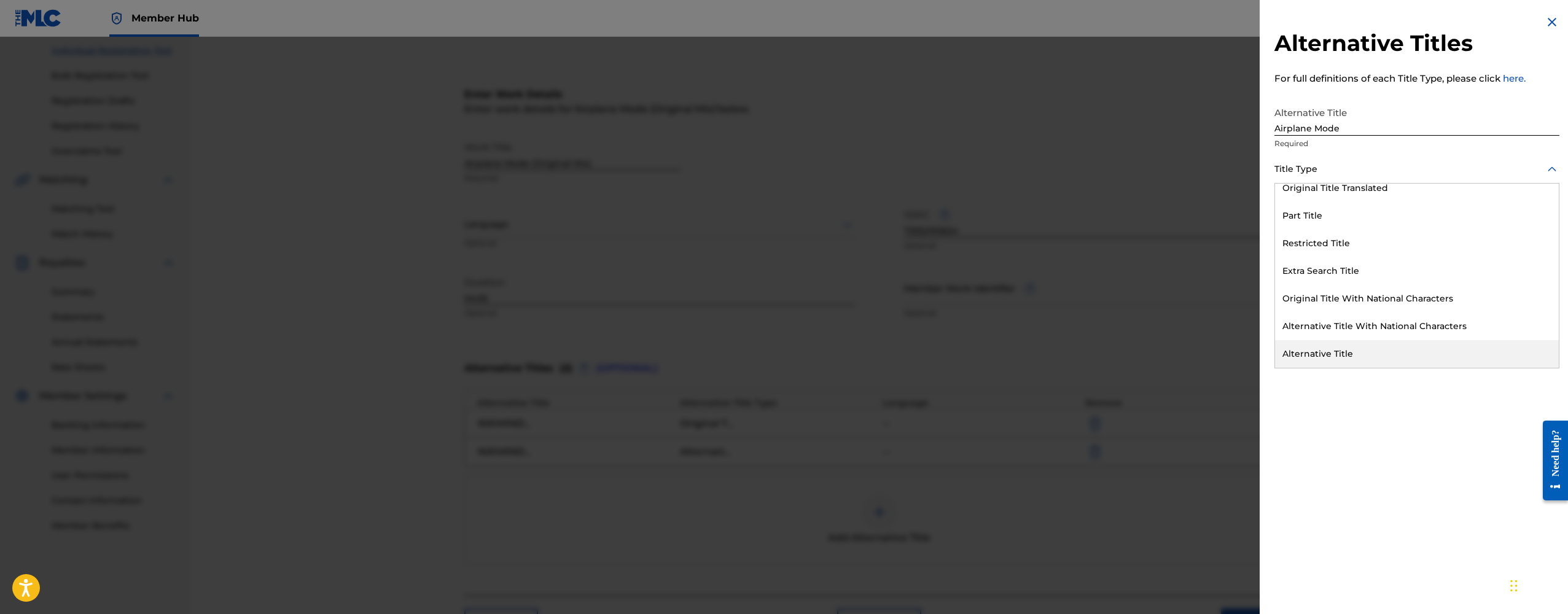
click at [1328, 364] on div "Alternative Title" at bounding box center [1417, 354] width 284 height 28
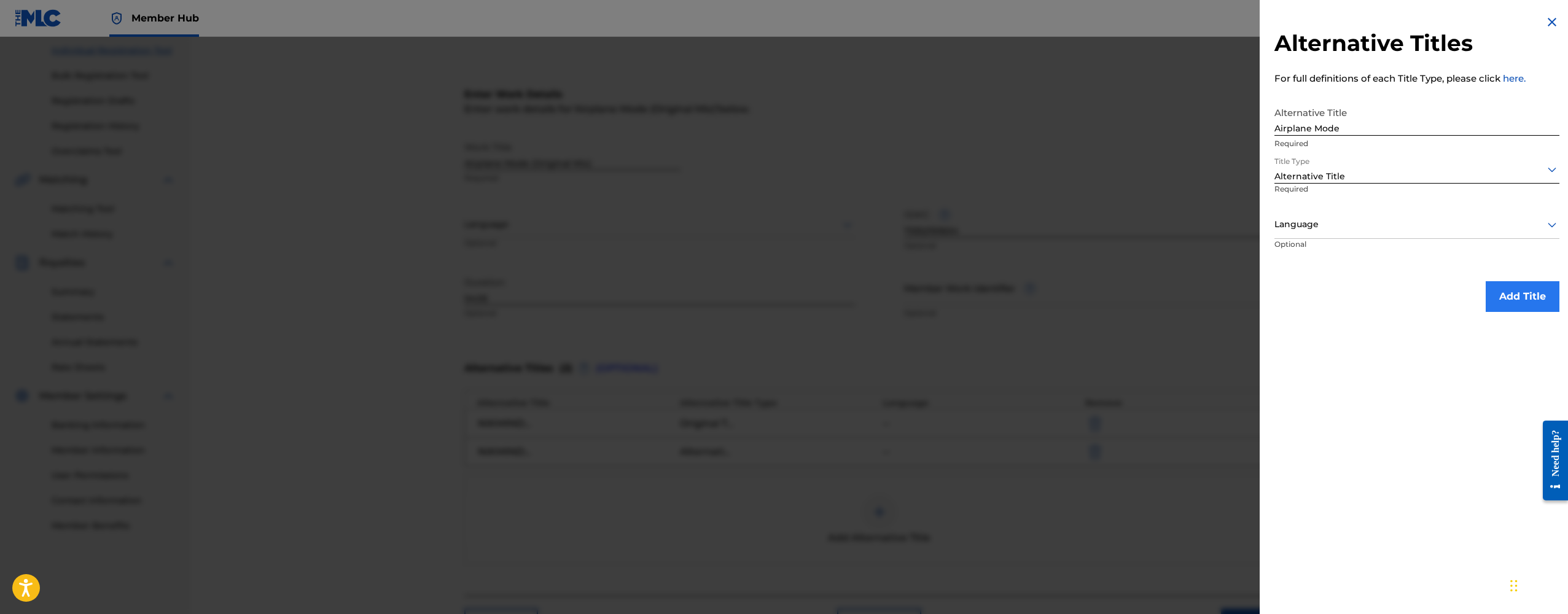
click at [1536, 287] on button "Add Title" at bounding box center [1522, 297] width 74 height 31
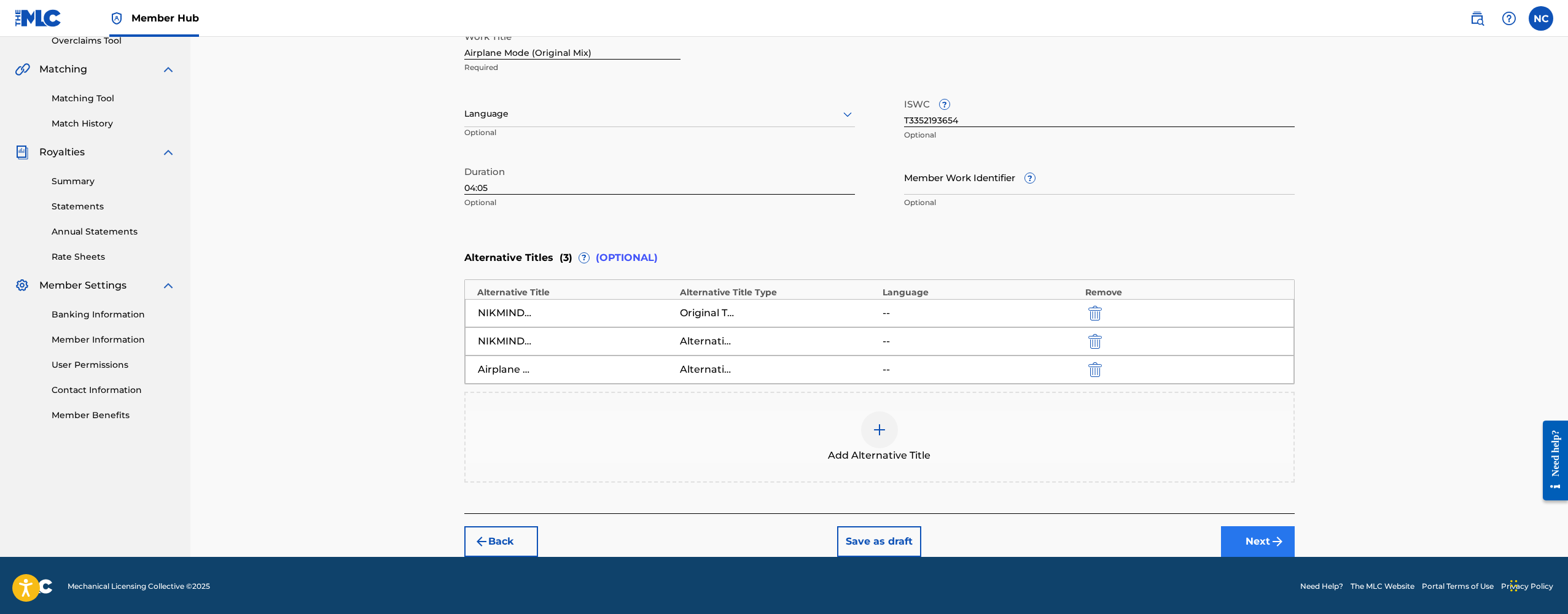
click at [1238, 538] on button "Next" at bounding box center [1257, 542] width 74 height 31
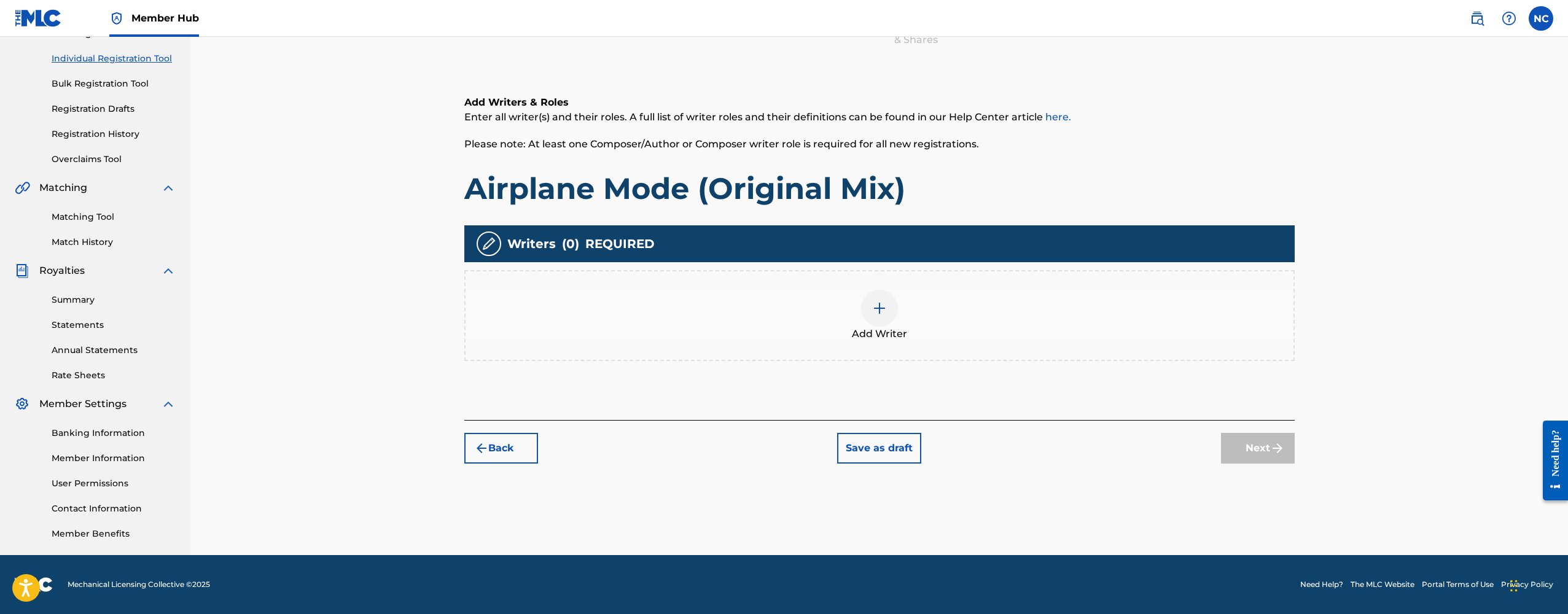
scroll to position [147, 0]
click at [878, 320] on div at bounding box center [879, 308] width 37 height 37
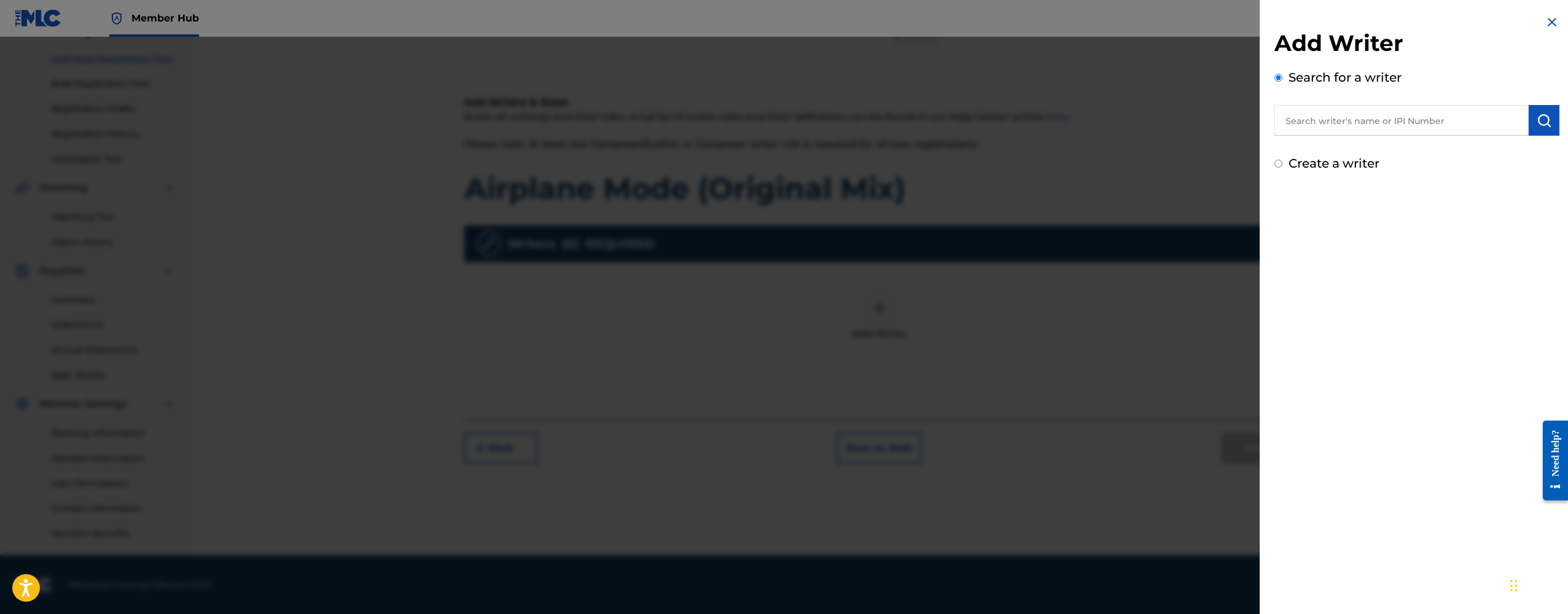
click at [1315, 128] on input "text" at bounding box center [1402, 120] width 255 height 31
click at [1375, 143] on strong "canon" at bounding box center [1391, 149] width 31 height 12
type input "[PERSON_NAME]"
click at [1536, 124] on img "submit" at bounding box center [1543, 120] width 15 height 15
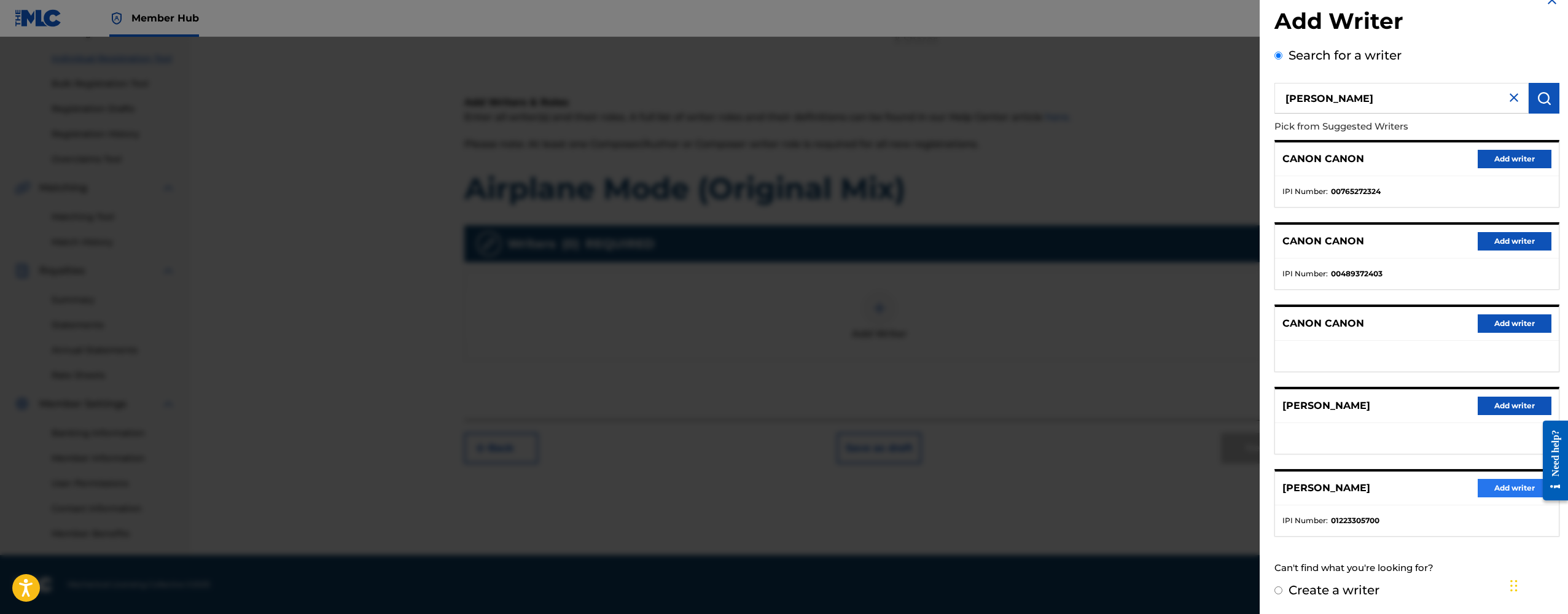
scroll to position [21, 0]
click at [1496, 489] on button "Add writer" at bounding box center [1515, 488] width 74 height 18
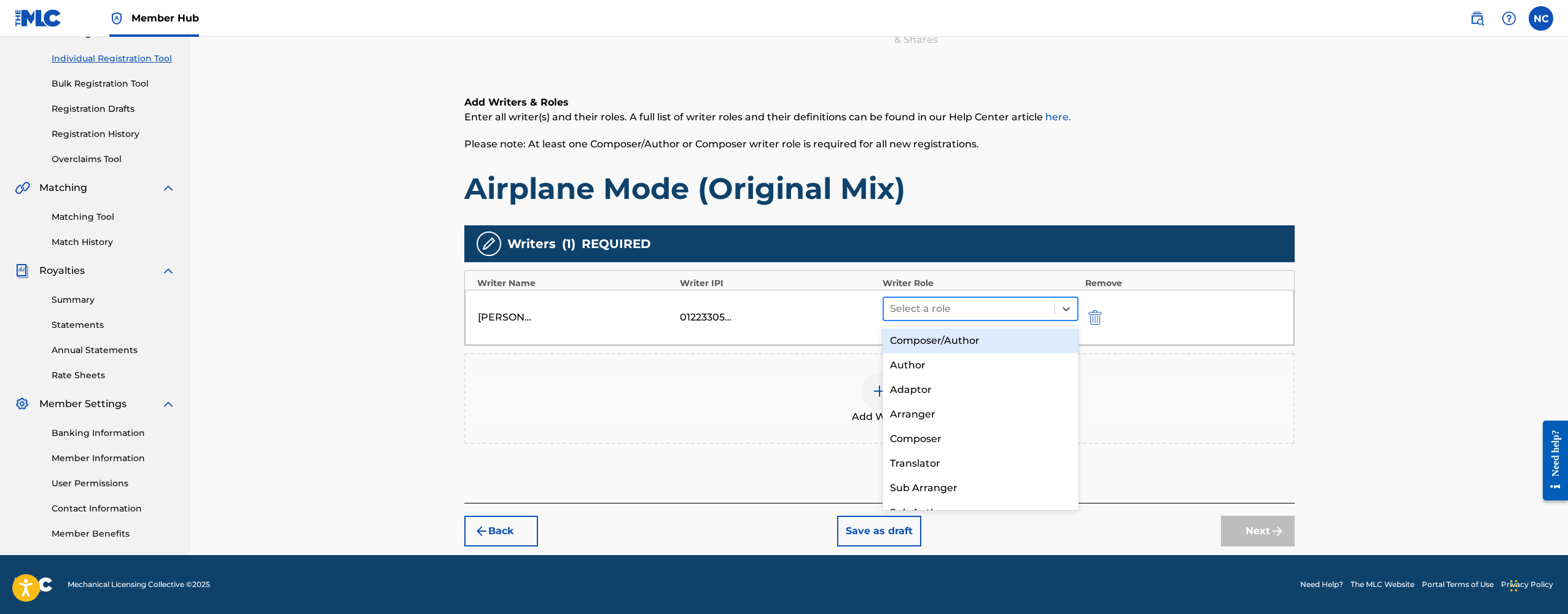
click at [1006, 310] on div at bounding box center [969, 309] width 159 height 17
click at [976, 338] on div "Composer/Author" at bounding box center [981, 341] width 196 height 25
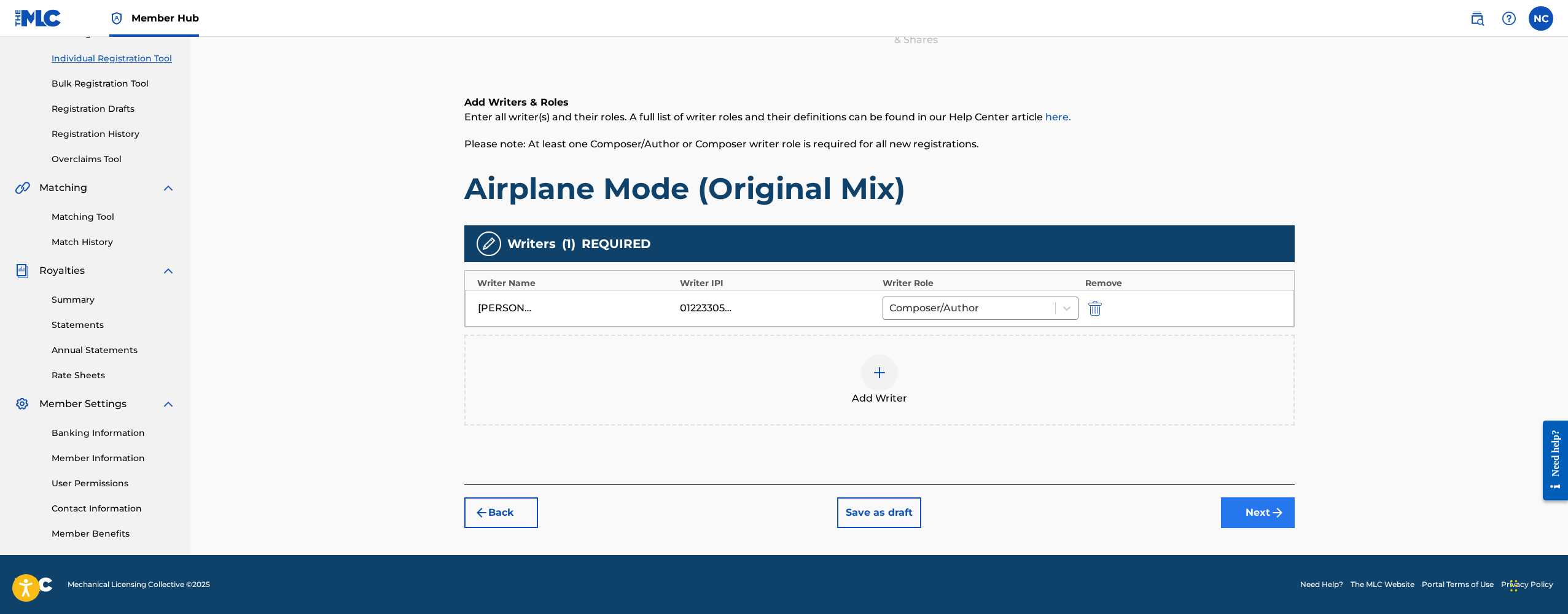
click at [1252, 517] on button "Next" at bounding box center [1257, 513] width 74 height 31
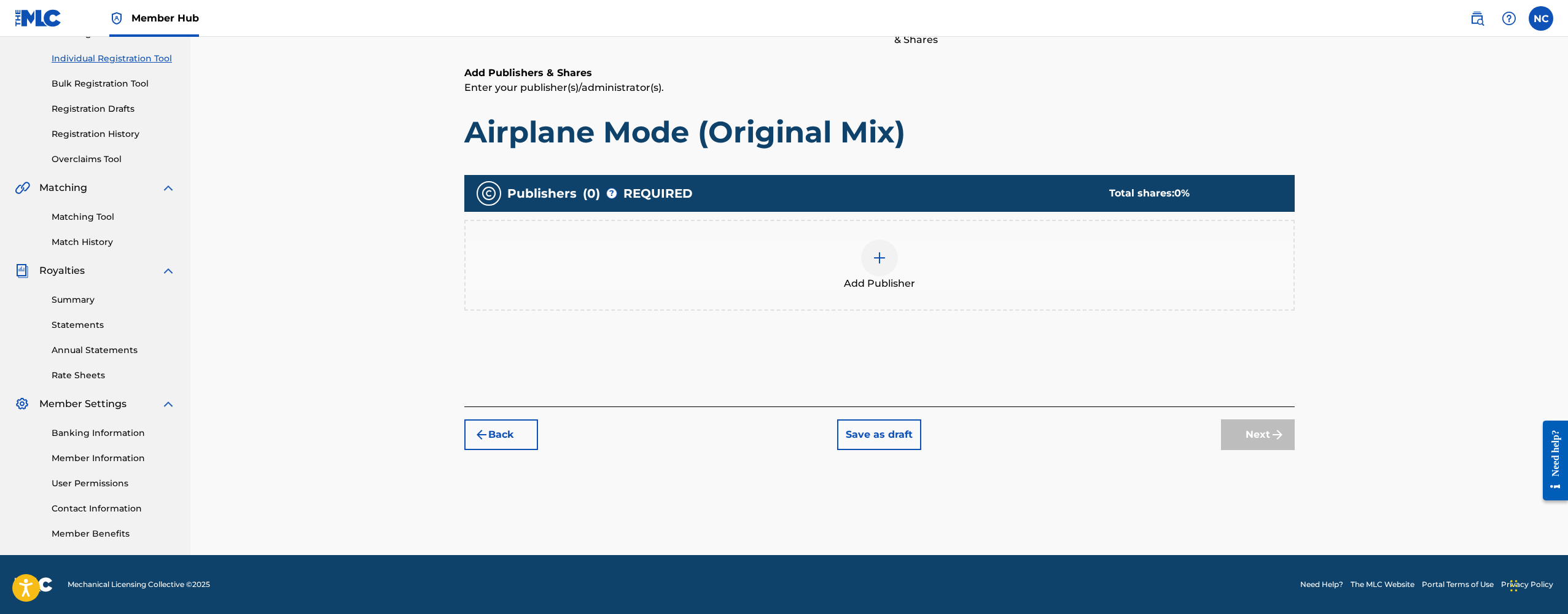
scroll to position [55, 0]
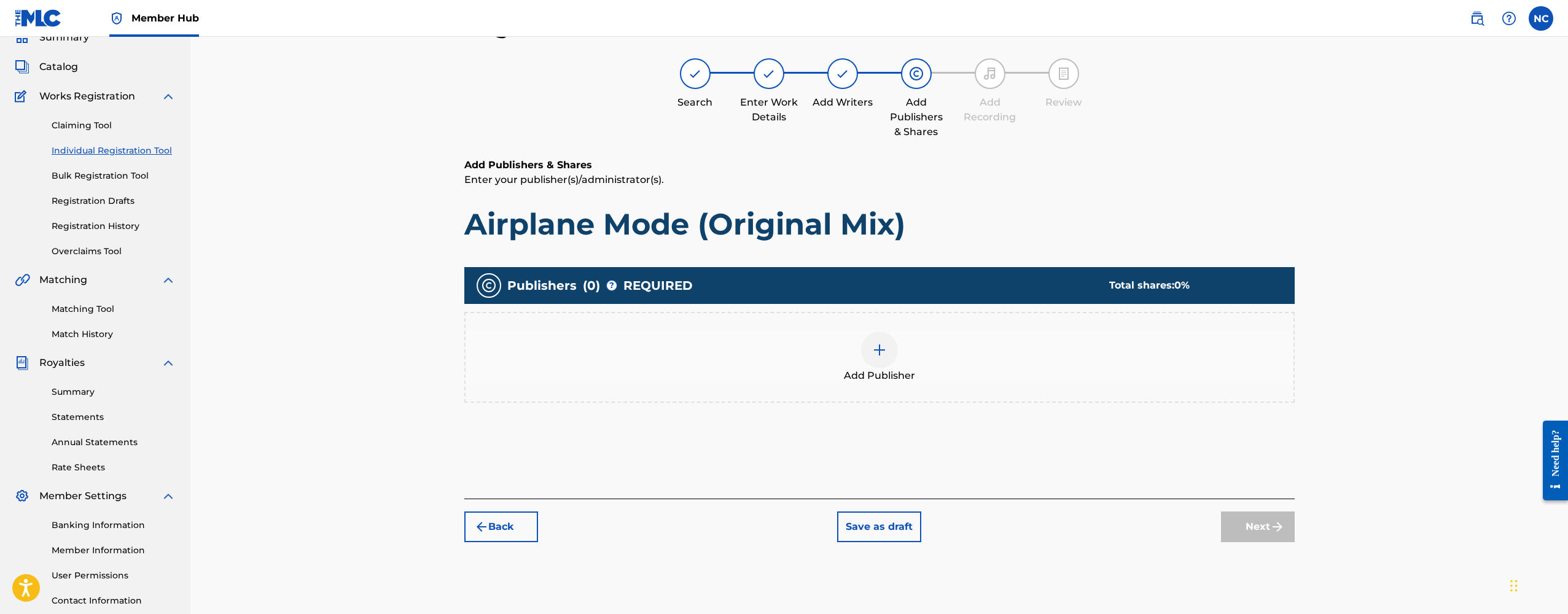
click at [878, 361] on div at bounding box center [879, 350] width 37 height 37
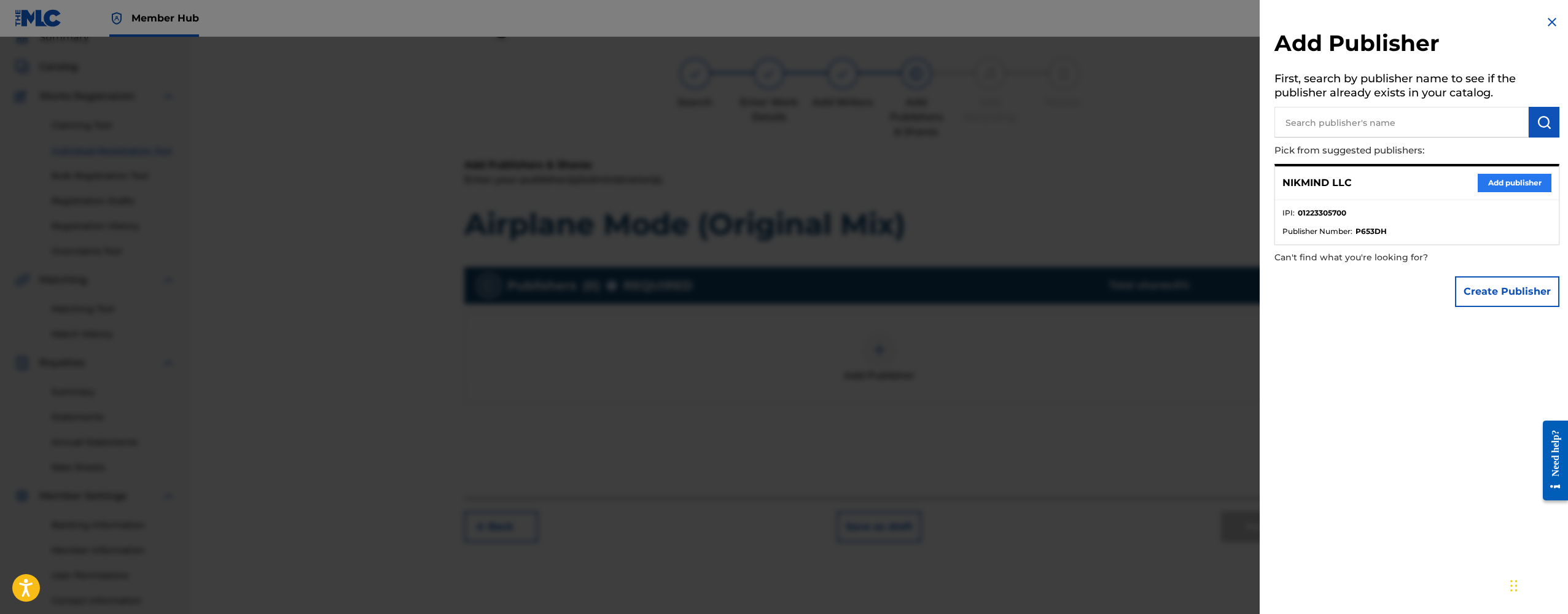
click at [1486, 183] on button "Add publisher" at bounding box center [1515, 182] width 74 height 18
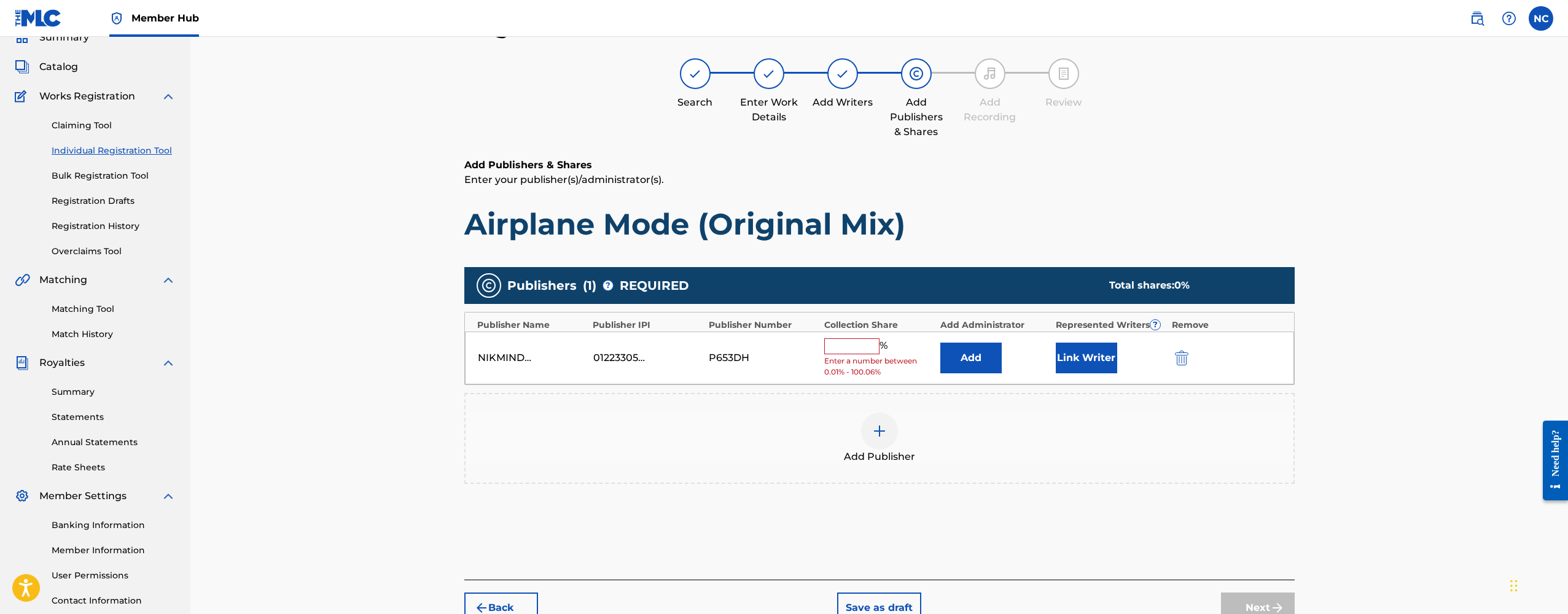
click at [860, 338] on input "text" at bounding box center [852, 346] width 55 height 16
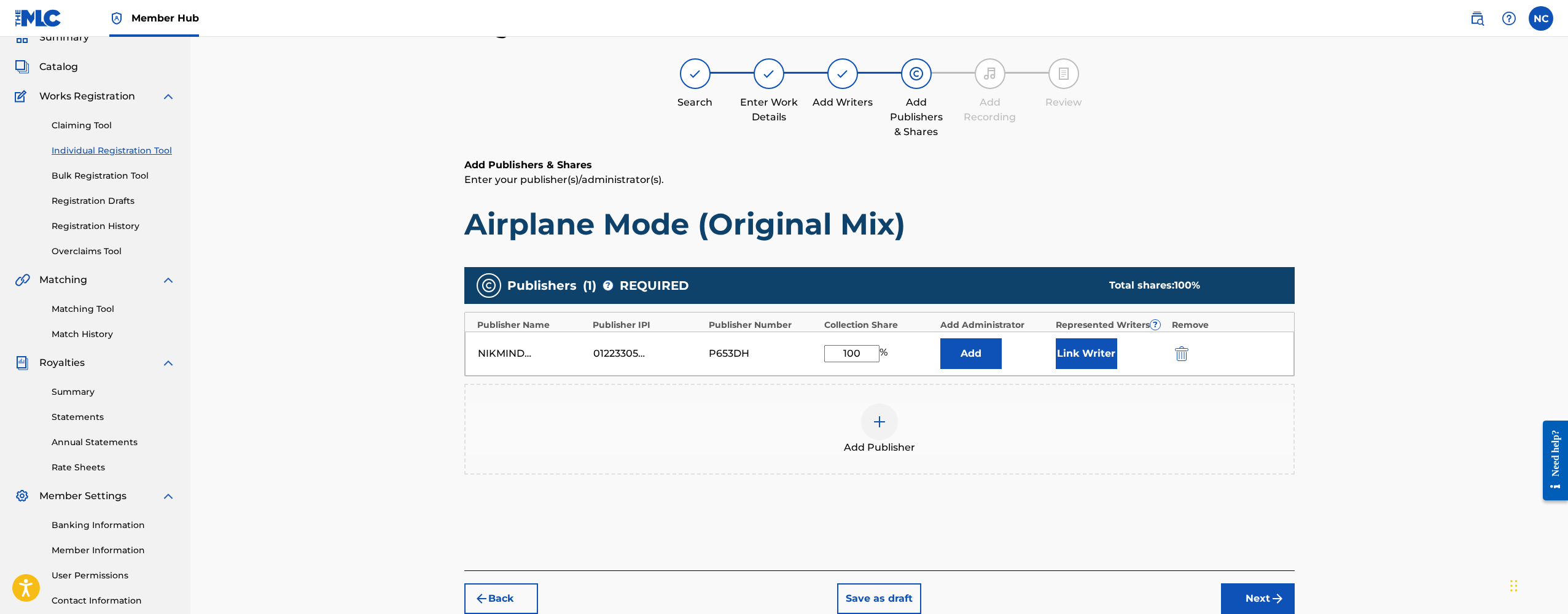
type input "100"
click at [987, 384] on div "Publishers ( 1 ) ? REQUIRED Total shares: 100 % Publisher Name Publisher IPI Pu…" at bounding box center [879, 371] width 830 height 207
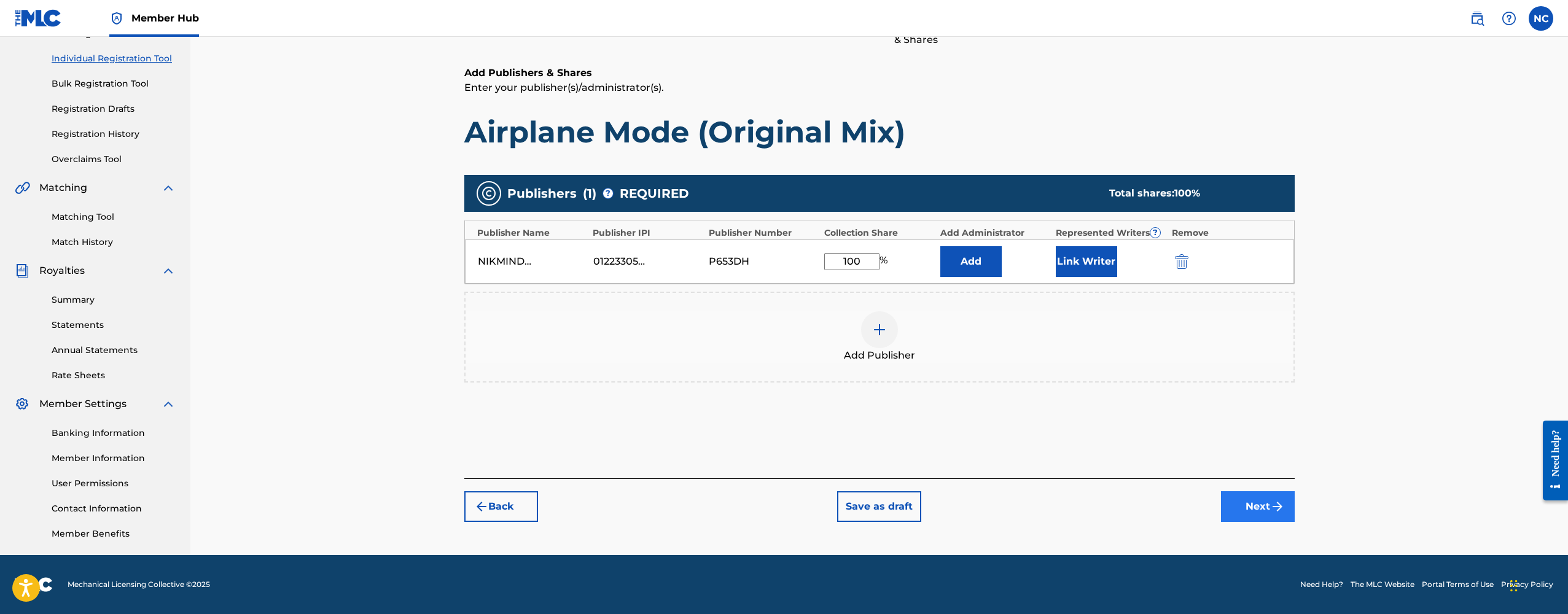
click at [1246, 511] on button "Next" at bounding box center [1257, 507] width 74 height 31
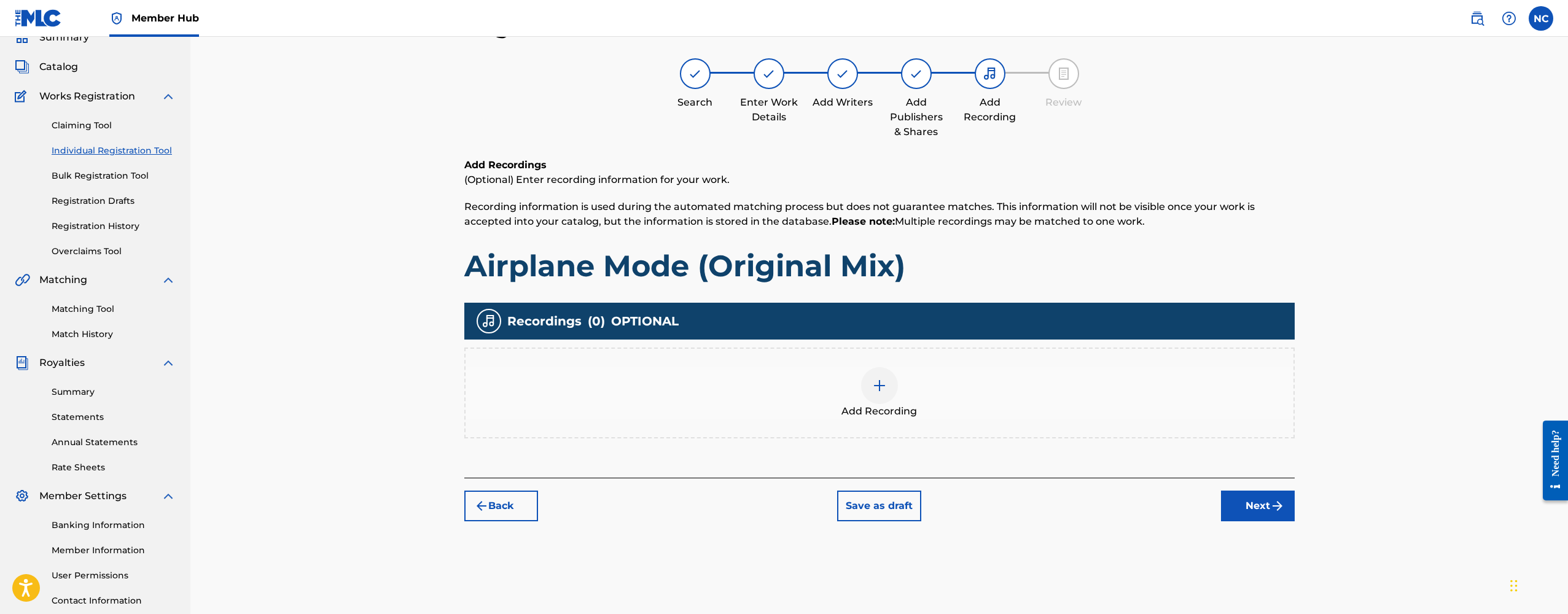
click at [882, 390] on img at bounding box center [879, 385] width 15 height 15
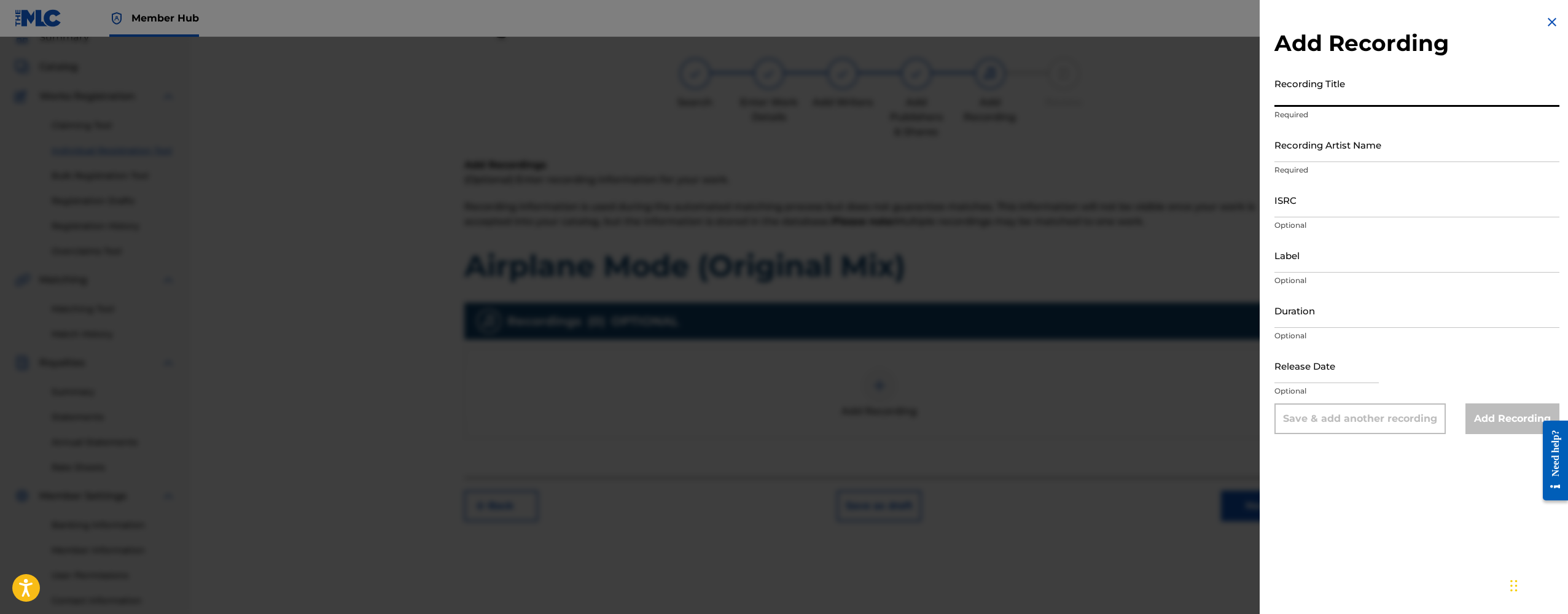
click at [1309, 89] on input "Recording Title" at bounding box center [1417, 89] width 285 height 35
paste input "NIKMIND - Airplane Mode (Original Mix)"
drag, startPoint x: 1321, startPoint y: 99, endPoint x: 1261, endPoint y: 99, distance: 60.0
click at [1261, 99] on div "Add Recording Recording Title NIKMIND - Airplane Mode (Original Mix) Required R…" at bounding box center [1417, 224] width 315 height 449
click at [1316, 102] on input "NIKMIND - Airplane Mode (Original Mix)" at bounding box center [1417, 89] width 285 height 35
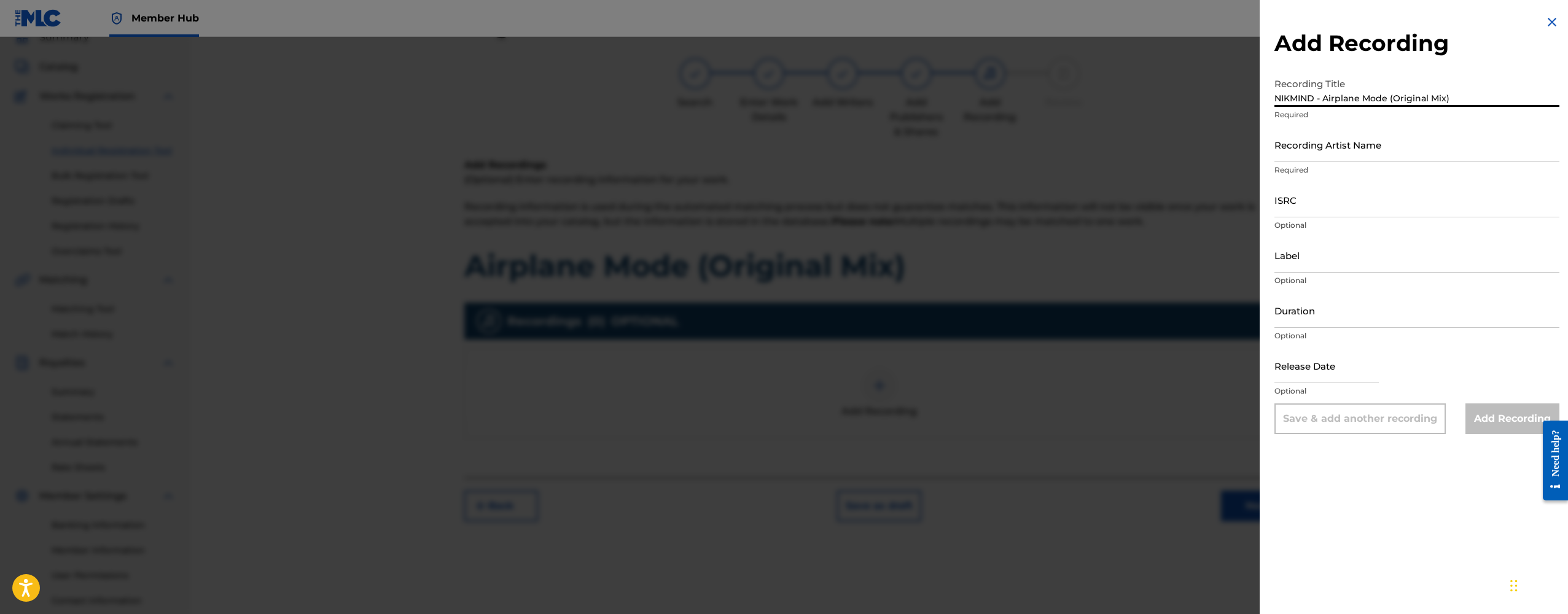
drag, startPoint x: 1325, startPoint y: 101, endPoint x: 1270, endPoint y: 101, distance: 55.0
click at [1270, 101] on div "Add Recording Recording Title NIKMIND - Airplane Mode (Original Mix) Required R…" at bounding box center [1417, 224] width 315 height 449
type input "Airplane Mode (Original Mix)"
click at [1311, 155] on input "Recording Artist Name" at bounding box center [1417, 144] width 285 height 35
paste input "NIKMIND - Airplane Mode (Original Mix)"
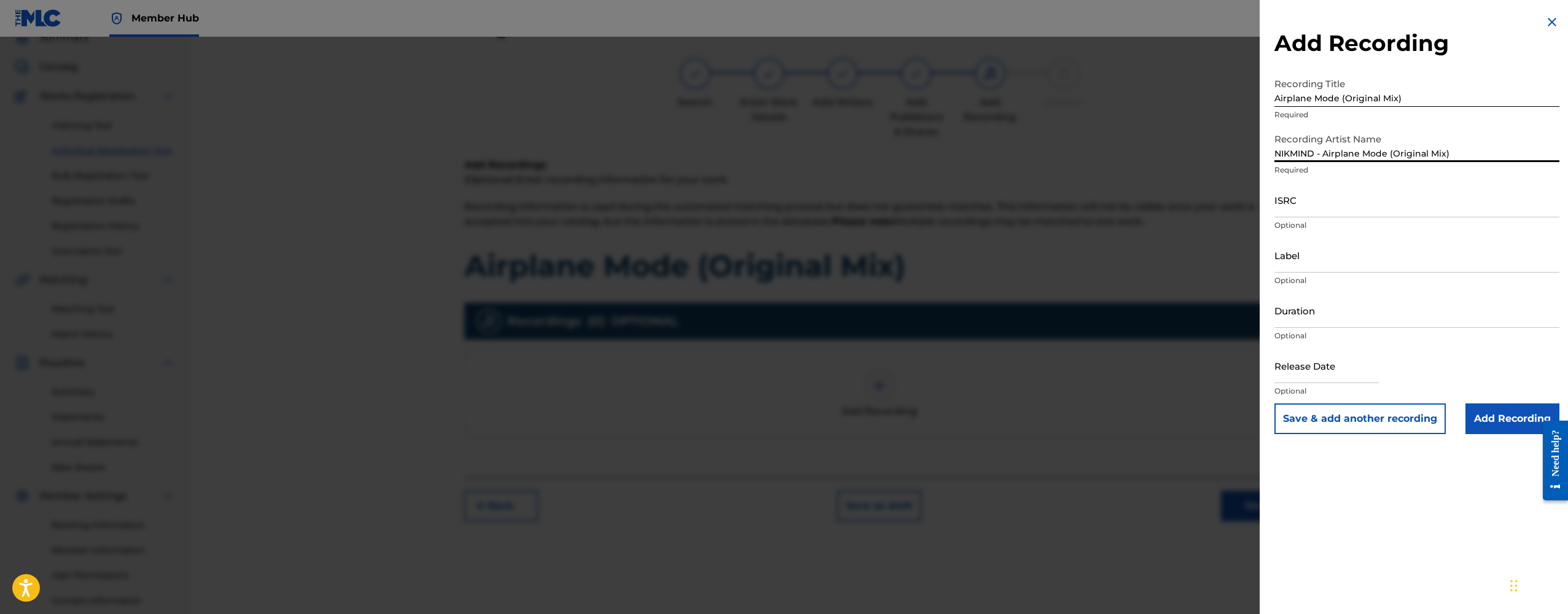
drag, startPoint x: 1453, startPoint y: 154, endPoint x: 1313, endPoint y: 151, distance: 140.0
click at [1313, 151] on input "NIKMIND - Airplane Mode (Original Mix)" at bounding box center [1417, 144] width 285 height 35
type input "NIKMIND"
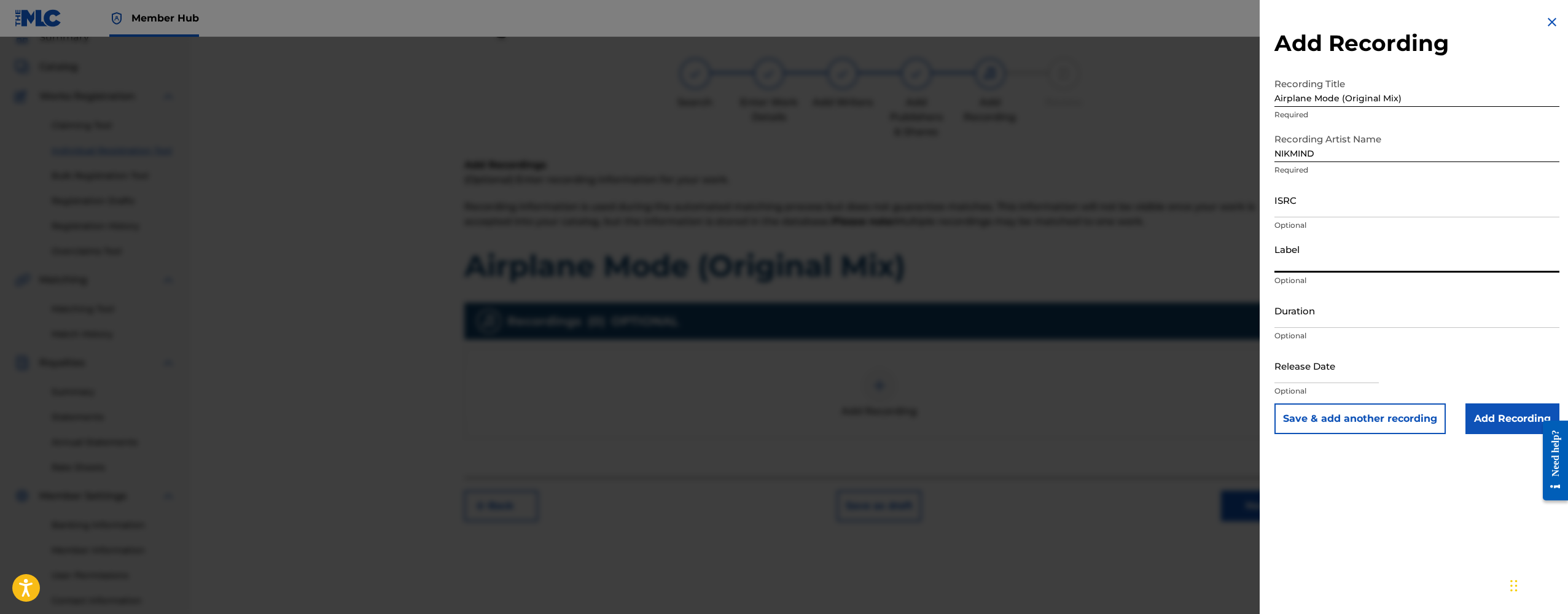
click at [1307, 258] on input "Label" at bounding box center [1417, 255] width 285 height 35
paste input "DETCORD Records"
type input "DETCORD Records"
click at [1301, 312] on input "Duration" at bounding box center [1417, 310] width 285 height 35
type input "04:05"
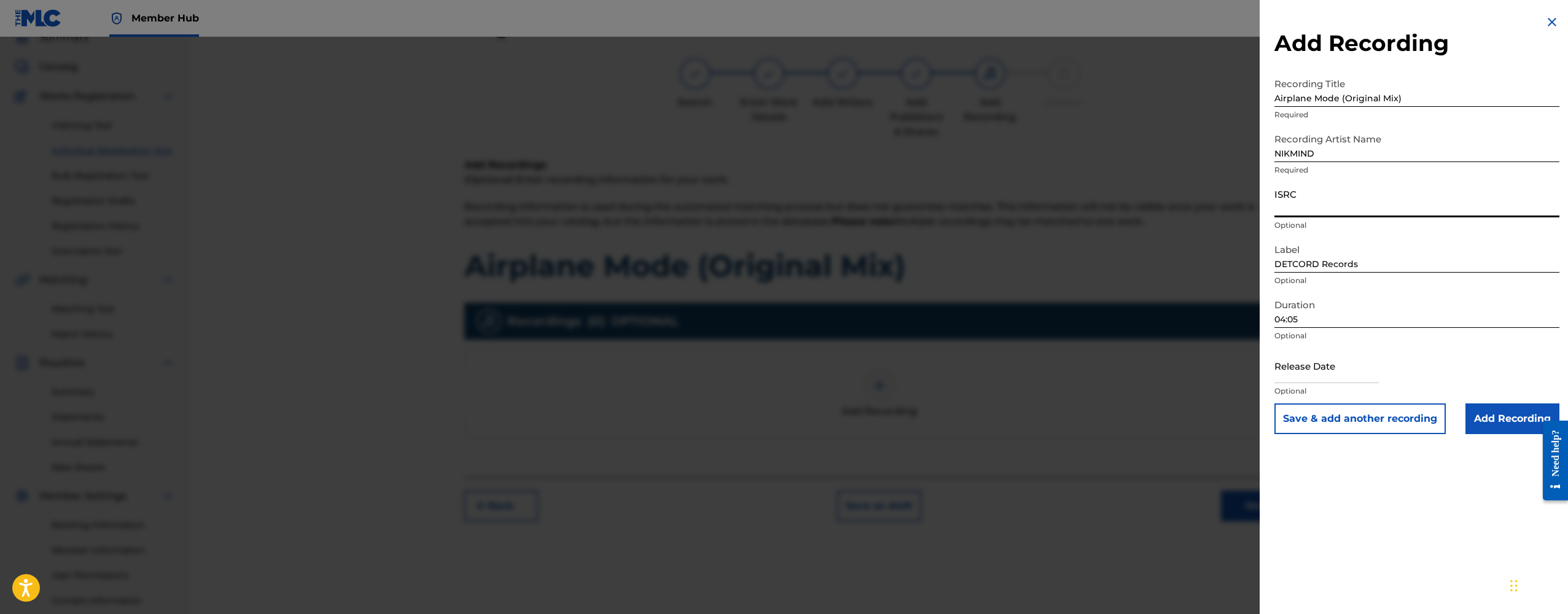
click at [1306, 196] on input "ISRC" at bounding box center [1417, 200] width 285 height 35
paste input "GXBNP2509164"
type input "GXBNP2509164"
click at [1333, 359] on input "text" at bounding box center [1326, 365] width 104 height 35
select select "8"
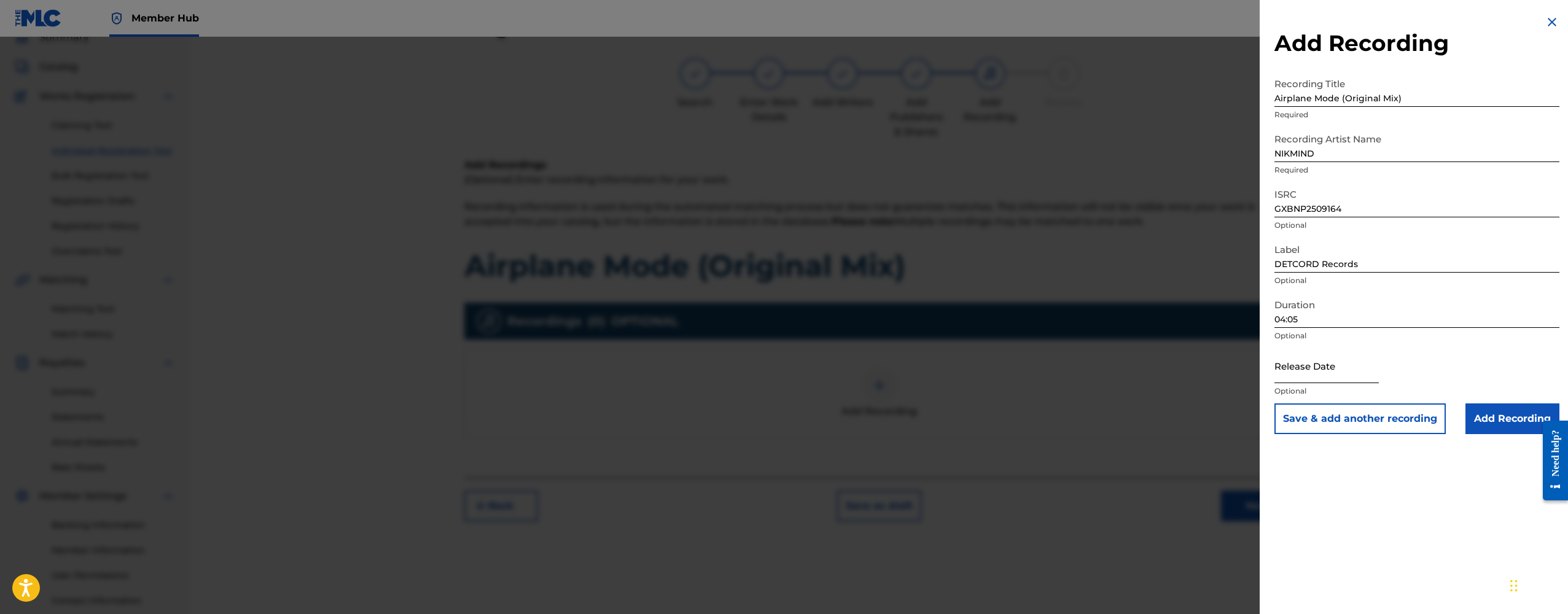
select select "2025"
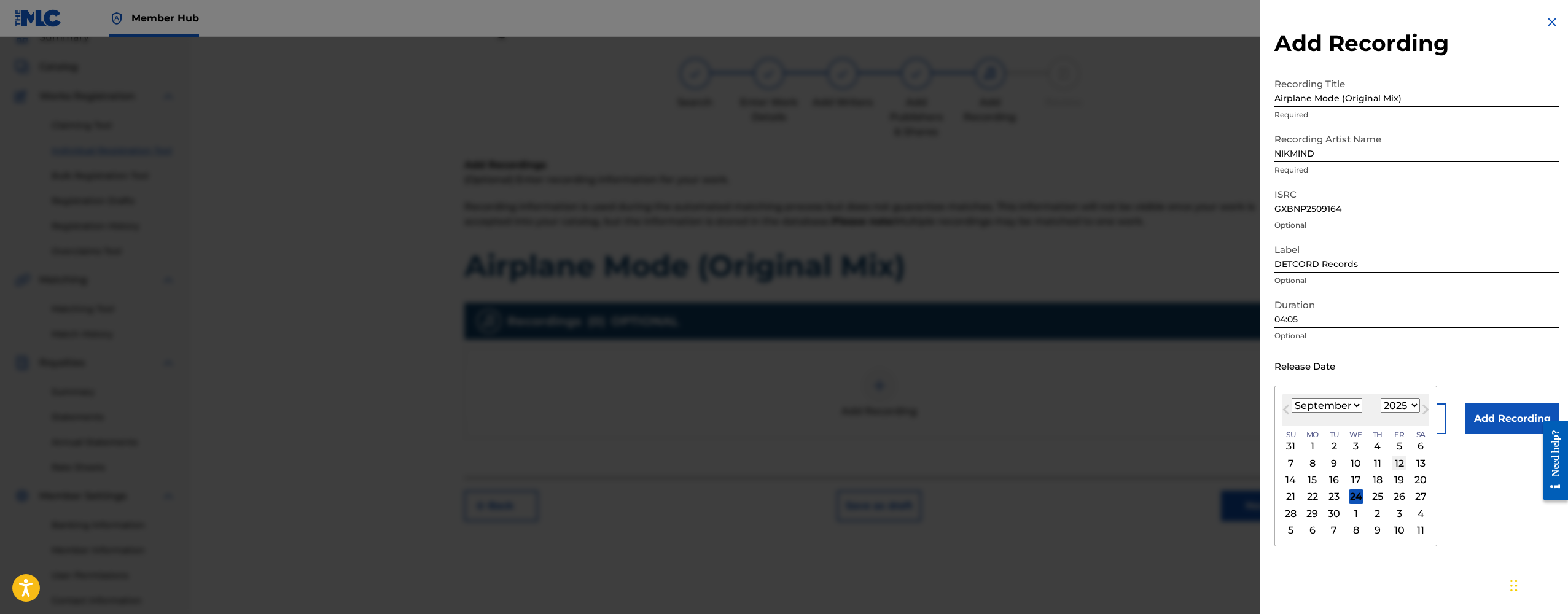
click at [1392, 466] on div "12" at bounding box center [1399, 463] width 15 height 15
type input "[DATE]"
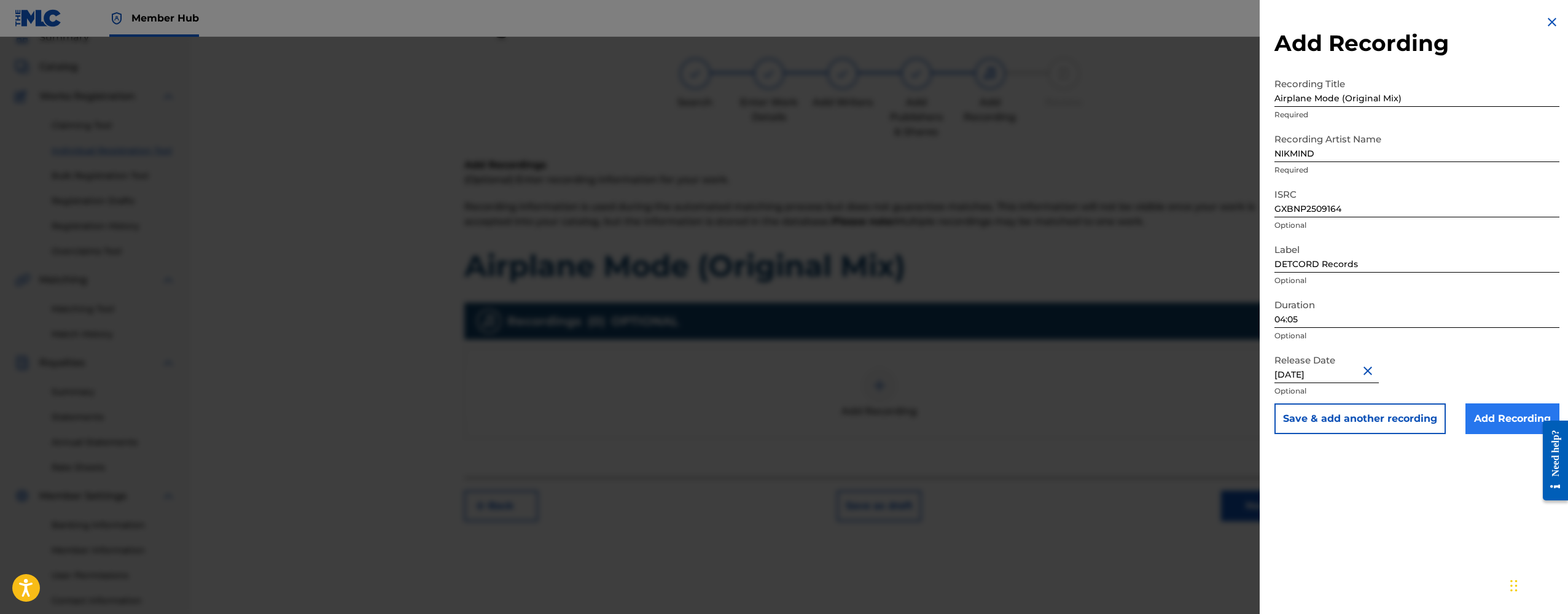
click at [1480, 422] on input "Add Recording" at bounding box center [1512, 419] width 94 height 31
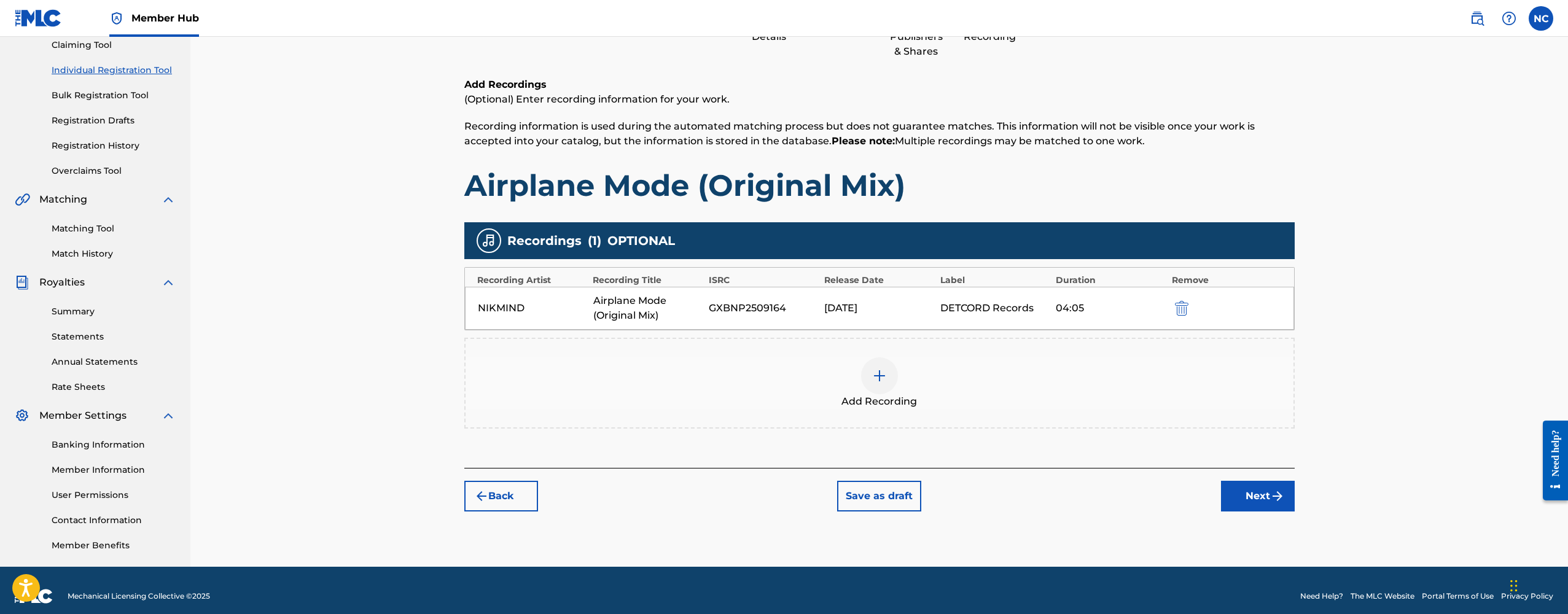
scroll to position [138, 0]
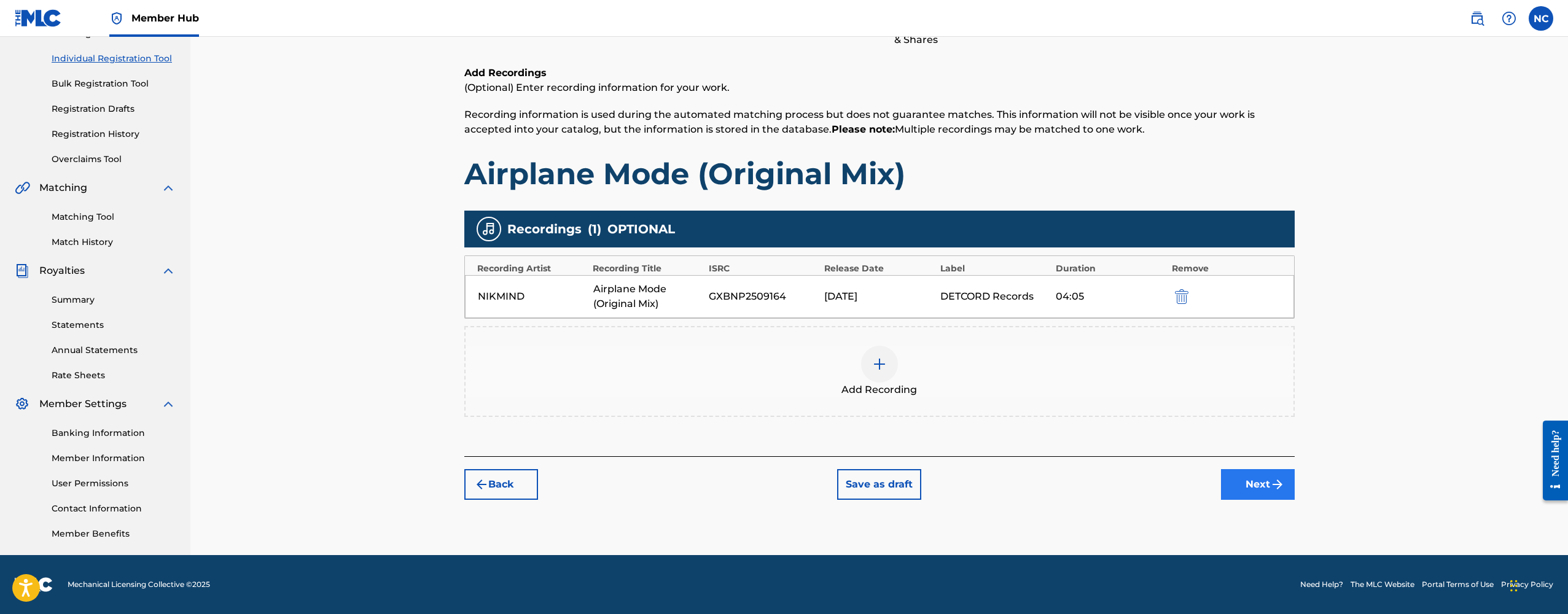
click at [1246, 479] on button "Next" at bounding box center [1257, 485] width 74 height 31
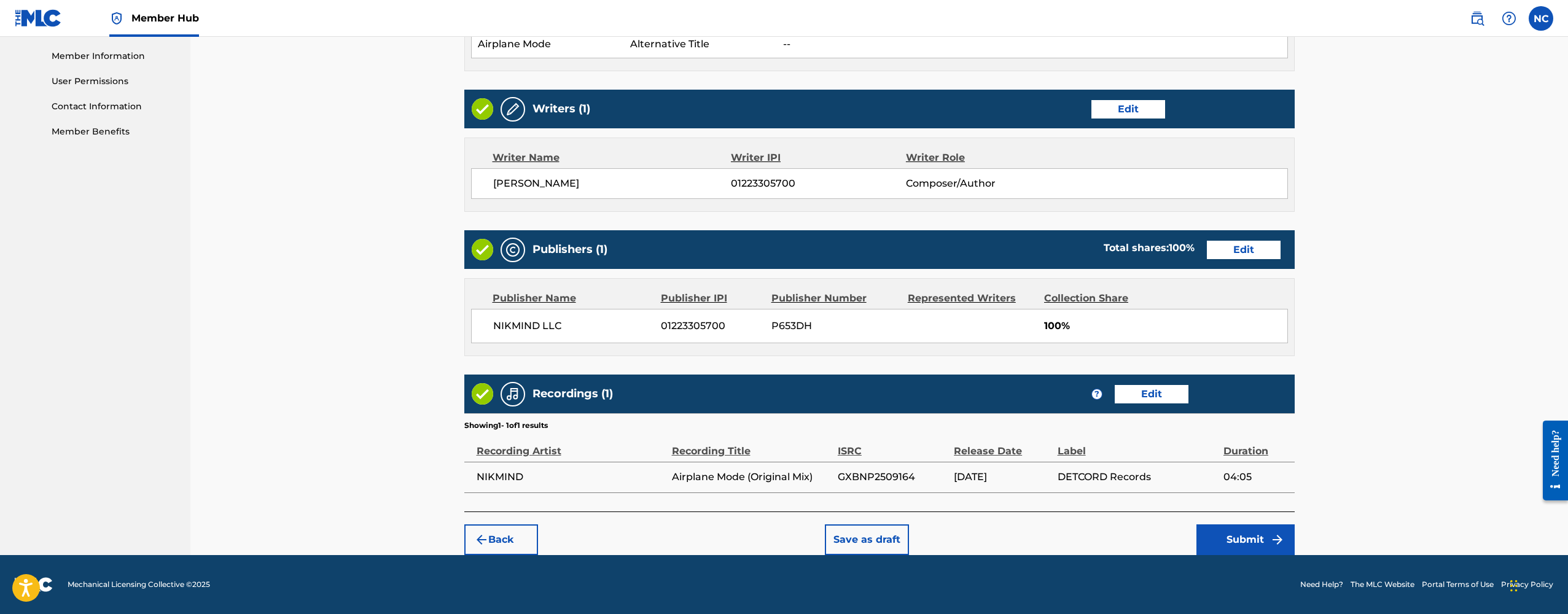
scroll to position [550, 0]
click at [1217, 541] on button "Submit" at bounding box center [1245, 540] width 98 height 31
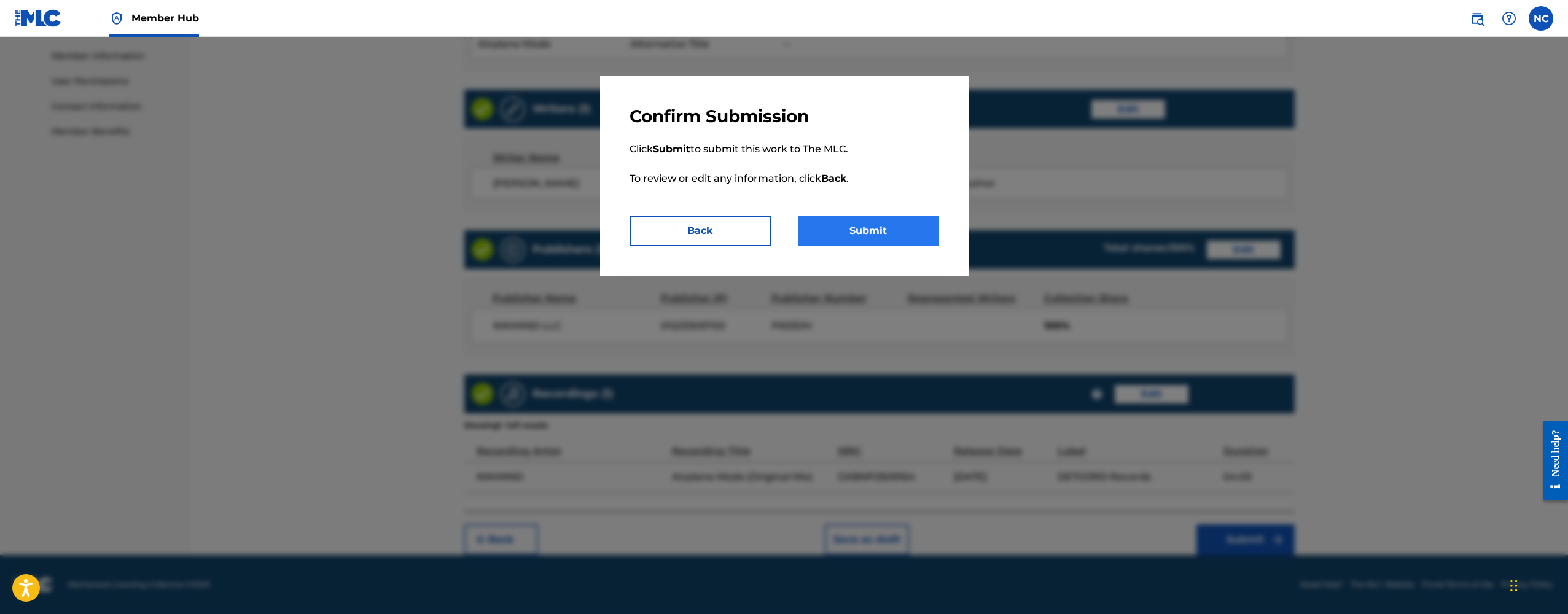
click at [877, 235] on button "Submit" at bounding box center [869, 231] width 141 height 31
